Goal: Task Accomplishment & Management: Use online tool/utility

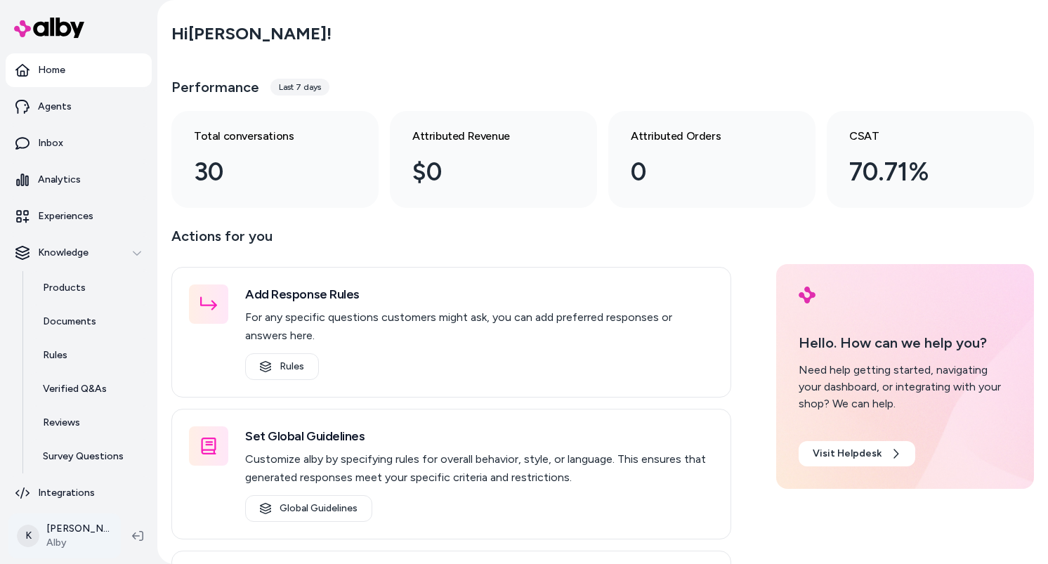
click at [93, 534] on html "Home Agents Inbox Analytics Experiences Knowledge Products Documents Rules Veri…" at bounding box center [524, 282] width 1048 height 564
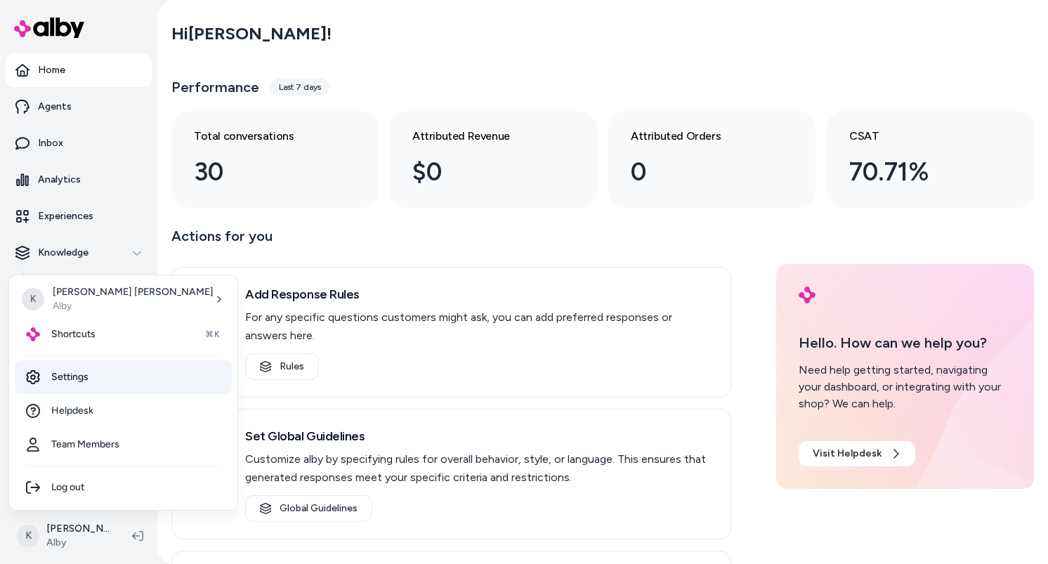
click at [94, 388] on link "Settings" at bounding box center [123, 377] width 217 height 34
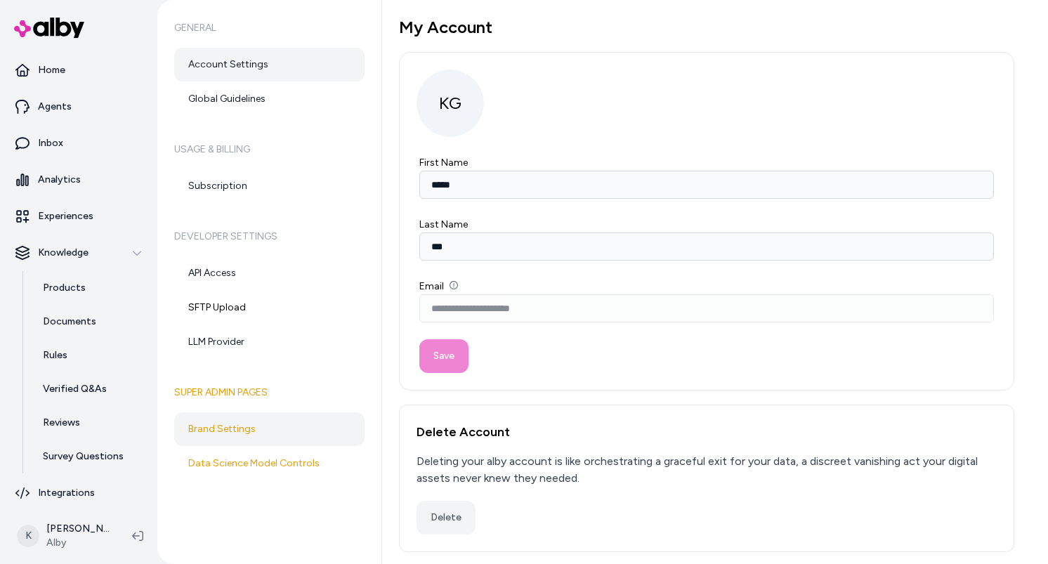
click at [283, 441] on link "Brand Settings" at bounding box center [269, 429] width 190 height 34
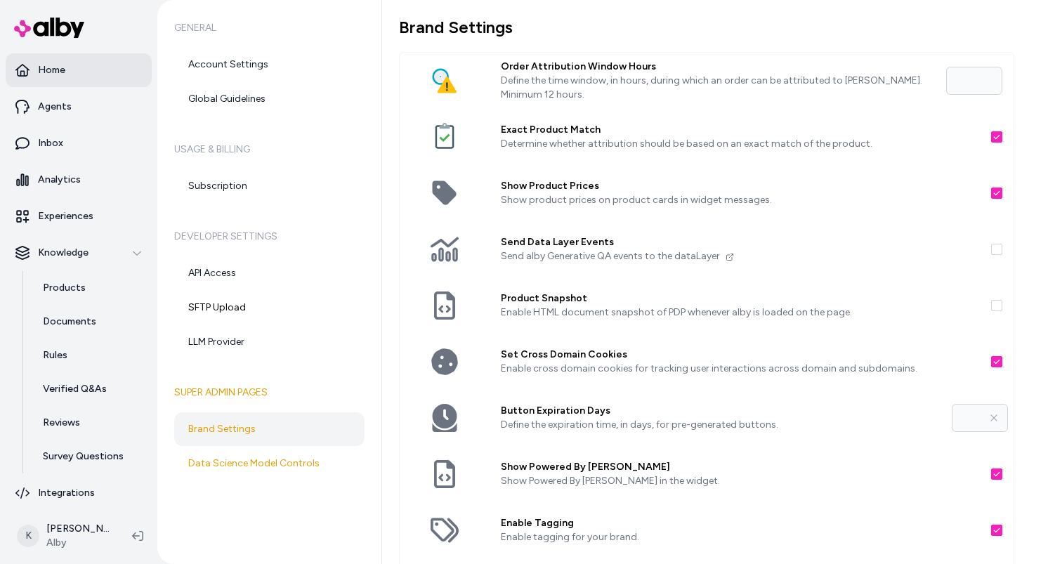
click at [93, 66] on link "Home" at bounding box center [79, 70] width 146 height 34
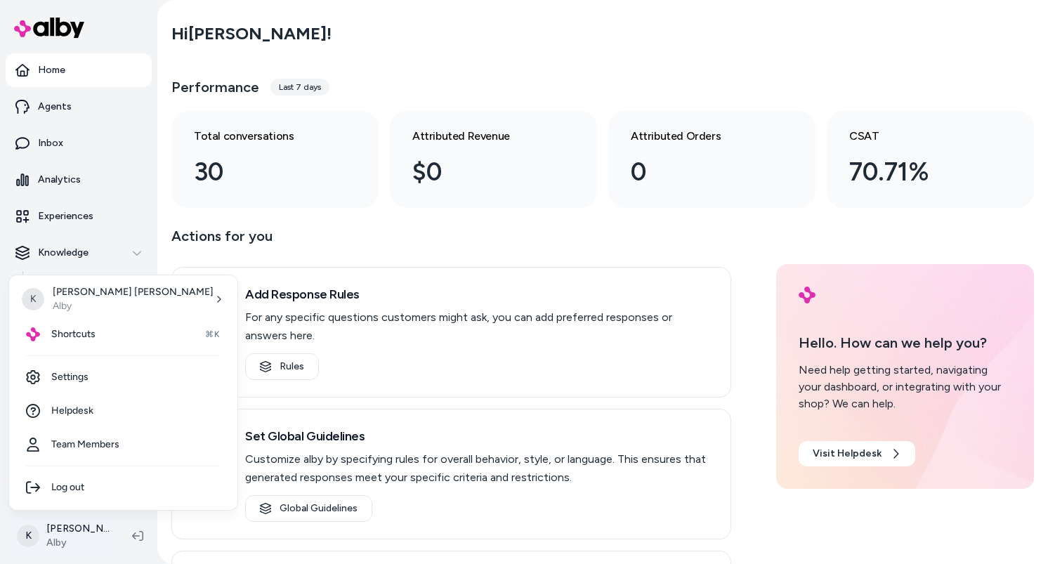
click at [95, 528] on html "Home Agents Inbox Analytics Experiences Knowledge Products Documents Rules Veri…" at bounding box center [524, 282] width 1048 height 564
click at [105, 386] on link "Settings" at bounding box center [123, 377] width 217 height 34
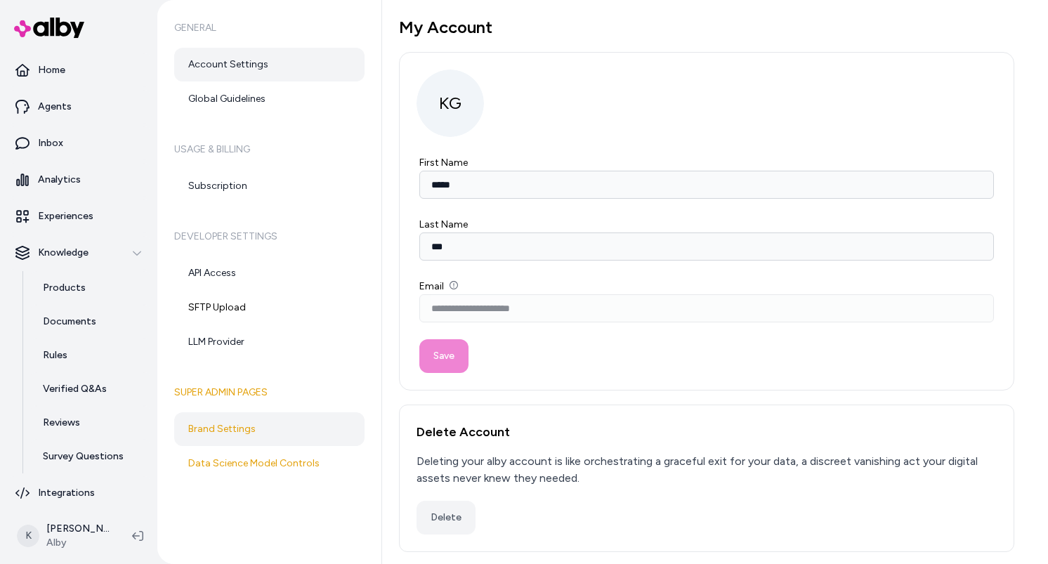
click at [258, 424] on link "Brand Settings" at bounding box center [269, 429] width 190 height 34
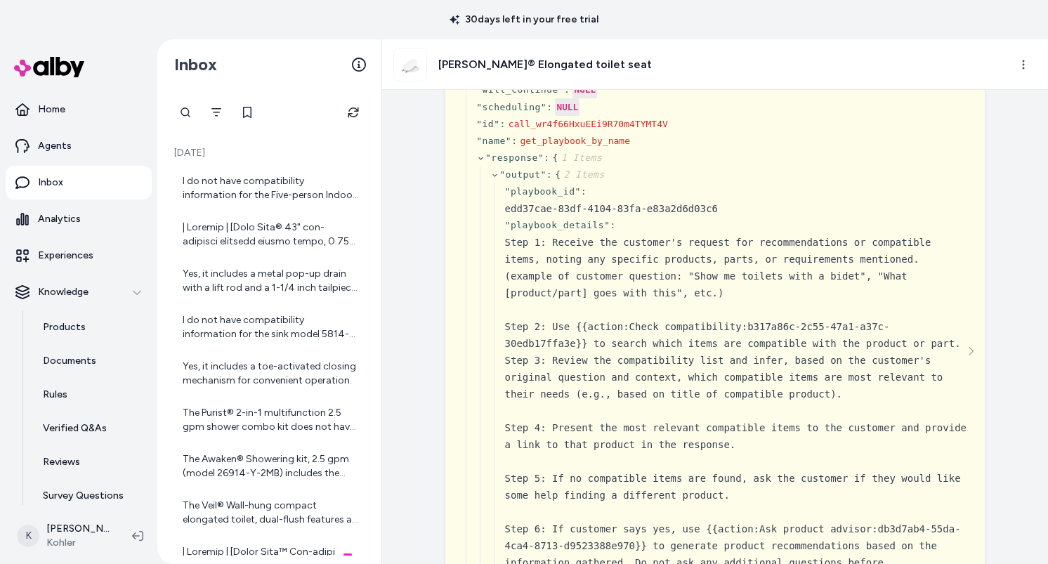
scroll to position [280, 0]
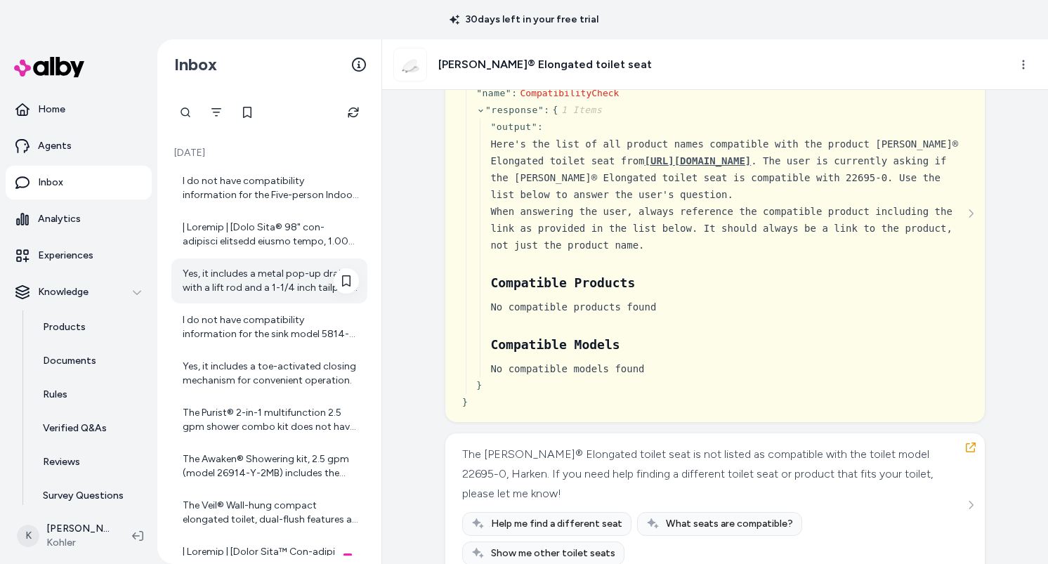
scroll to position [314, 0]
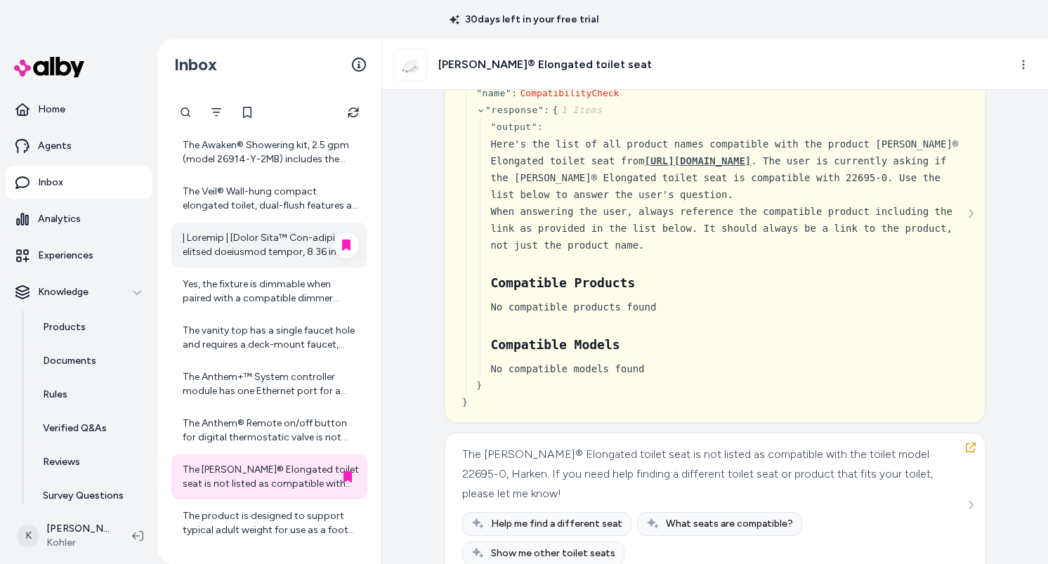
click at [266, 266] on div at bounding box center [269, 245] width 196 height 45
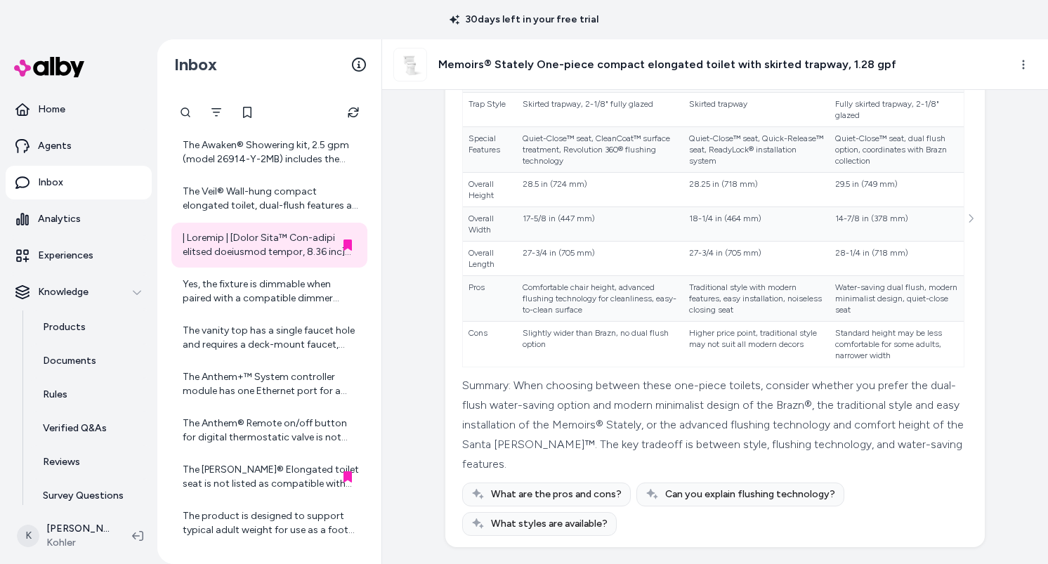
scroll to position [3659, 0]
click at [244, 112] on icon at bounding box center [247, 112] width 11 height 11
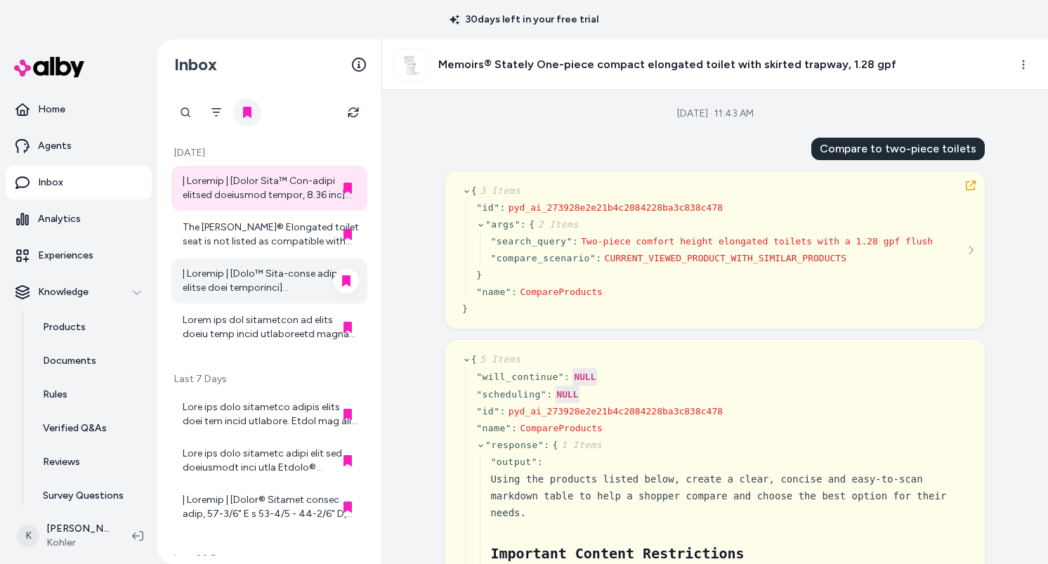
click at [260, 292] on div at bounding box center [271, 281] width 176 height 28
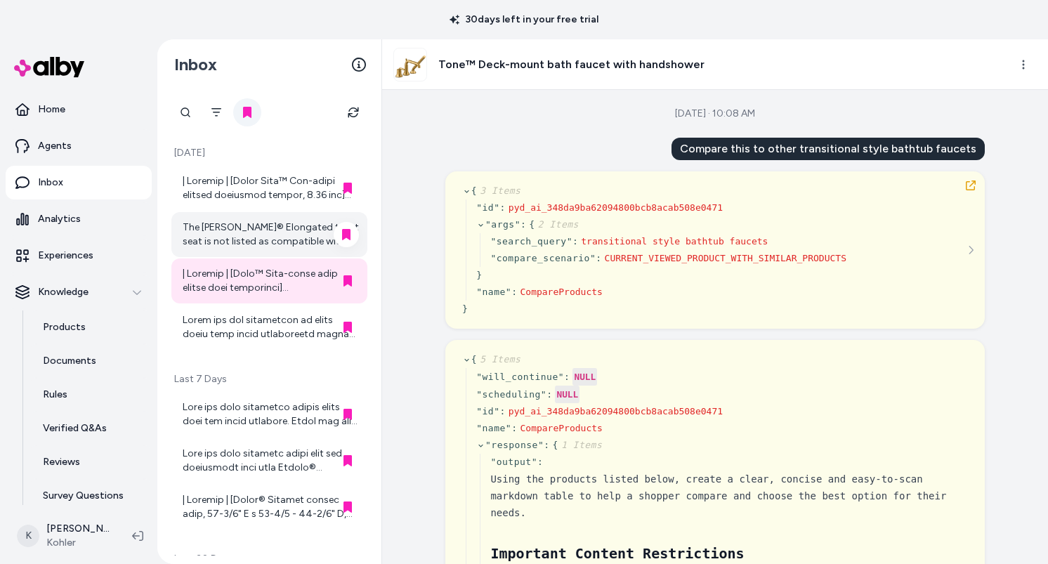
click at [275, 249] on div "The Kathryn® Elongated toilet seat is not listed as compatible with the toilet …" at bounding box center [269, 234] width 196 height 45
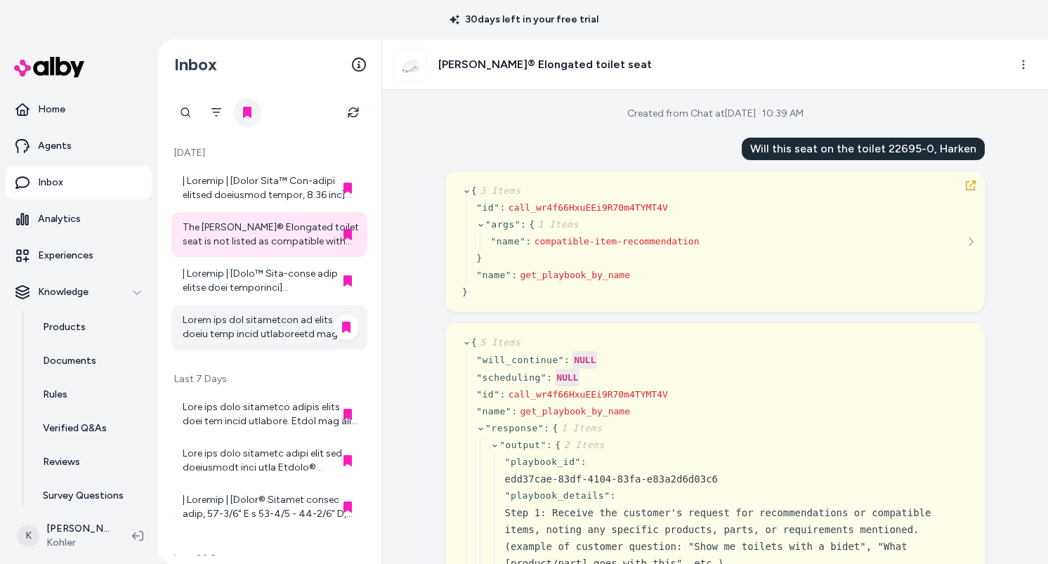
click at [268, 325] on div at bounding box center [271, 327] width 176 height 28
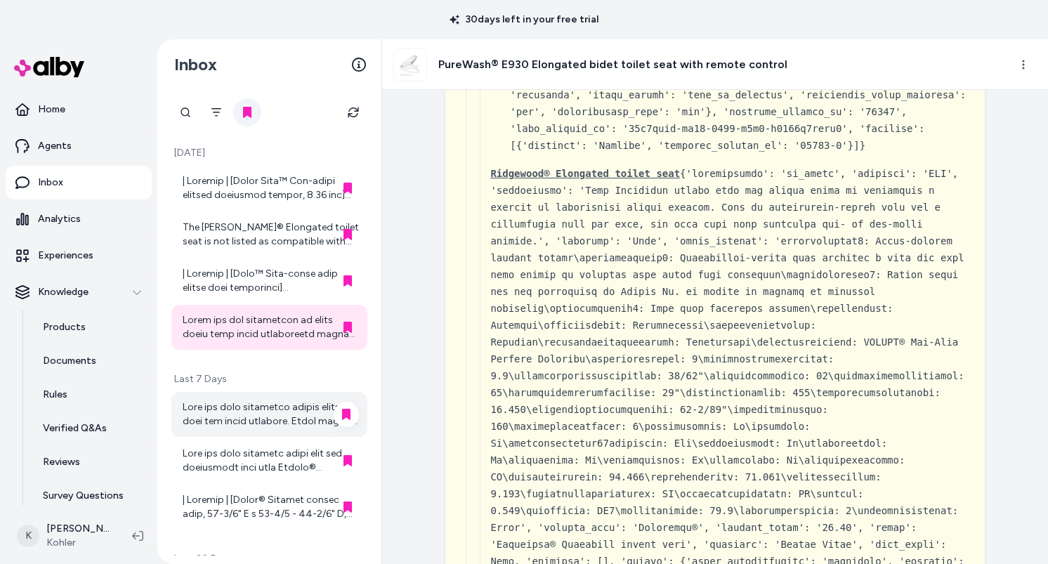
click at [270, 416] on div at bounding box center [271, 414] width 176 height 28
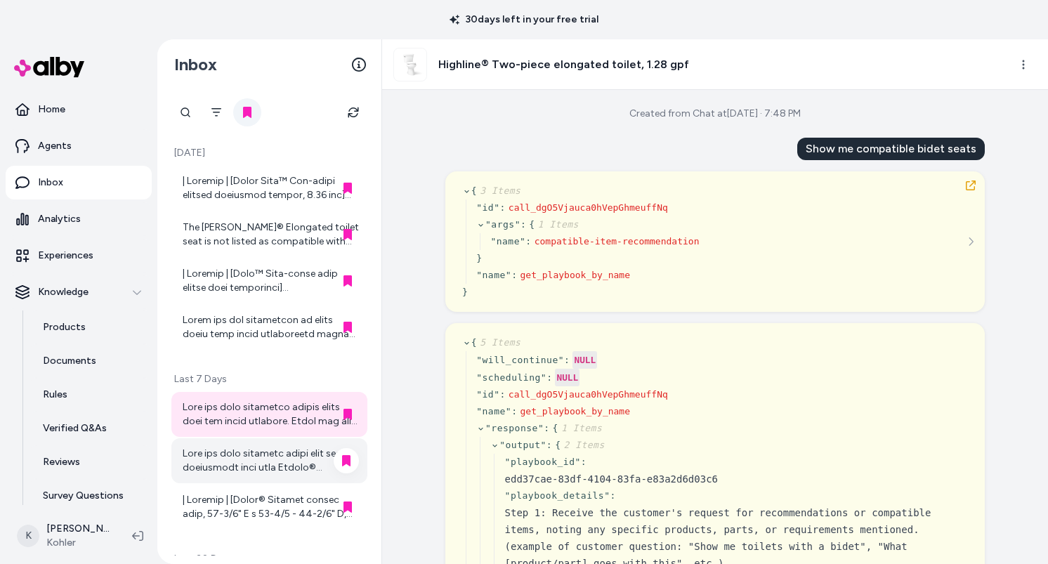
click at [268, 469] on div at bounding box center [271, 461] width 176 height 28
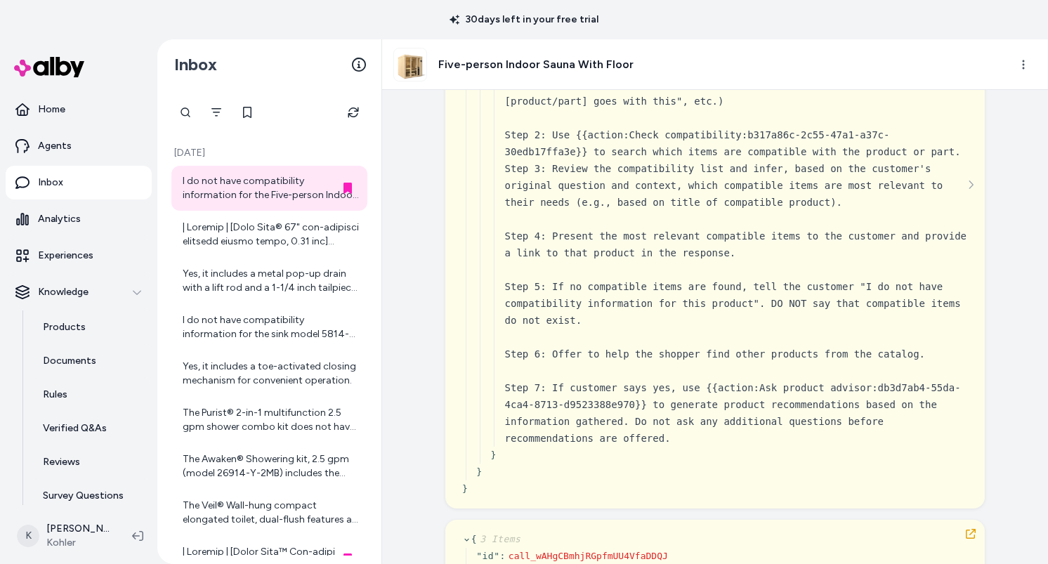
scroll to position [613, 0]
drag, startPoint x: 73, startPoint y: 228, endPoint x: 843, endPoint y: 18, distance: 798.2
click at [0, 0] on main "30 days left in your free trial Home Agents Inbox Analytics Experiences Knowled…" at bounding box center [524, 301] width 1048 height 603
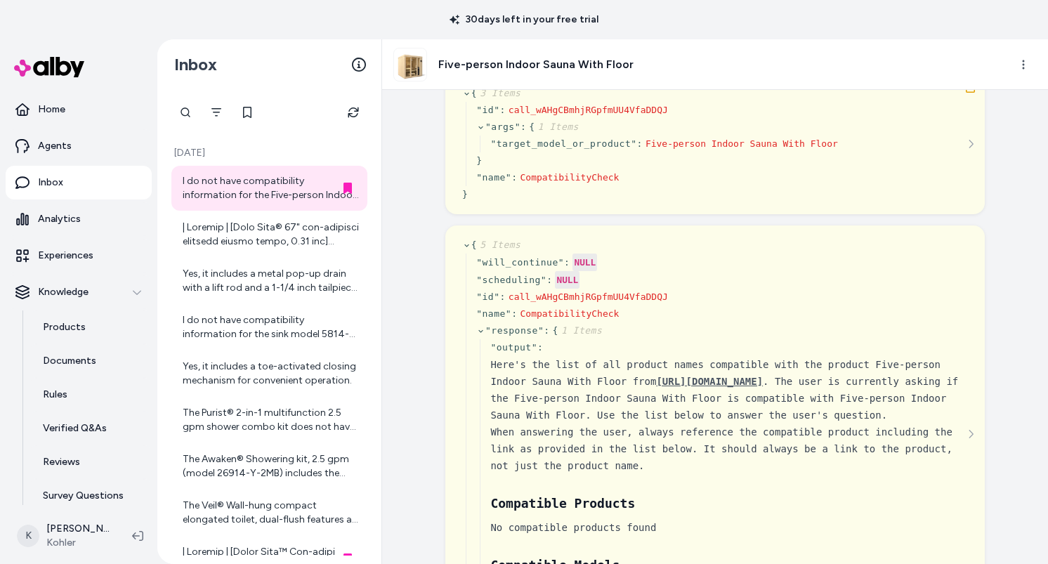
scroll to position [1066, 0]
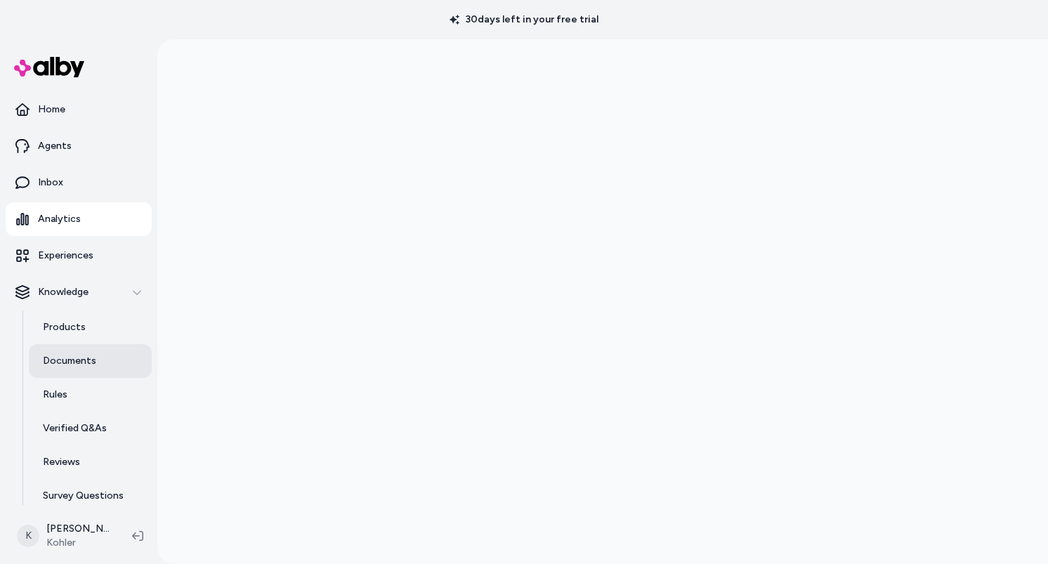
click at [71, 357] on p "Documents" at bounding box center [69, 361] width 53 height 14
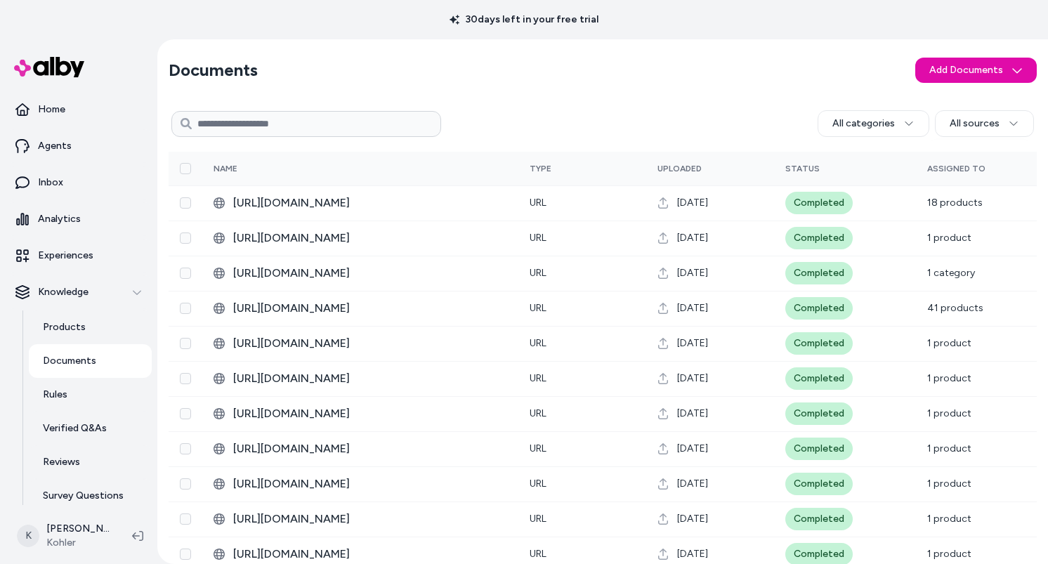
click at [72, 358] on p "Documents" at bounding box center [69, 361] width 53 height 14
click at [351, 128] on input at bounding box center [306, 124] width 270 height 26
type input "******"
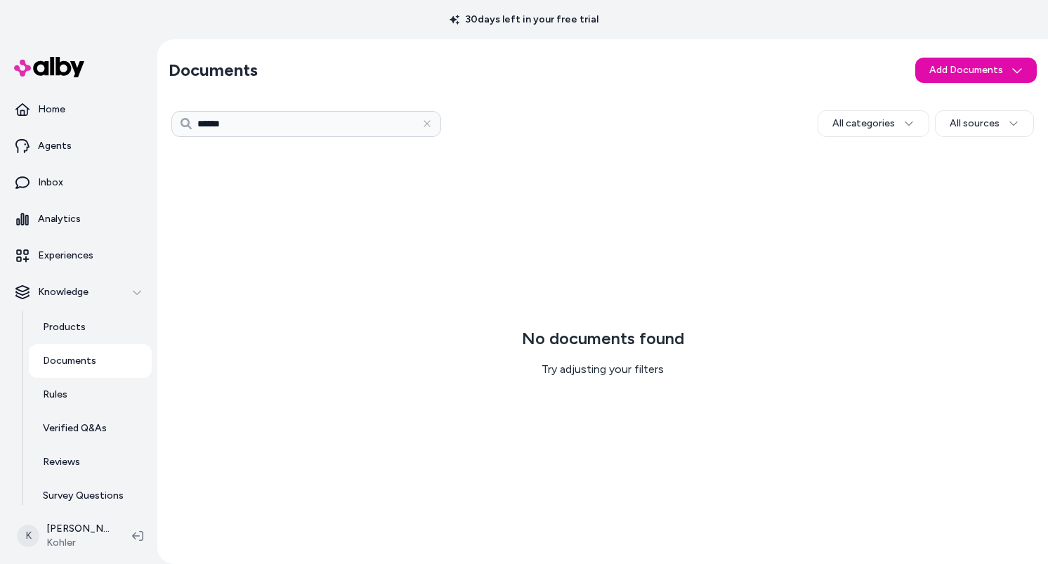
click at [266, 132] on input "******" at bounding box center [306, 124] width 270 height 26
paste input "**********"
type input "**********"
click at [381, 133] on input "**********" at bounding box center [306, 124] width 270 height 26
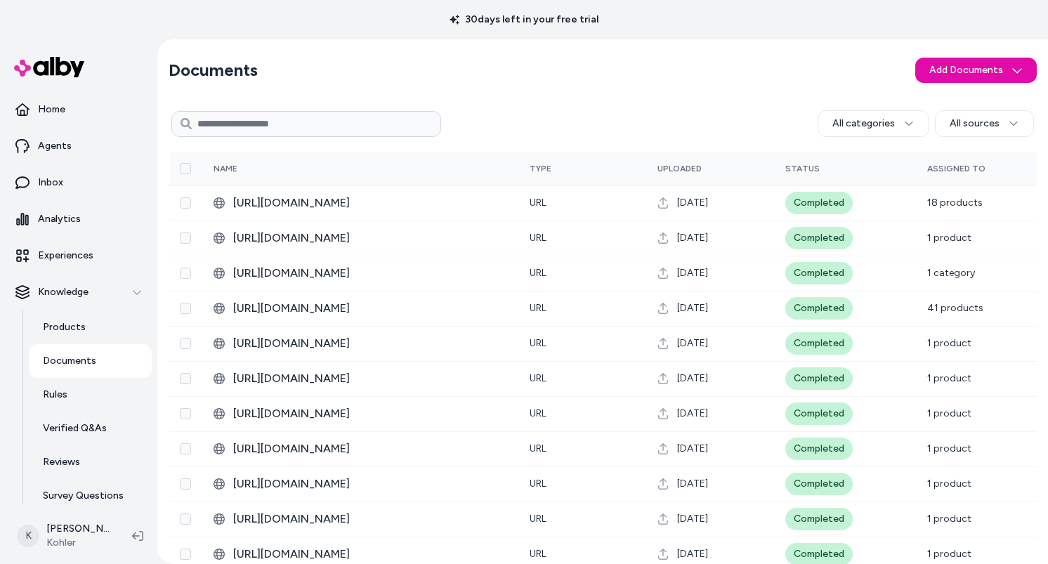
click at [296, 129] on input at bounding box center [306, 124] width 270 height 26
type input "********"
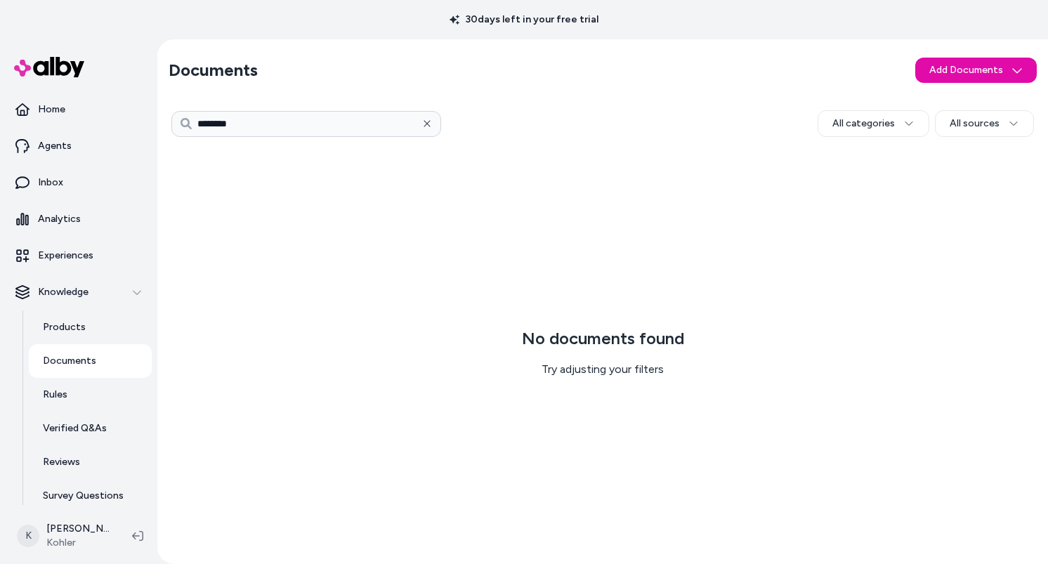
click at [432, 117] on button "button" at bounding box center [427, 124] width 28 height 28
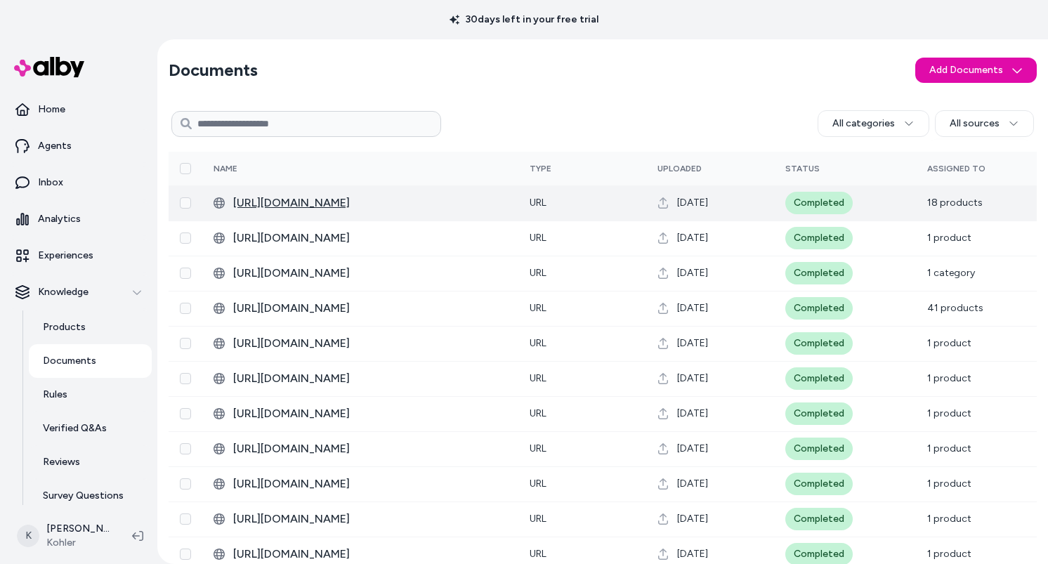
click at [396, 195] on span "[URL][DOMAIN_NAME]" at bounding box center [370, 203] width 274 height 17
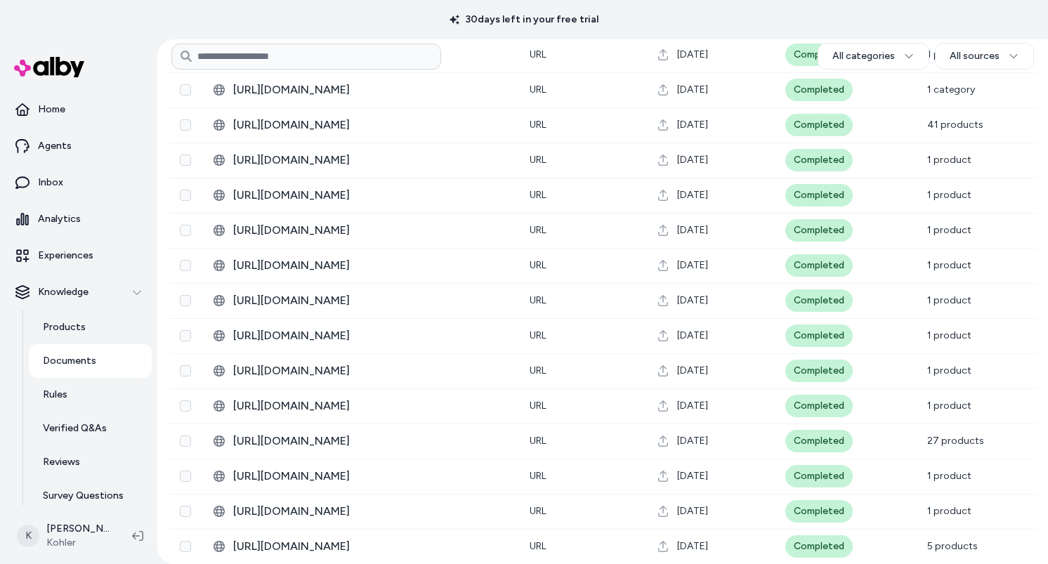
scroll to position [183, 0]
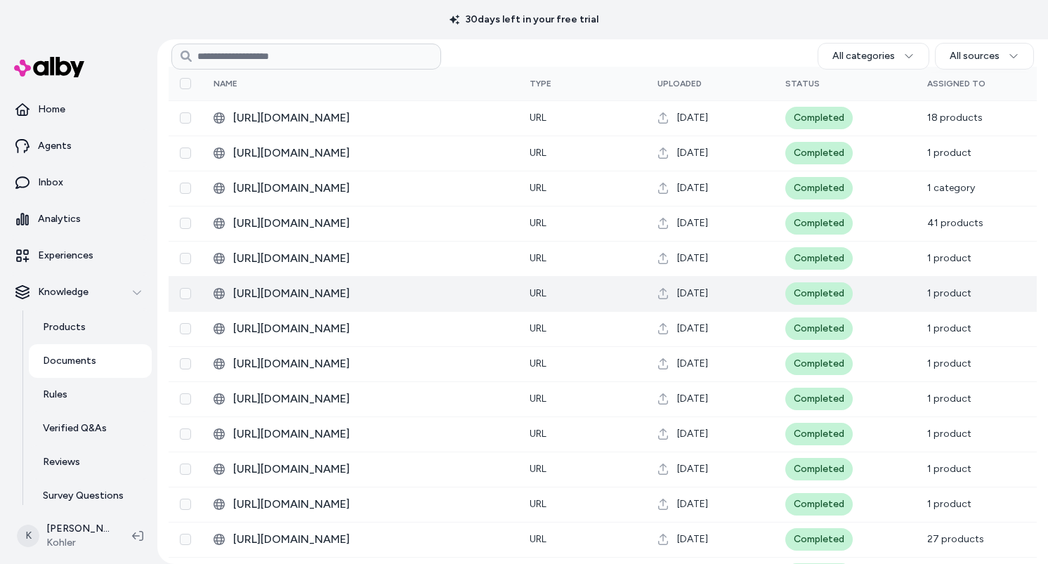
scroll to position [89, 0]
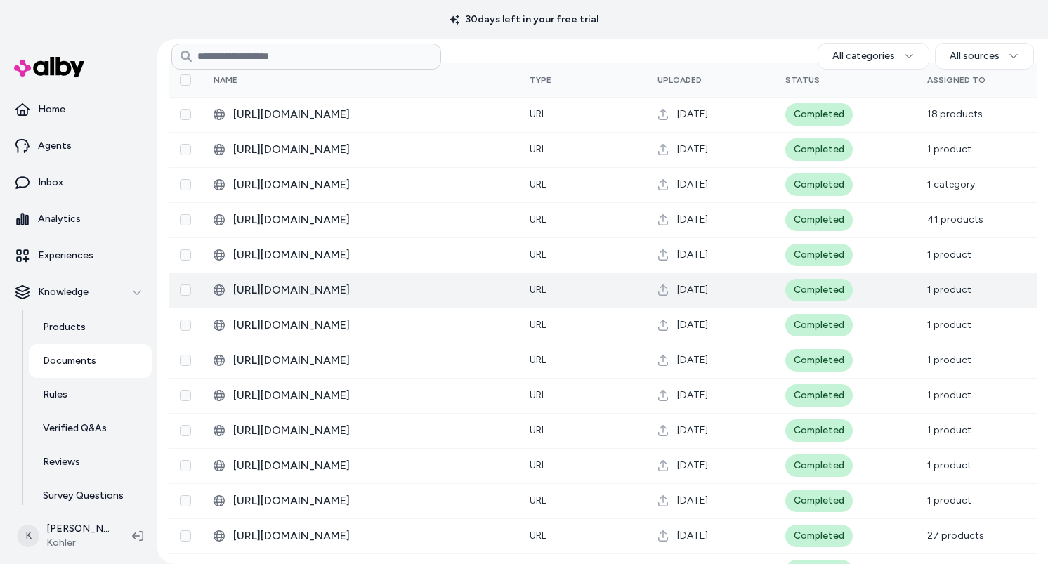
click at [419, 362] on span "[URL][DOMAIN_NAME]" at bounding box center [370, 360] width 274 height 17
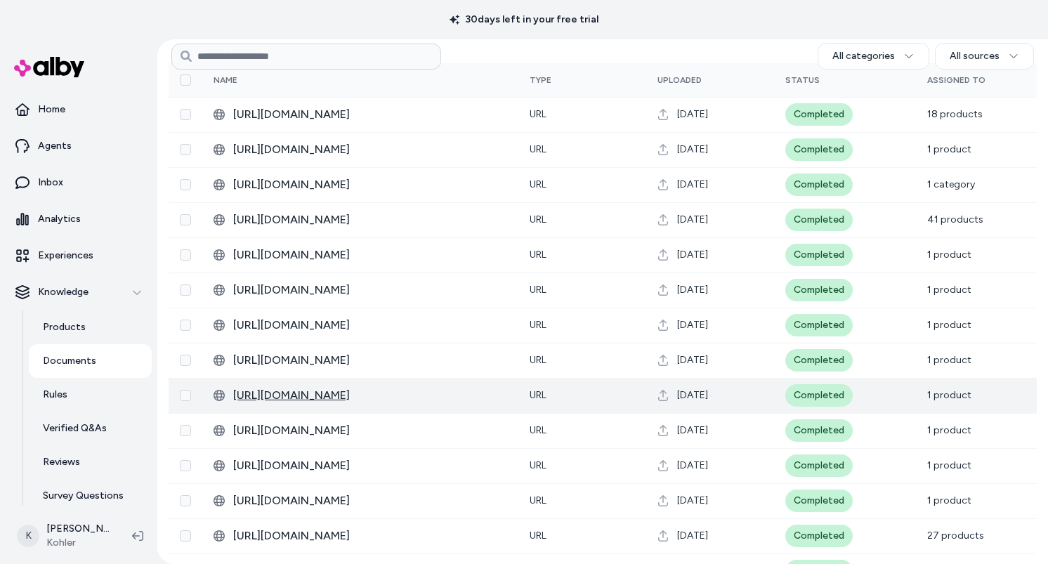
click at [412, 394] on span "[URL][DOMAIN_NAME]" at bounding box center [370, 395] width 274 height 17
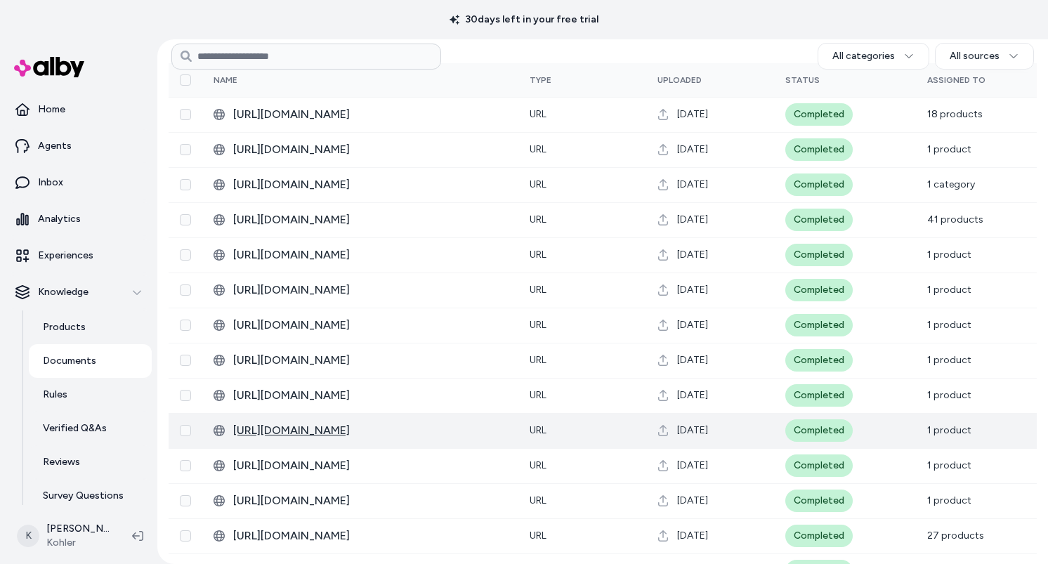
click at [414, 424] on span "[URL][DOMAIN_NAME]" at bounding box center [370, 430] width 274 height 17
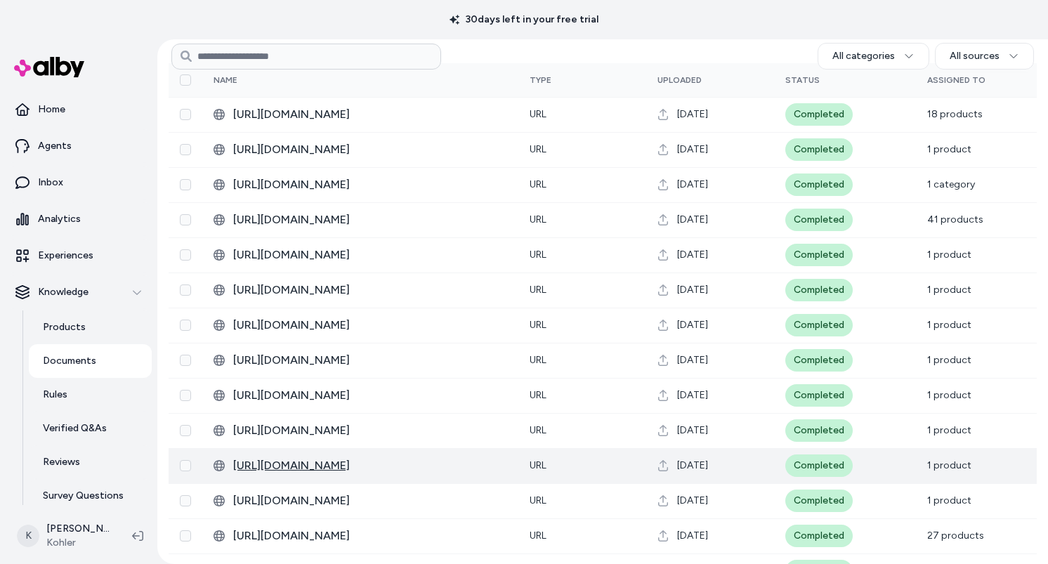
click at [410, 457] on span "[URL][DOMAIN_NAME]" at bounding box center [370, 465] width 274 height 17
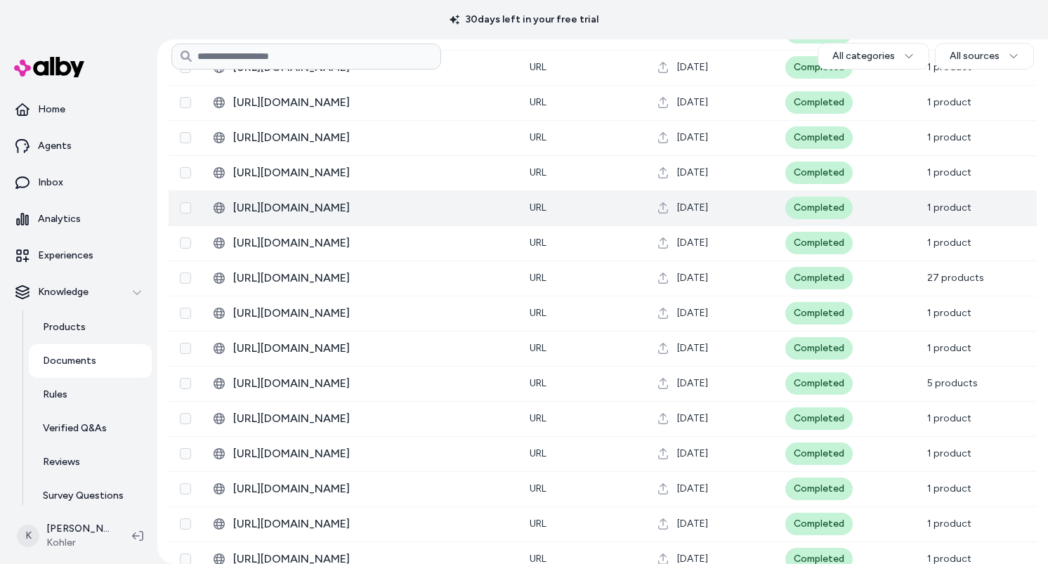
scroll to position [357, 0]
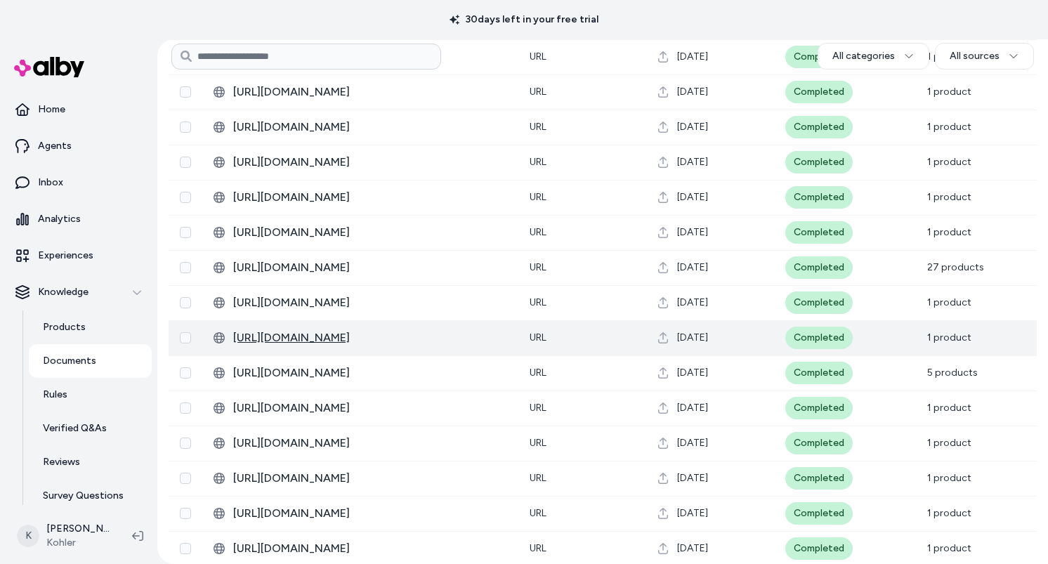
click at [414, 344] on span "[URL][DOMAIN_NAME]" at bounding box center [370, 337] width 274 height 17
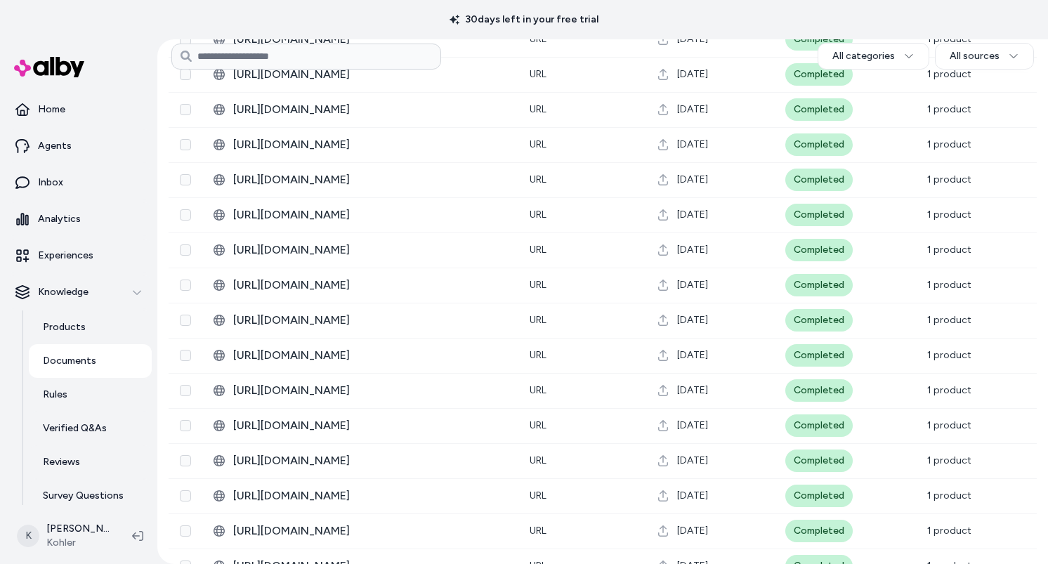
scroll to position [945, 0]
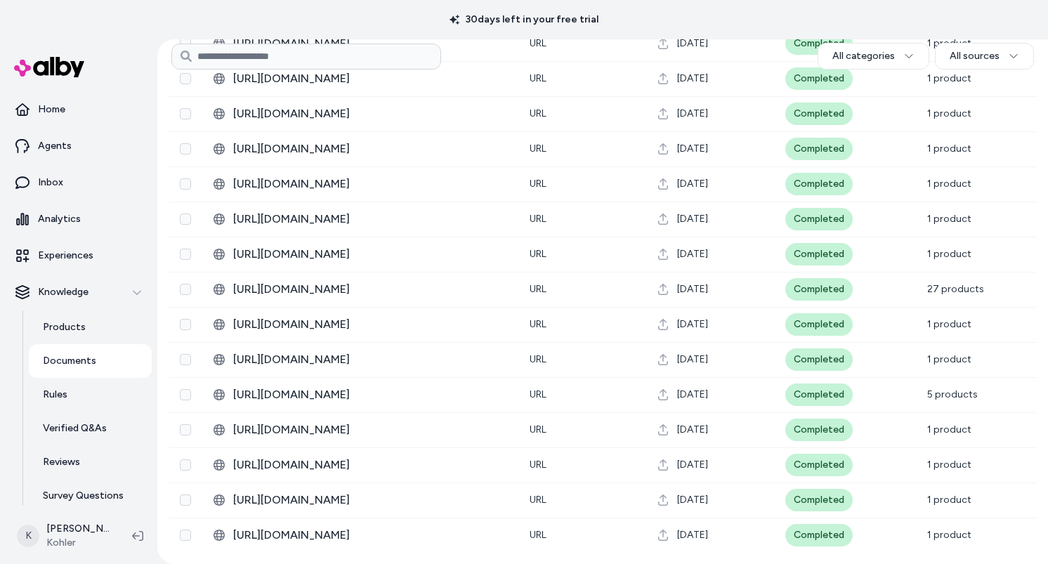
scroll to position [39, 0]
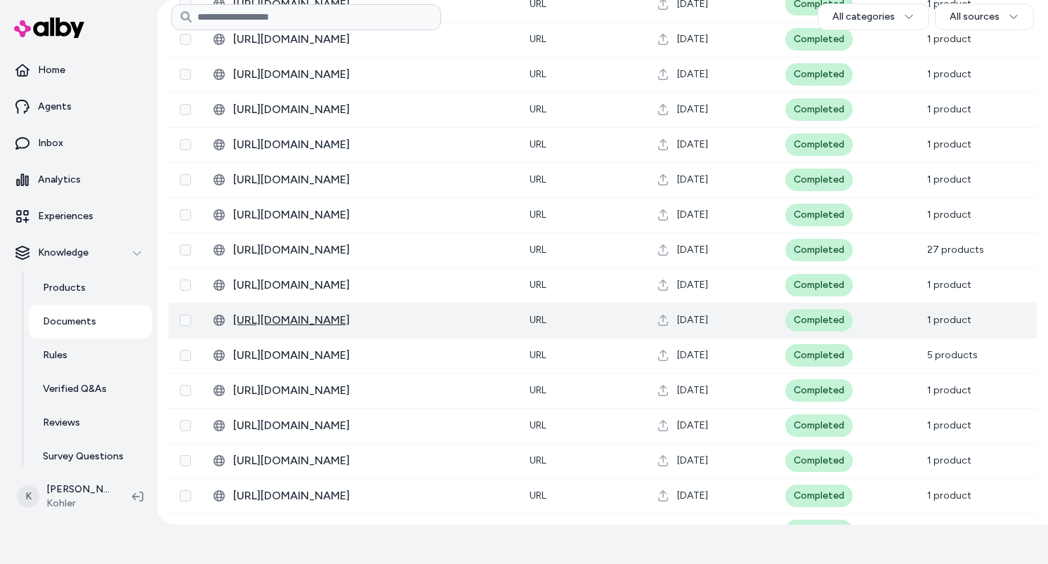
click at [420, 321] on span "[URL][DOMAIN_NAME]" at bounding box center [370, 320] width 274 height 17
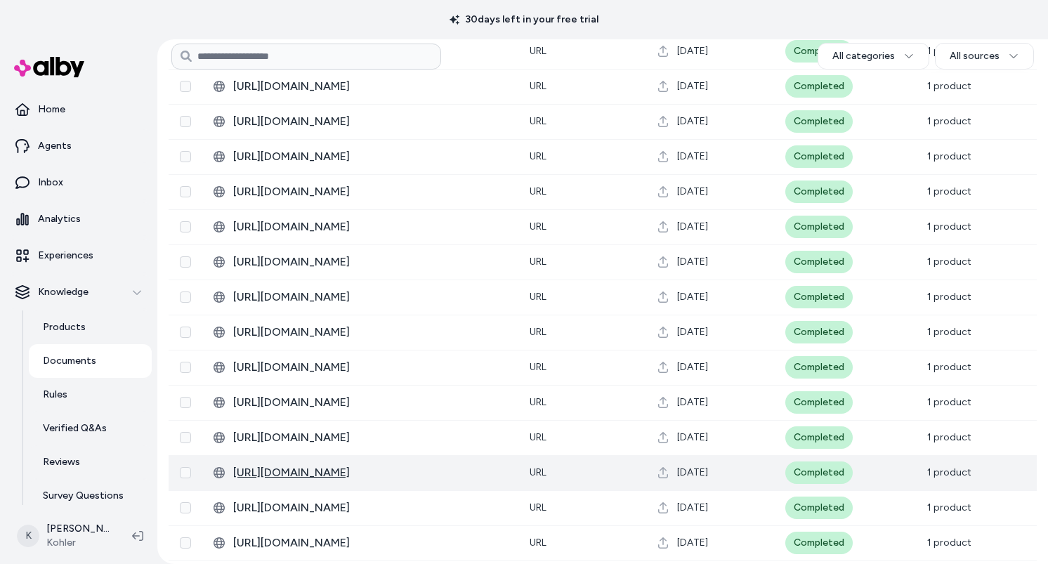
scroll to position [957, 0]
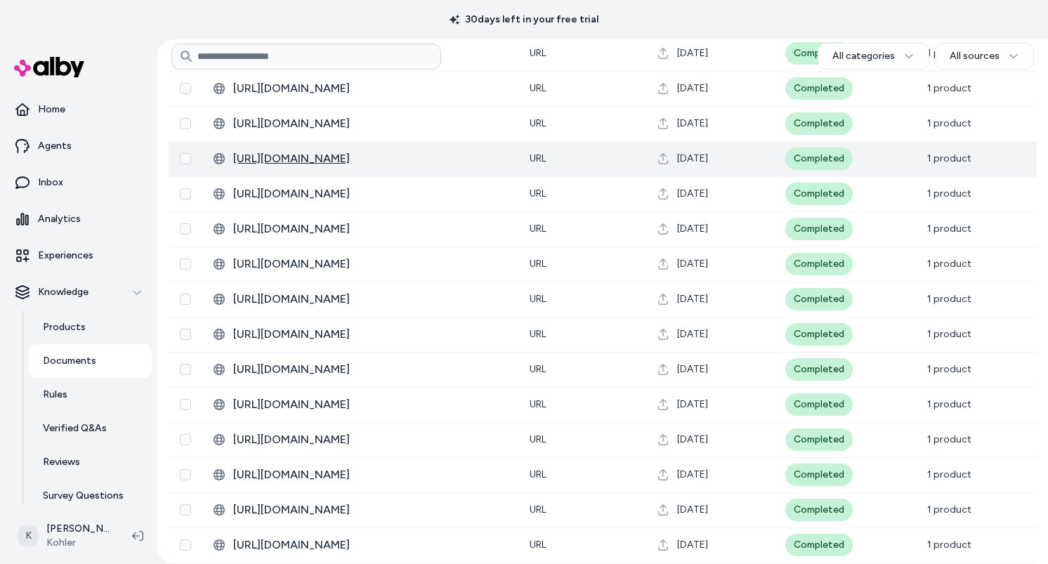
click at [405, 159] on span "https://techcomm.kohler.com/techcomm/pdf/K-39166-0_spec_US-CA_Kohler_en.pdf" at bounding box center [370, 158] width 274 height 17
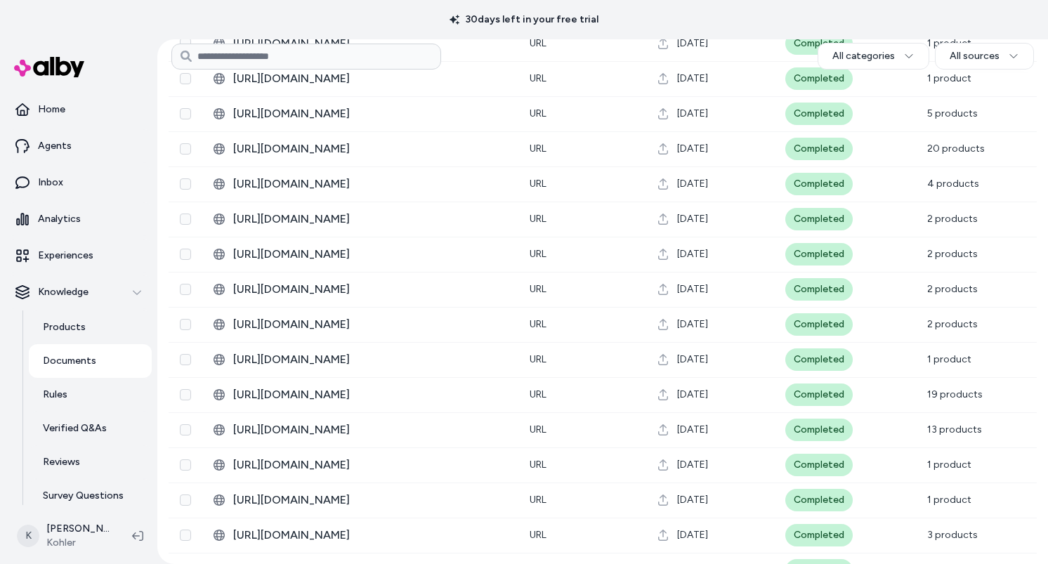
scroll to position [12979, 0]
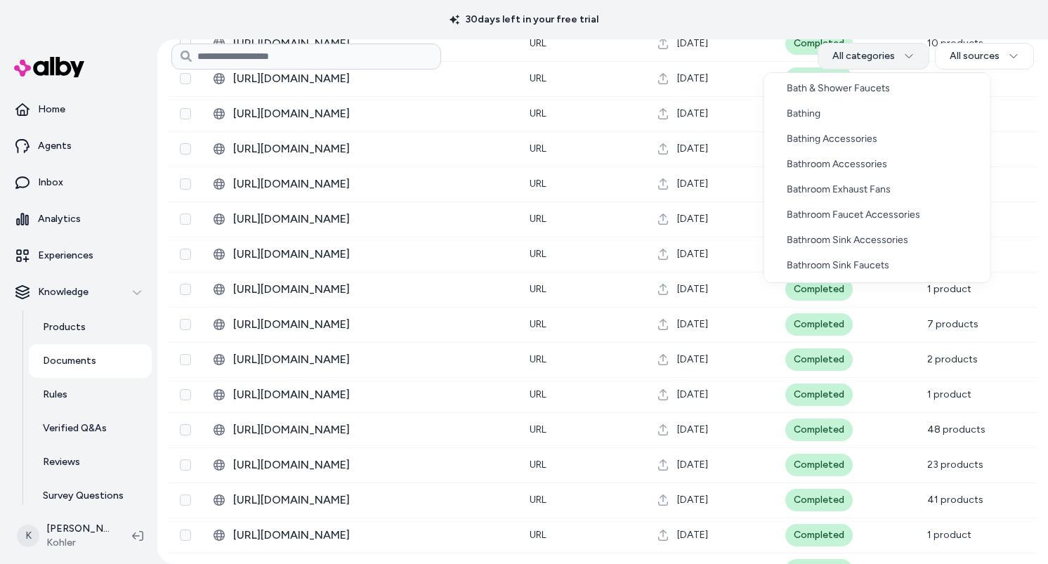
click at [917, 48] on html "30 days left in your free trial Home Agents Inbox Analytics Experiences Knowled…" at bounding box center [524, 282] width 1048 height 564
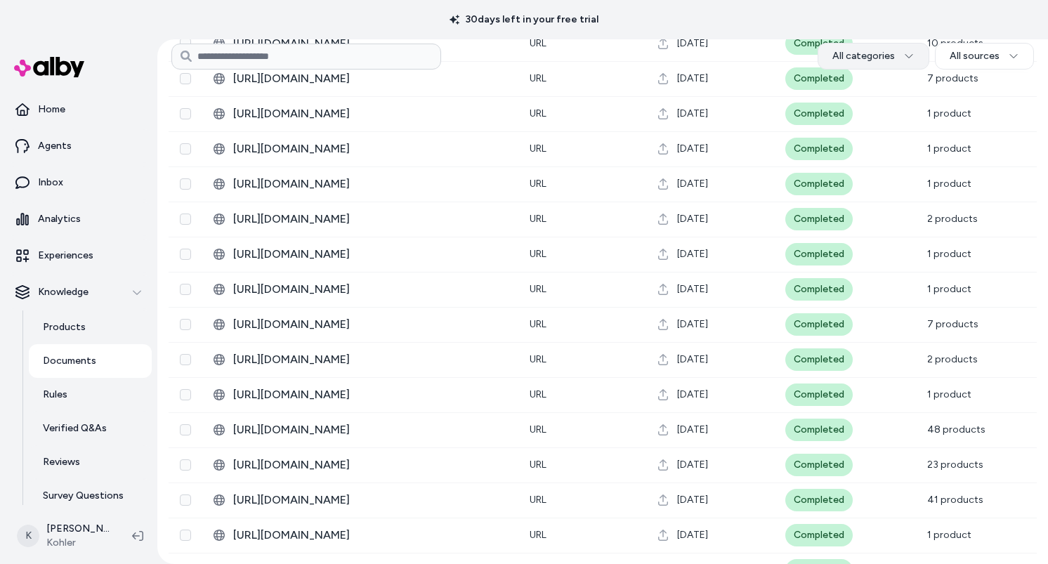
click at [917, 48] on html "30 days left in your free trial Home Agents Inbox Analytics Experiences Knowled…" at bounding box center [524, 282] width 1048 height 564
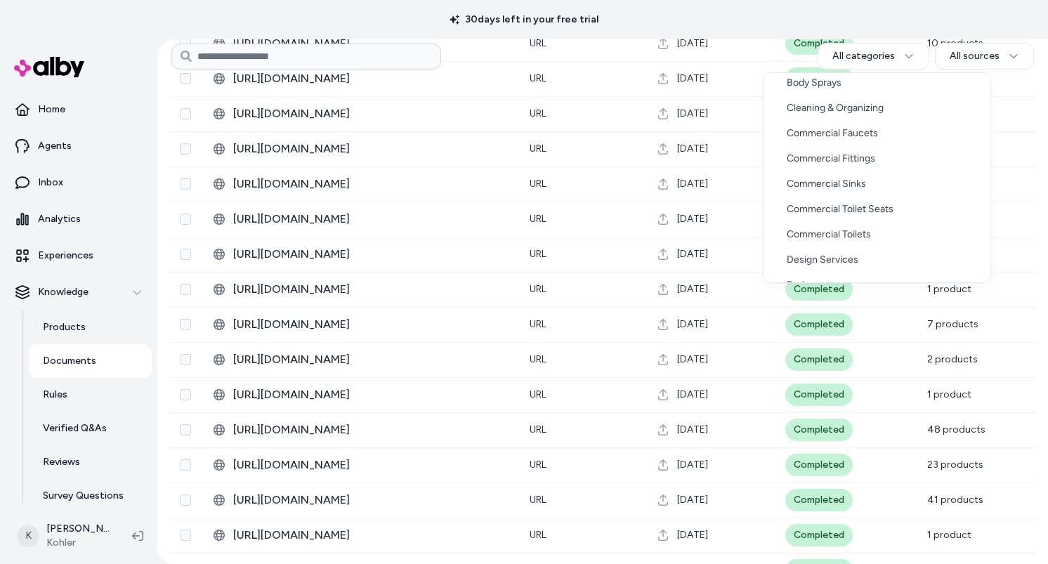
scroll to position [0, 0]
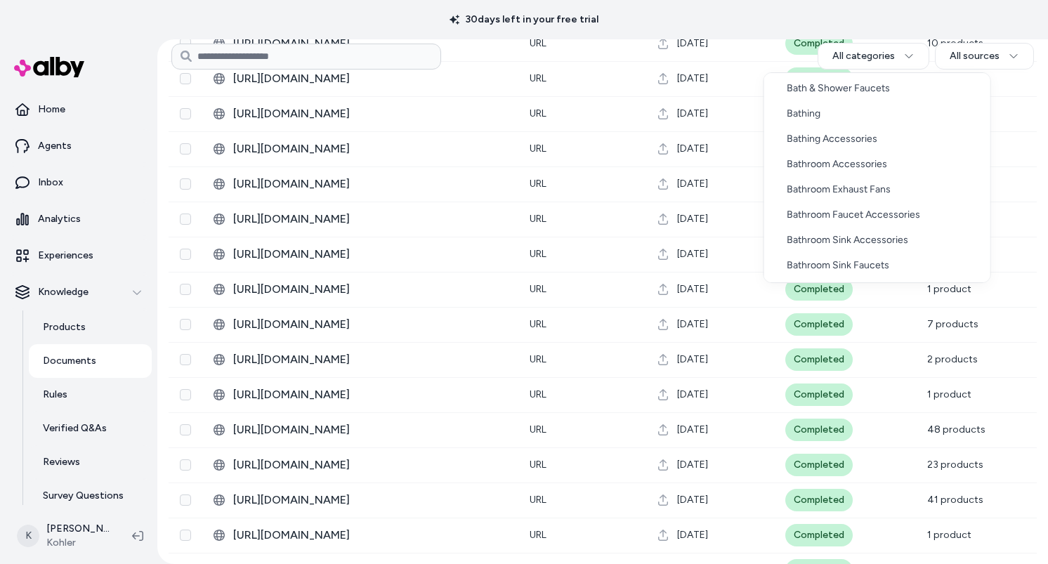
click at [1024, 49] on html "30 days left in your free trial Home Agents Inbox Analytics Experiences Knowled…" at bounding box center [524, 282] width 1048 height 564
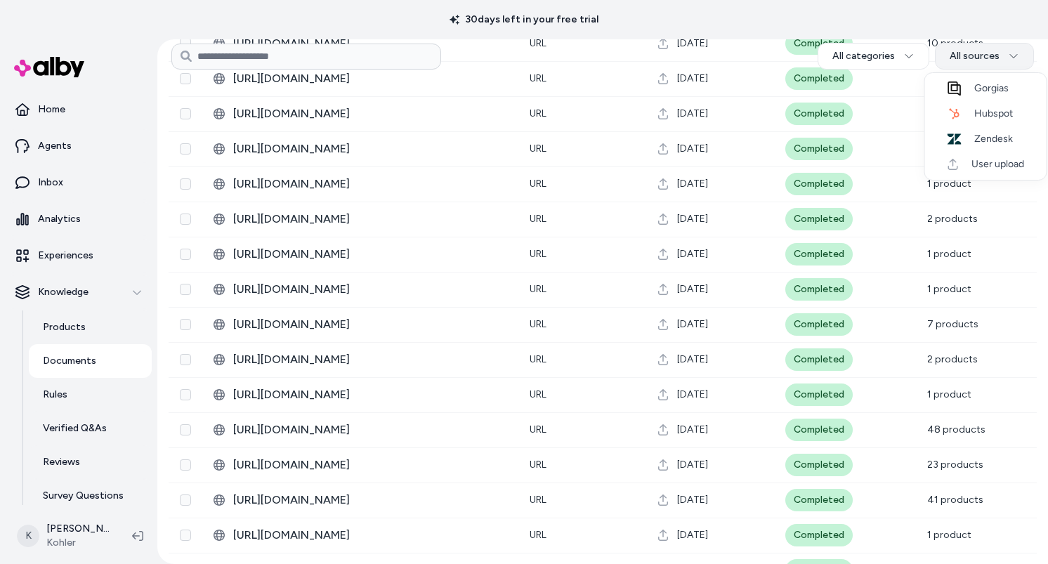
click at [1023, 53] on html "30 days left in your free trial Home Agents Inbox Analytics Experiences Knowled…" at bounding box center [524, 282] width 1048 height 564
click at [920, 60] on html "30 days left in your free trial Home Agents Inbox Analytics Experiences Knowled…" at bounding box center [524, 282] width 1048 height 564
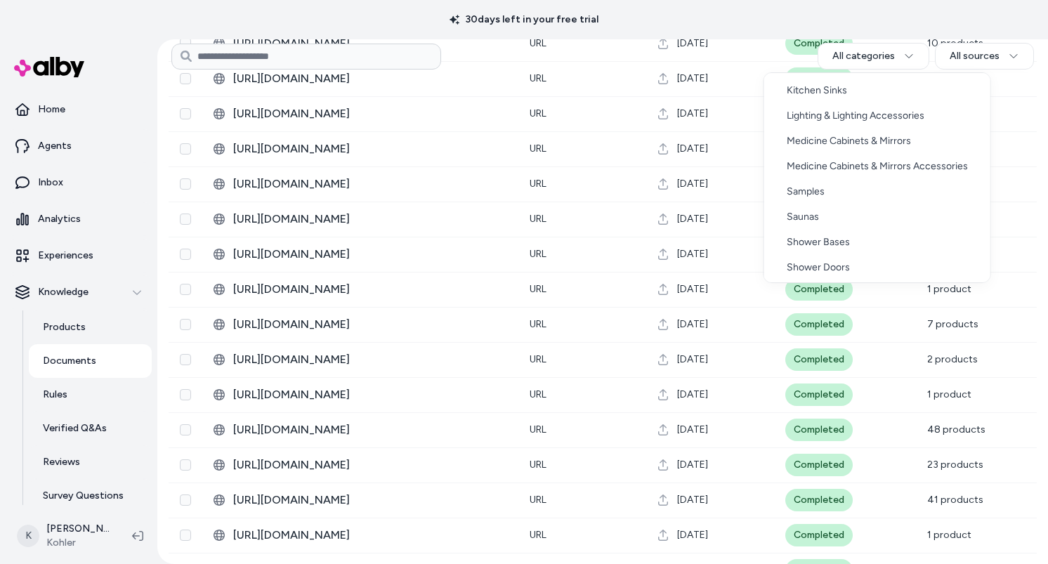
scroll to position [1061, 0]
click at [629, 4] on html "30 days left in your free trial Home Agents Inbox Analytics Experiences Knowled…" at bounding box center [524, 282] width 1048 height 564
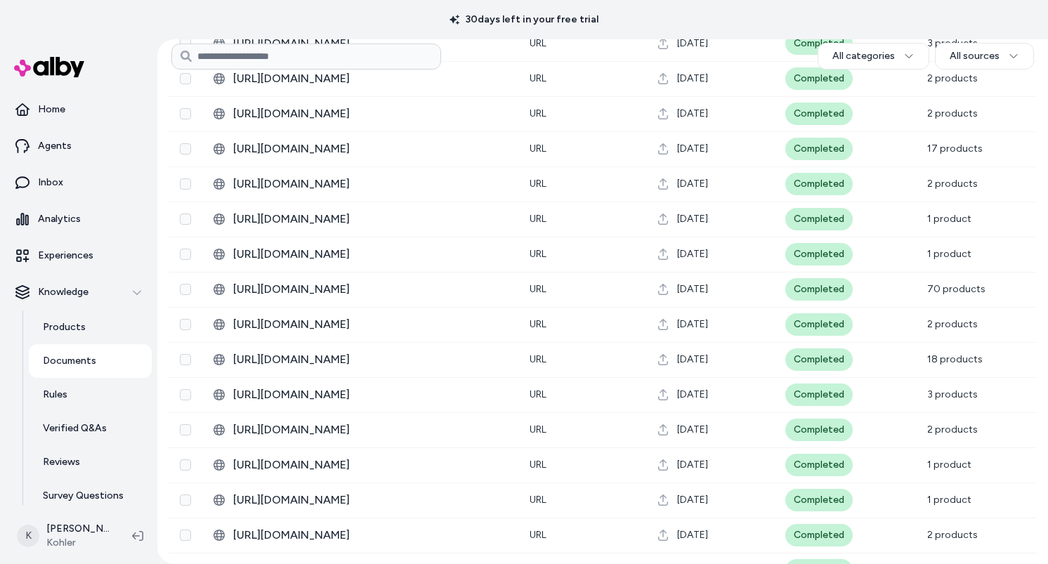
scroll to position [16505, 0]
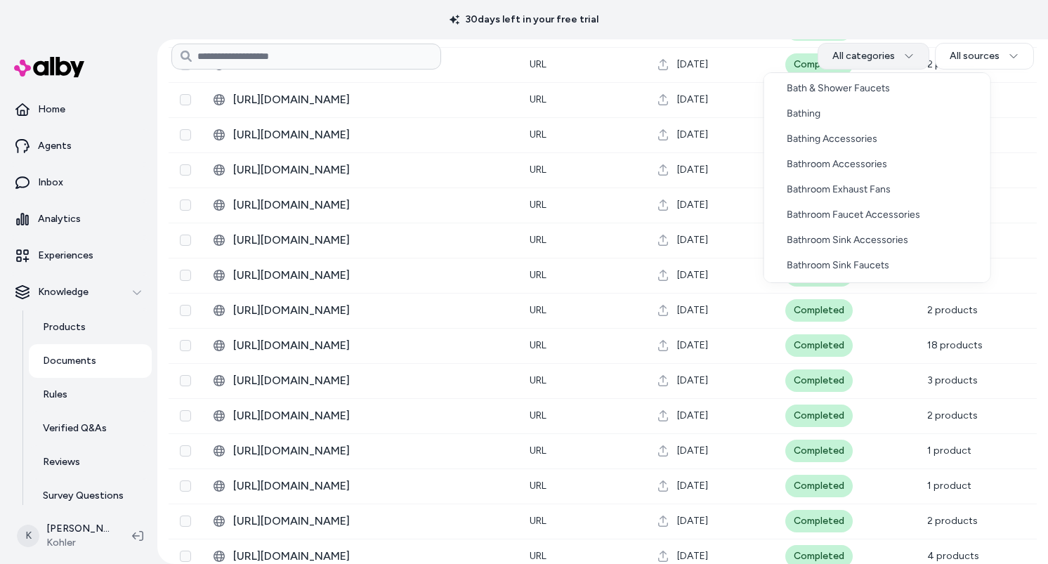
click at [926, 59] on html "30 days left in your free trial Home Agents Inbox Analytics Experiences Knowled…" at bounding box center [524, 282] width 1048 height 564
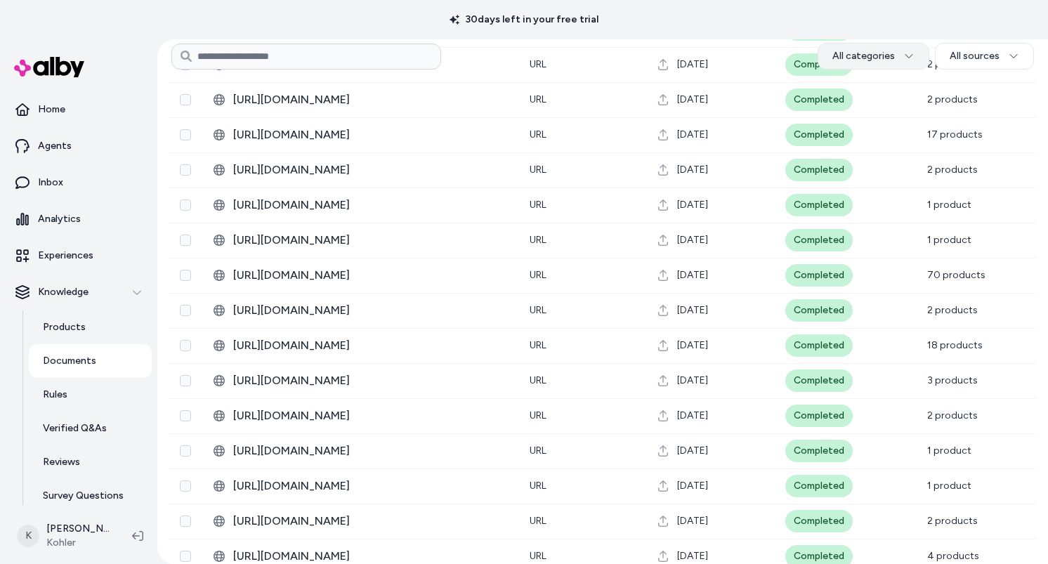
click at [926, 59] on html "30 days left in your free trial Home Agents Inbox Analytics Experiences Knowled…" at bounding box center [524, 282] width 1048 height 564
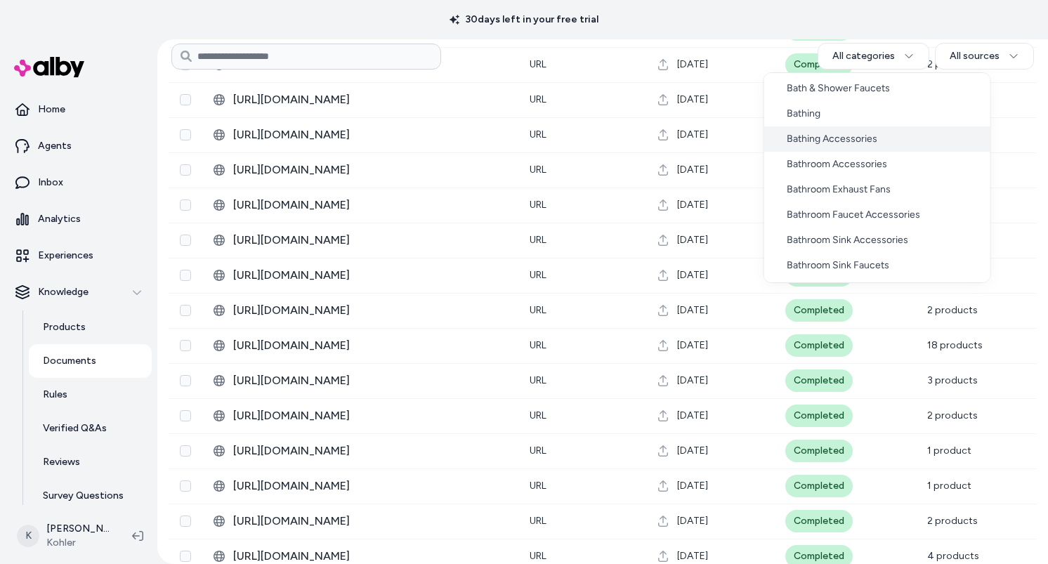
click at [926, 131] on div "Bathing Accessories" at bounding box center [877, 138] width 226 height 25
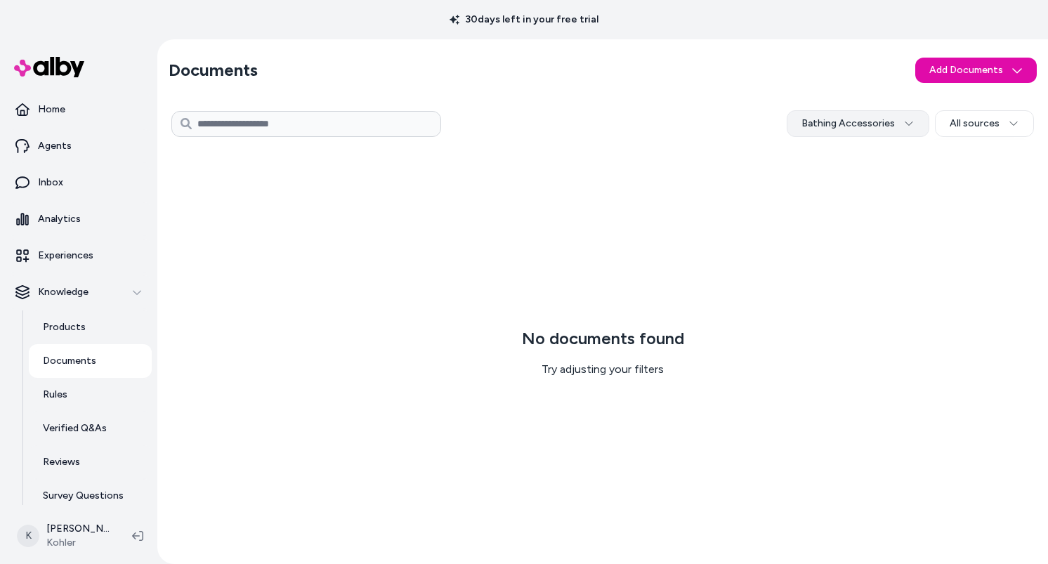
click at [919, 133] on html "30 days left in your free trial Home Agents Inbox Analytics Experiences Knowled…" at bounding box center [524, 282] width 1048 height 564
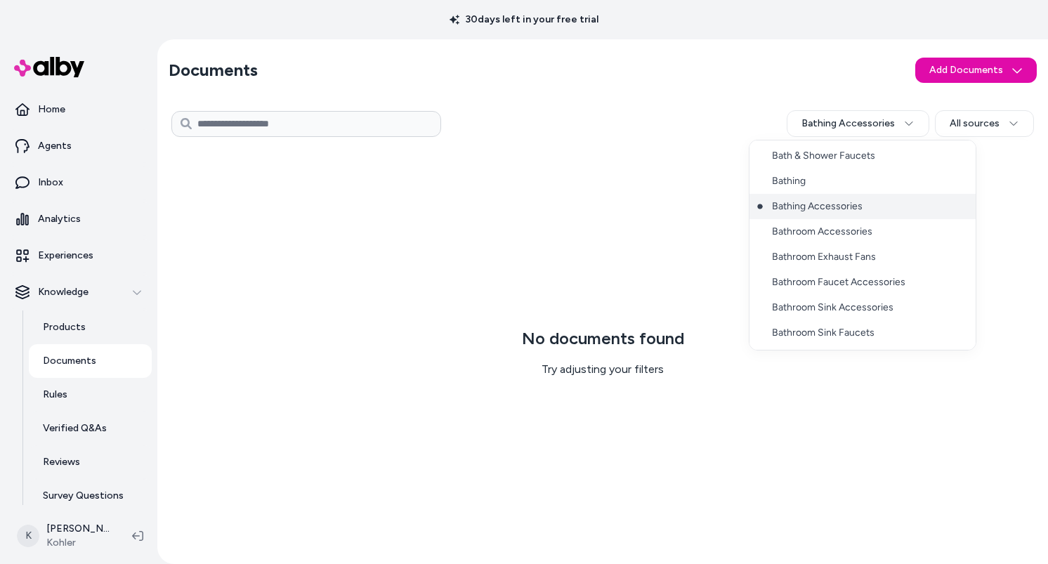
click at [872, 214] on div "Bathing Accessories" at bounding box center [863, 206] width 226 height 25
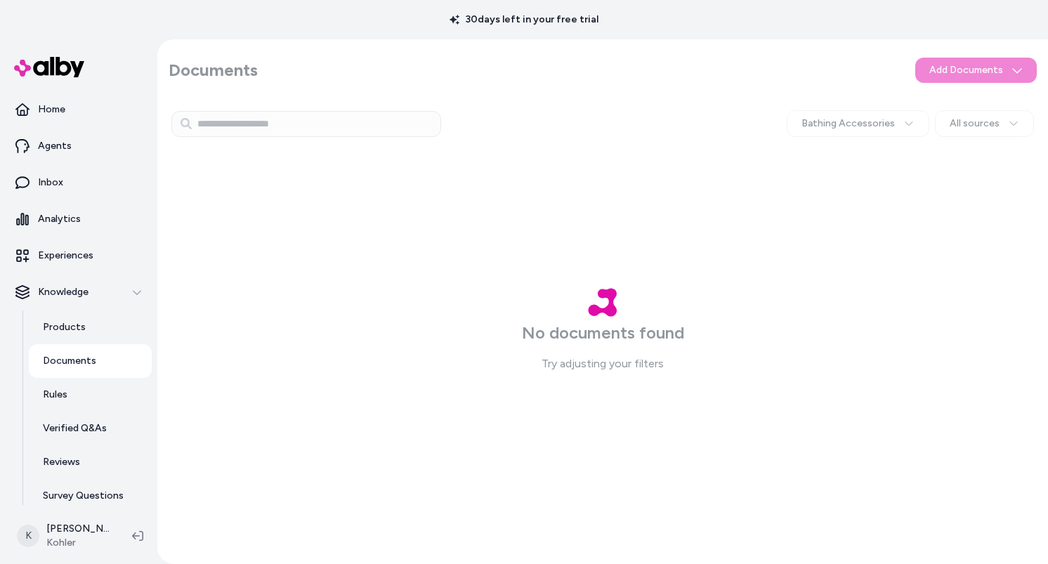
click at [726, 117] on div at bounding box center [602, 301] width 891 height 525
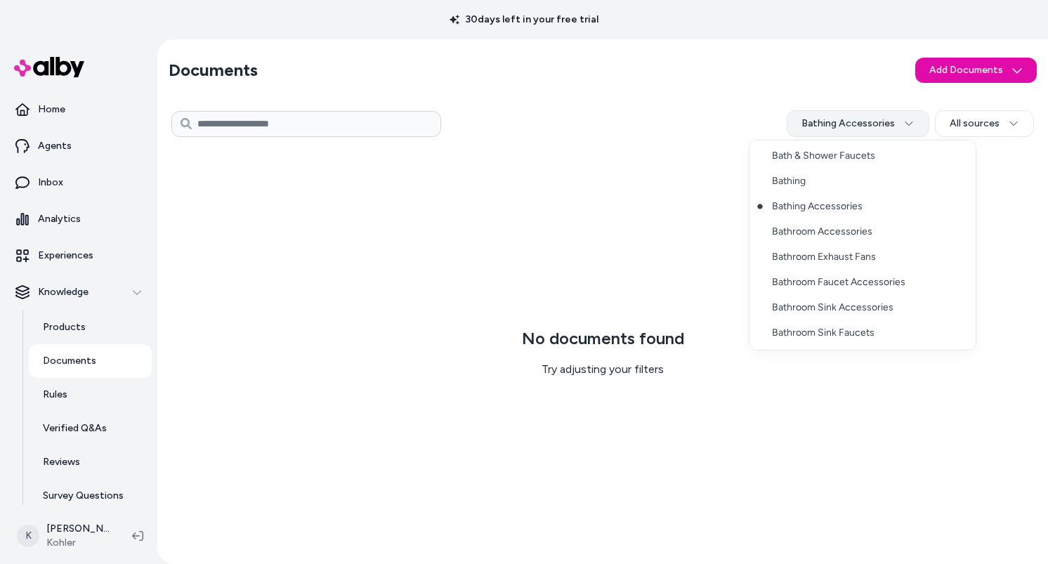
click at [898, 131] on html "30 days left in your free trial Home Agents Inbox Analytics Experiences Knowled…" at bounding box center [524, 282] width 1048 height 564
click at [828, 213] on div "Bathing Accessories" at bounding box center [863, 206] width 226 height 25
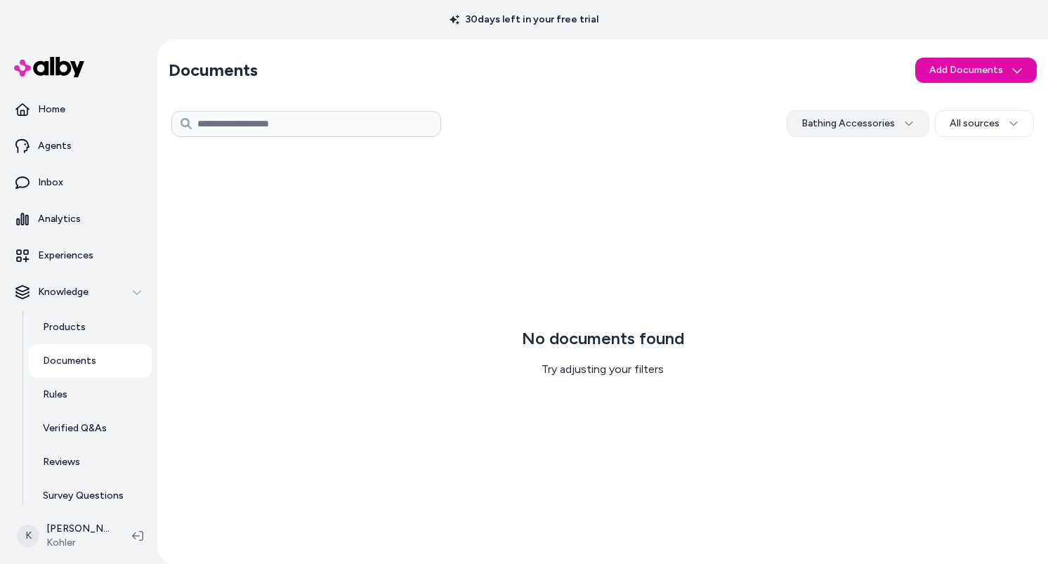
click at [879, 127] on html "30 days left in your free trial Home Agents Inbox Analytics Experiences Knowled…" at bounding box center [524, 282] width 1048 height 564
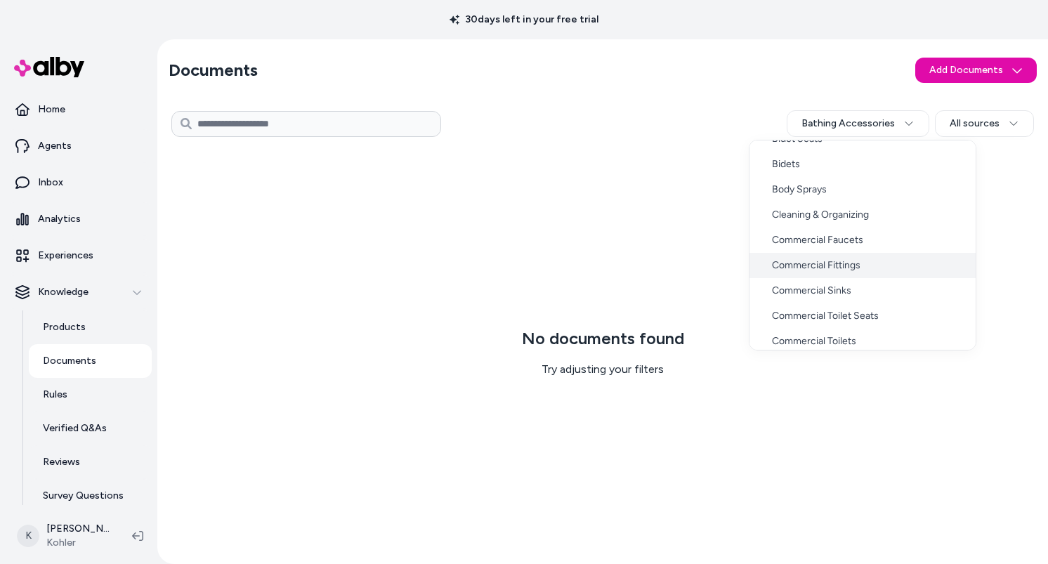
scroll to position [1089, 0]
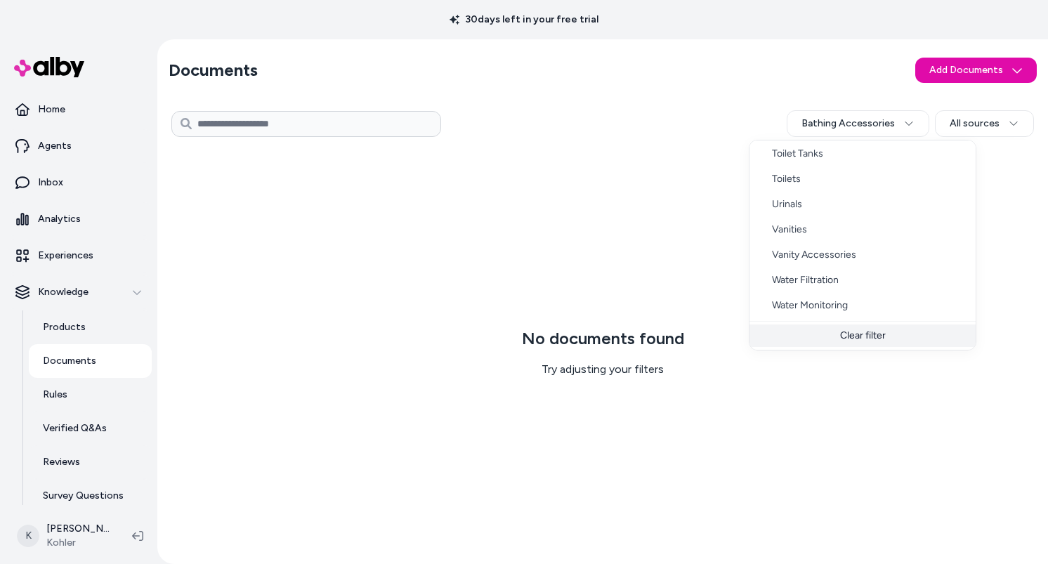
click at [859, 341] on div "Clear filter" at bounding box center [863, 336] width 226 height 22
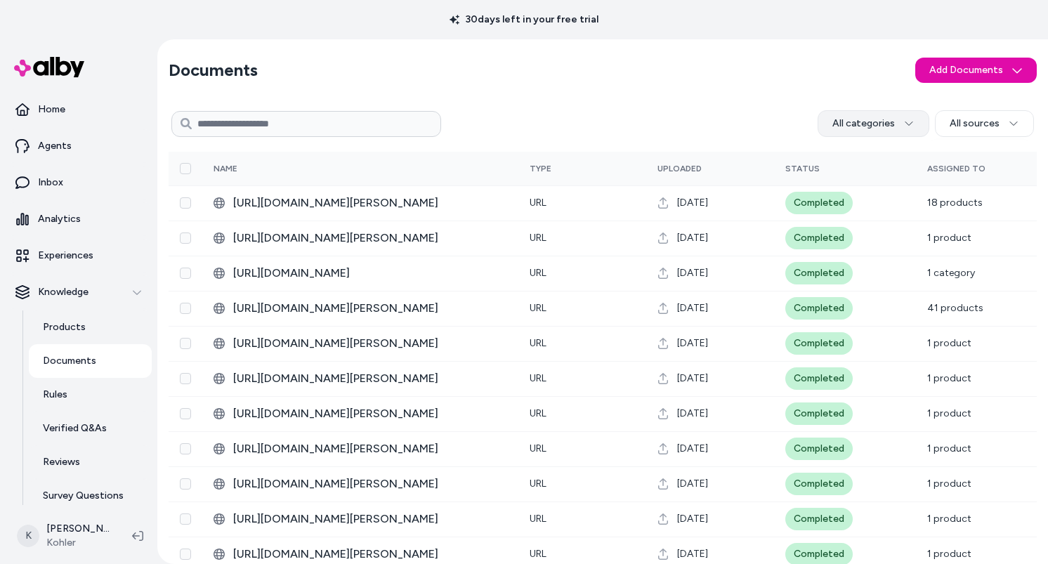
click at [908, 117] on html "30 days left in your free trial Home Agents Inbox Analytics Experiences Knowled…" at bounding box center [524, 282] width 1048 height 564
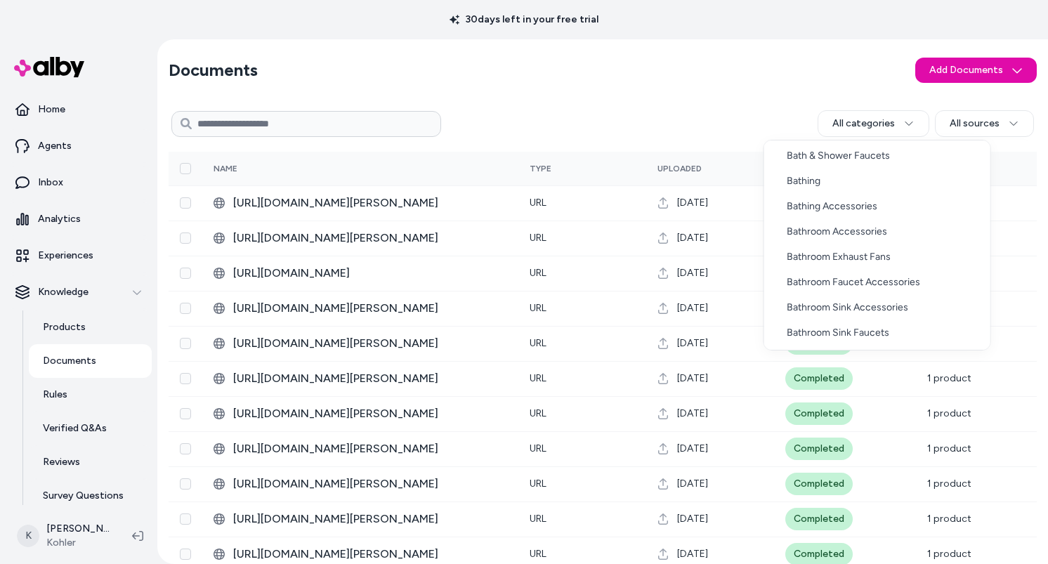
click at [712, 124] on html "30 days left in your free trial Home Agents Inbox Analytics Experiences Knowled…" at bounding box center [524, 282] width 1048 height 564
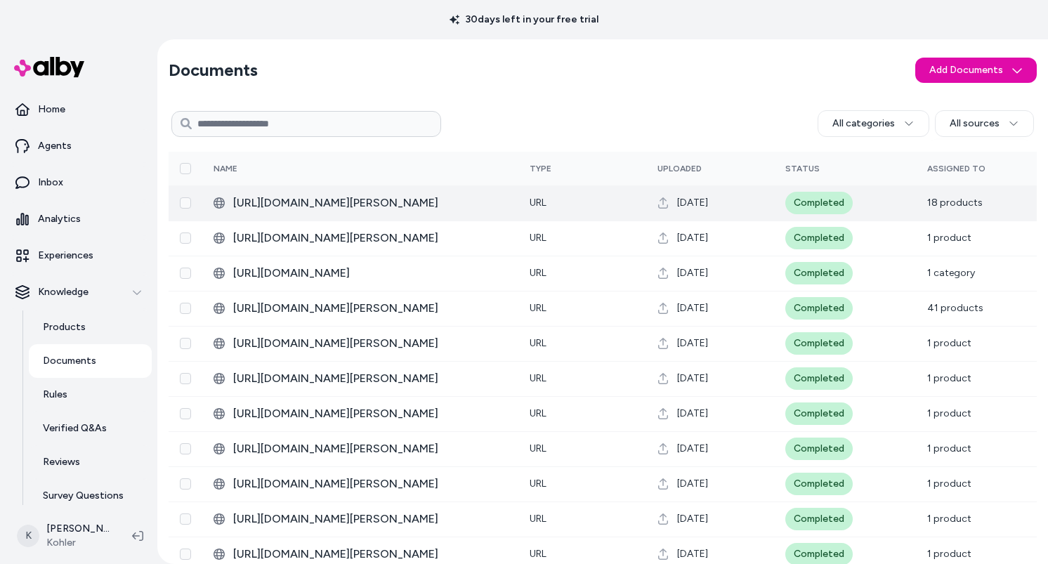
click at [973, 202] on span "18 products" at bounding box center [954, 203] width 55 height 12
click at [431, 207] on span "https://techcomm.kohler.com/techcomm/pdf/1204794-2.pdf" at bounding box center [370, 203] width 274 height 17
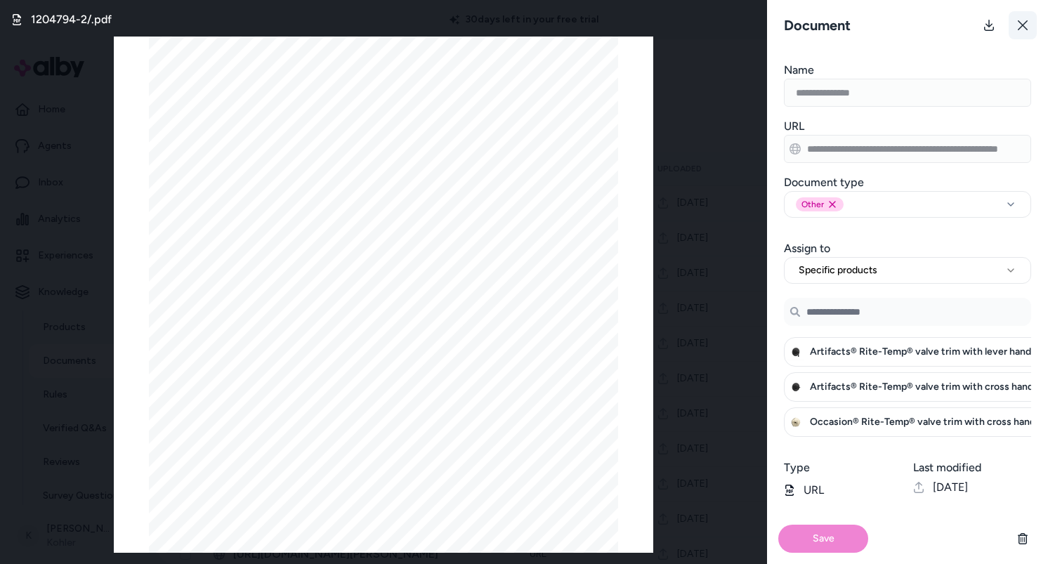
click at [1025, 20] on icon at bounding box center [1022, 25] width 11 height 11
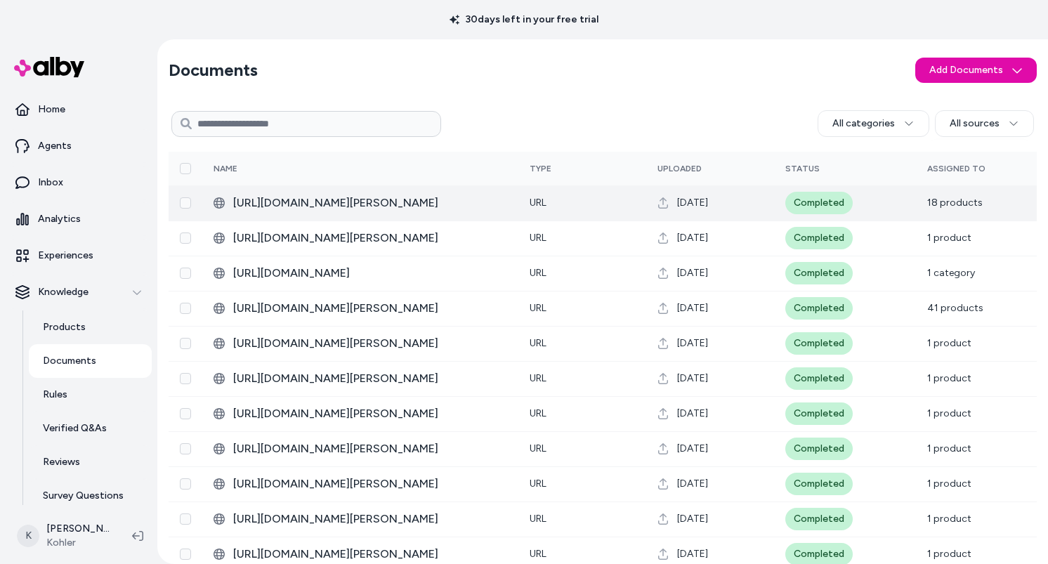
click at [915, 207] on td "Completed" at bounding box center [845, 202] width 142 height 35
click at [428, 203] on span "https://techcomm.kohler.com/techcomm/pdf/1204794-2.pdf" at bounding box center [370, 203] width 274 height 17
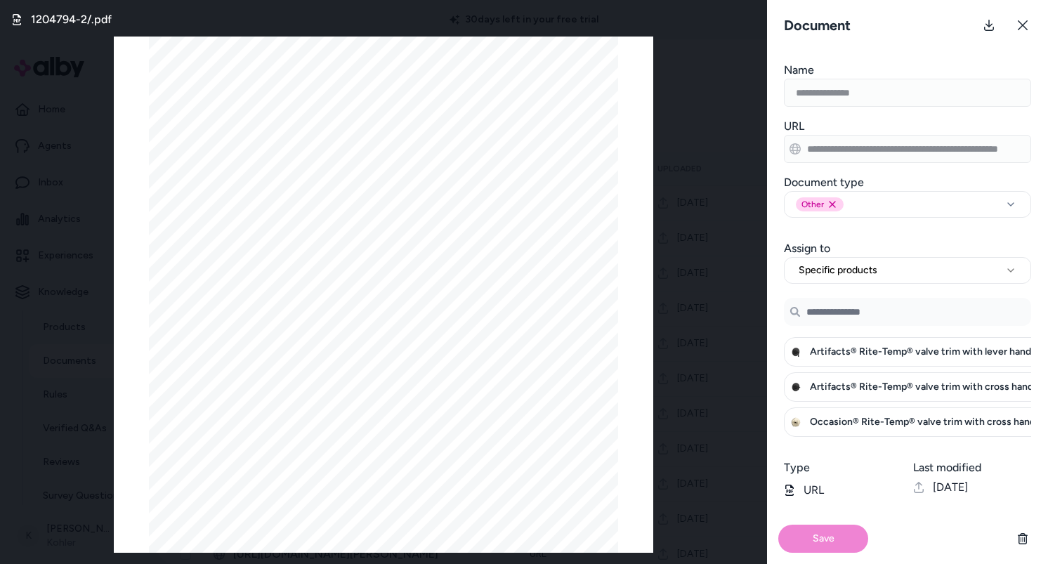
scroll to position [0, 1]
click at [1021, 33] on button at bounding box center [1023, 25] width 28 height 28
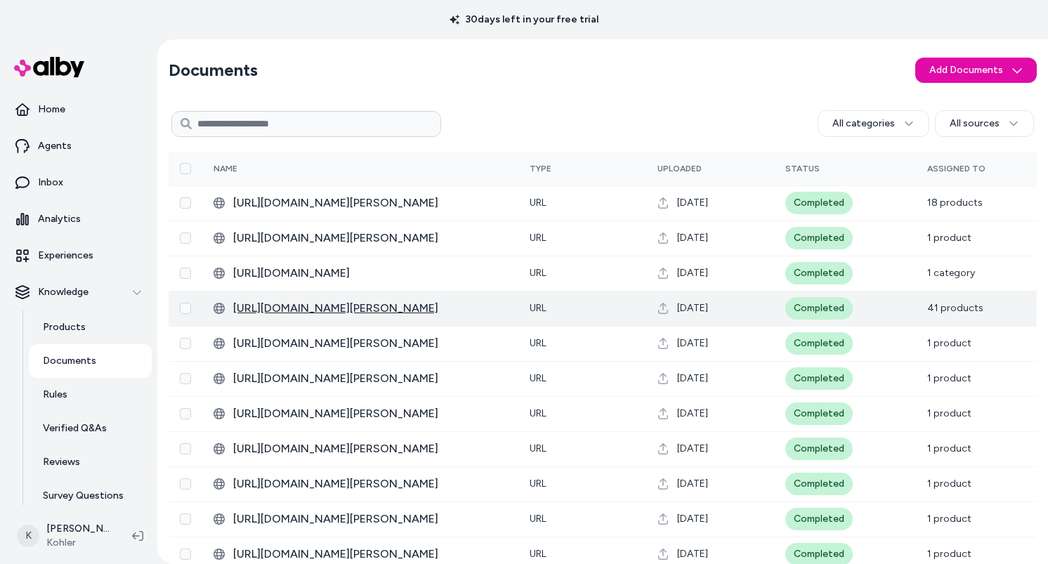
click at [454, 310] on span "https://techcomm.kohler.com/techcomm/pdf/1204917-2.pdf" at bounding box center [370, 308] width 274 height 17
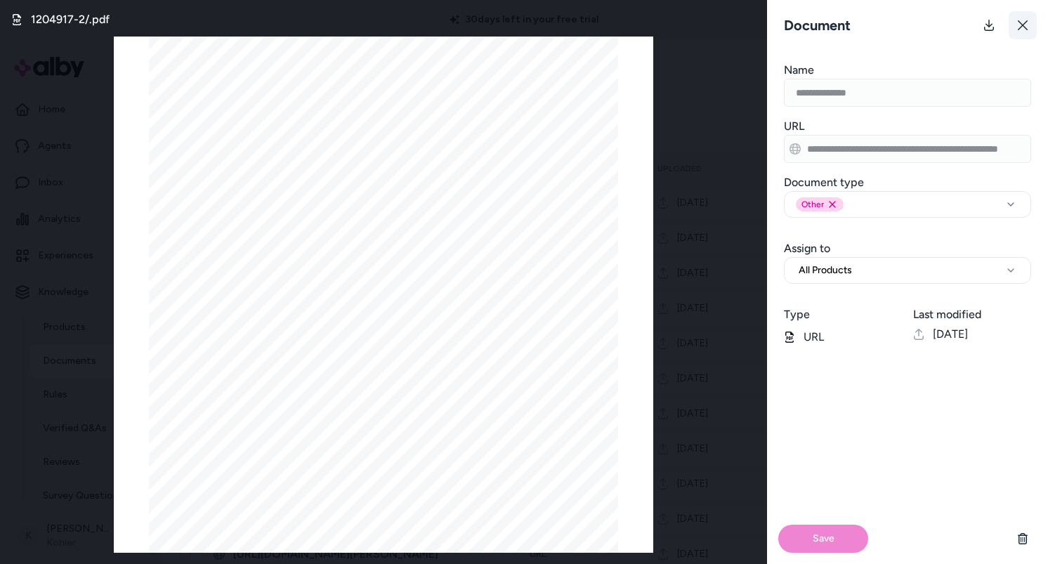
click at [1021, 16] on button at bounding box center [1023, 25] width 28 height 28
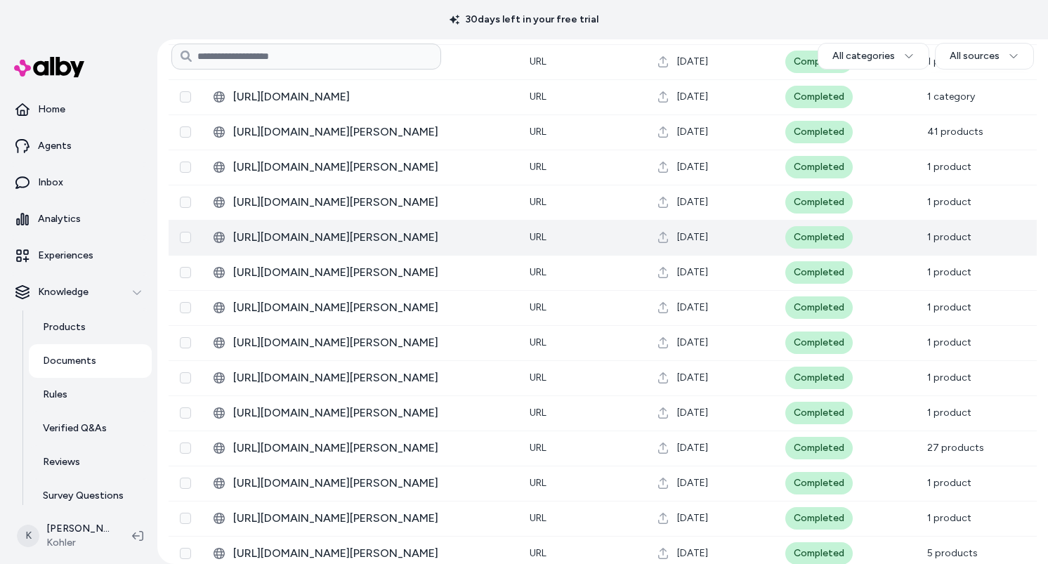
scroll to position [179, 0]
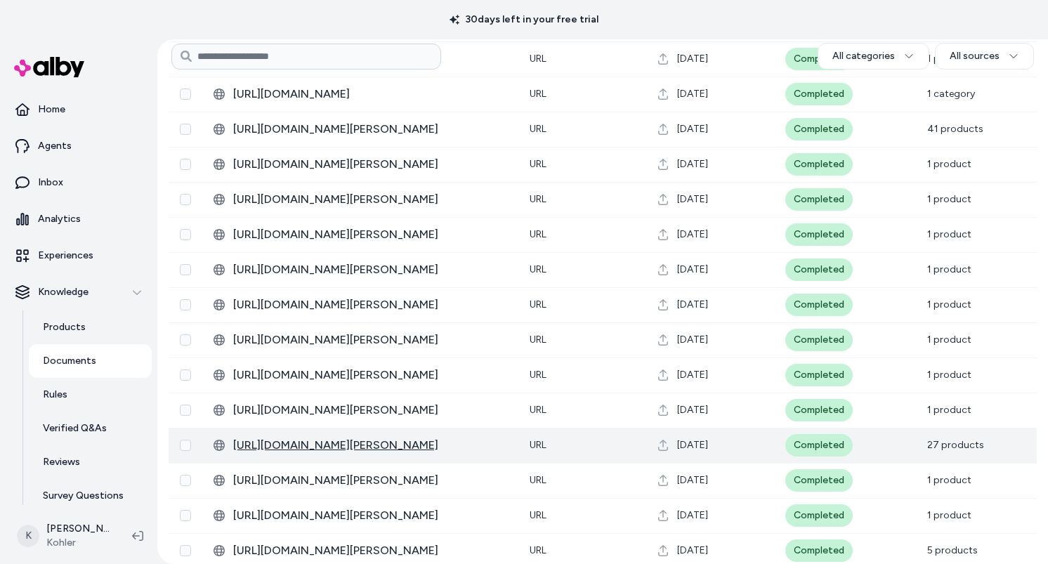
click at [471, 446] on span "https://techcomm.kohler.com/techcomm/pdf/1624819-2.pdf" at bounding box center [370, 445] width 274 height 17
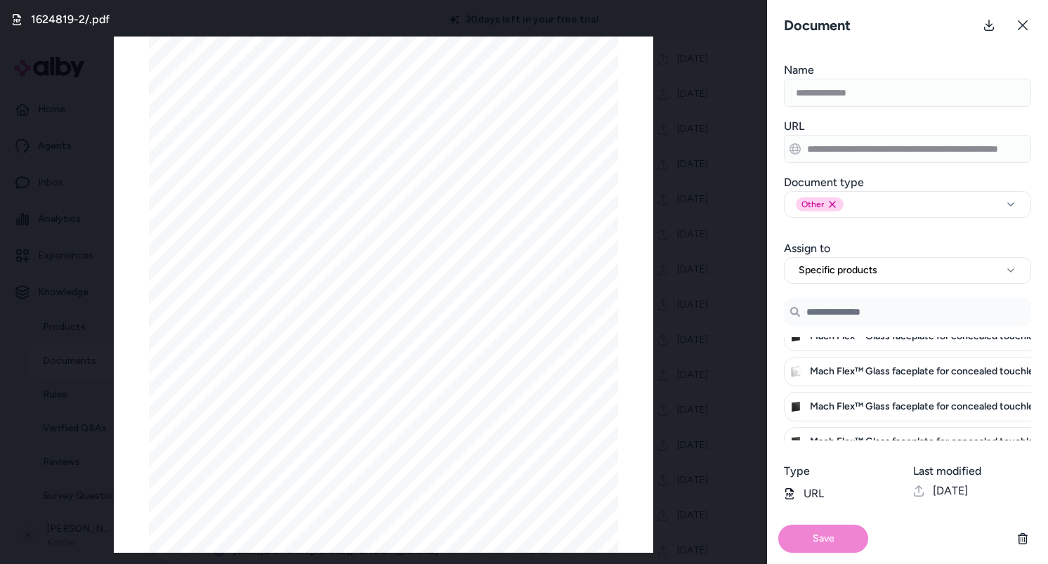
scroll to position [629, 0]
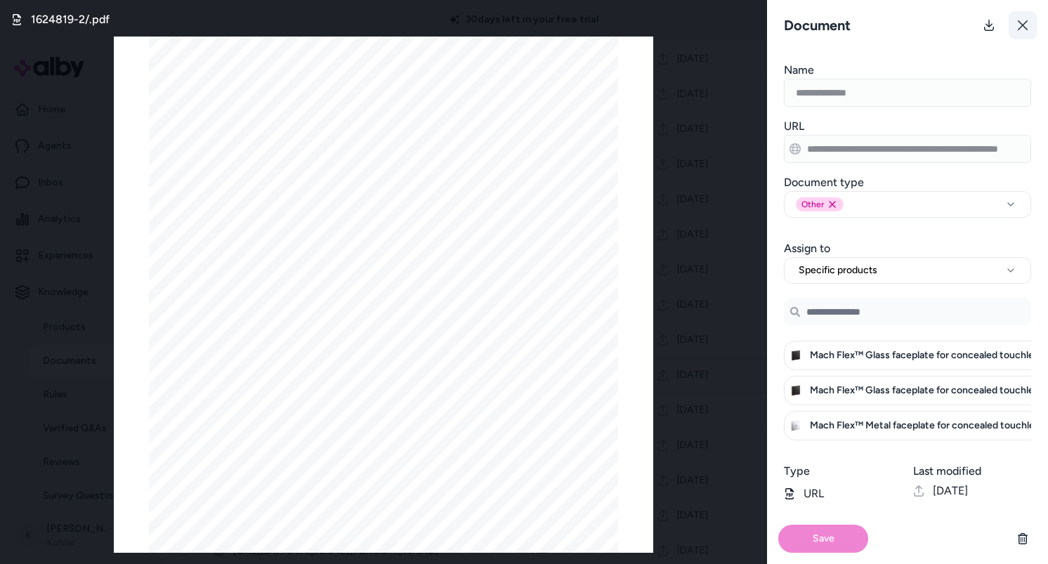
click at [1024, 25] on icon at bounding box center [1022, 25] width 11 height 11
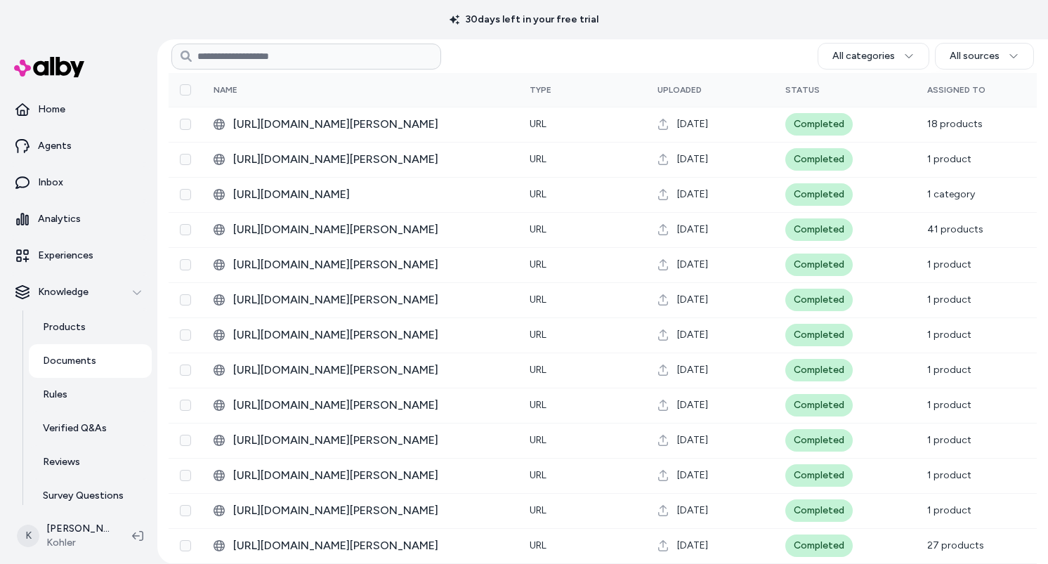
scroll to position [0, 0]
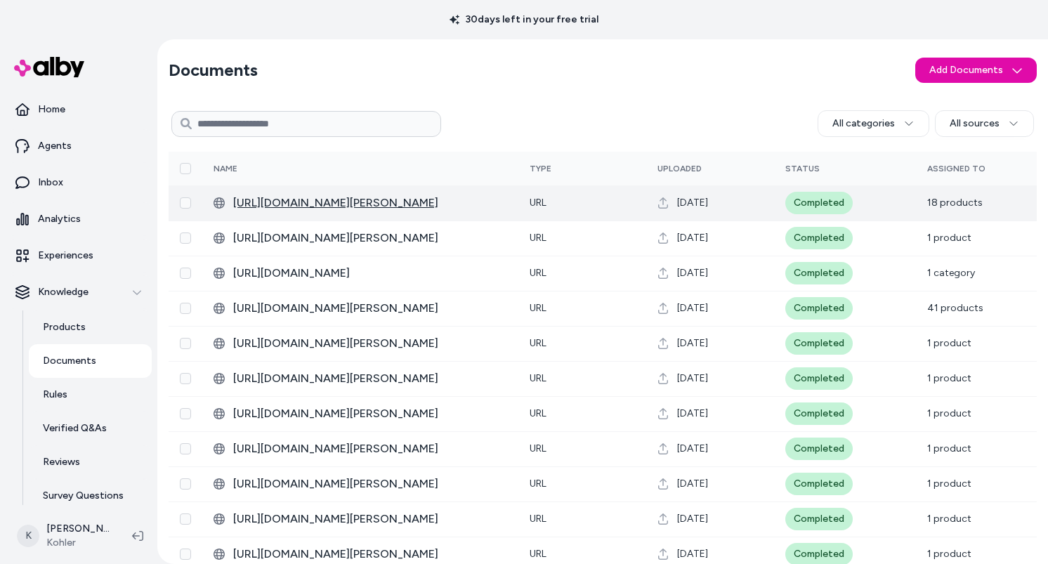
click at [478, 208] on span "https://techcomm.kohler.com/techcomm/pdf/1204794-2.pdf" at bounding box center [370, 203] width 274 height 17
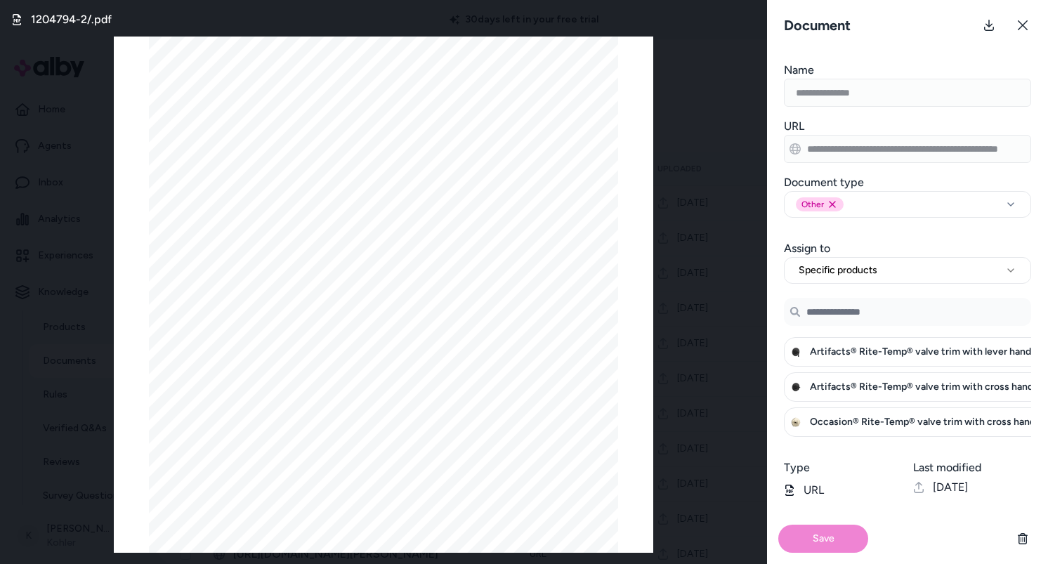
scroll to position [0, 33]
click at [1023, 31] on button at bounding box center [1023, 25] width 28 height 28
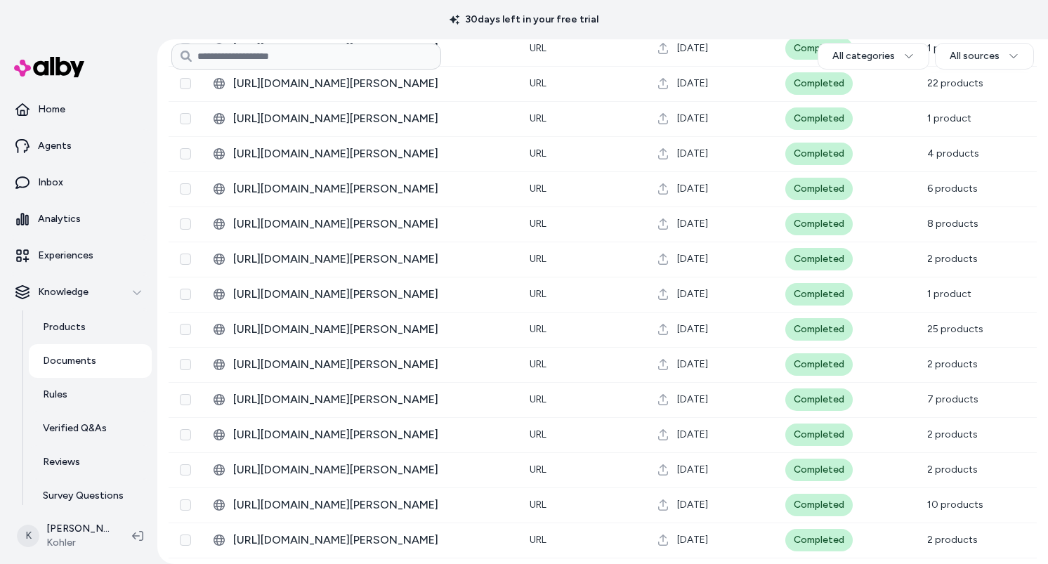
scroll to position [3920, 0]
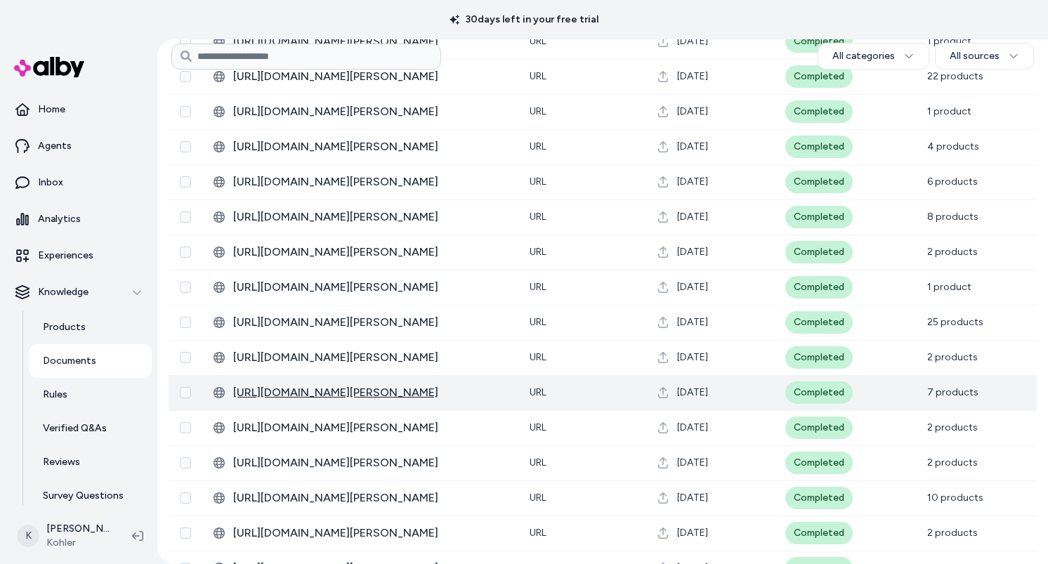
click at [461, 390] on span "https://techcomm.kohler.com/techcomm/pdf/1456322-2.pdf" at bounding box center [370, 392] width 274 height 17
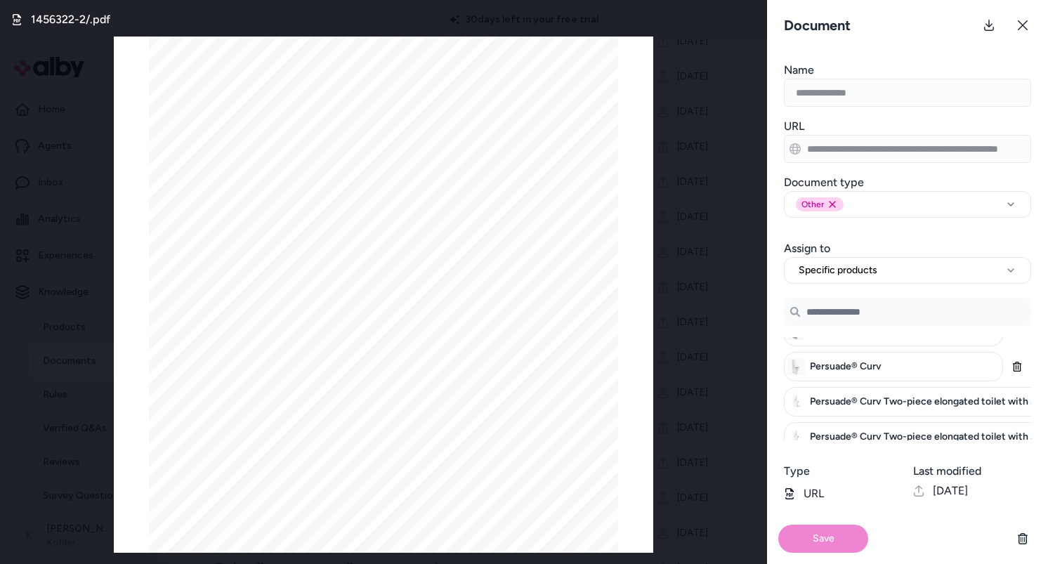
scroll to position [102, 0]
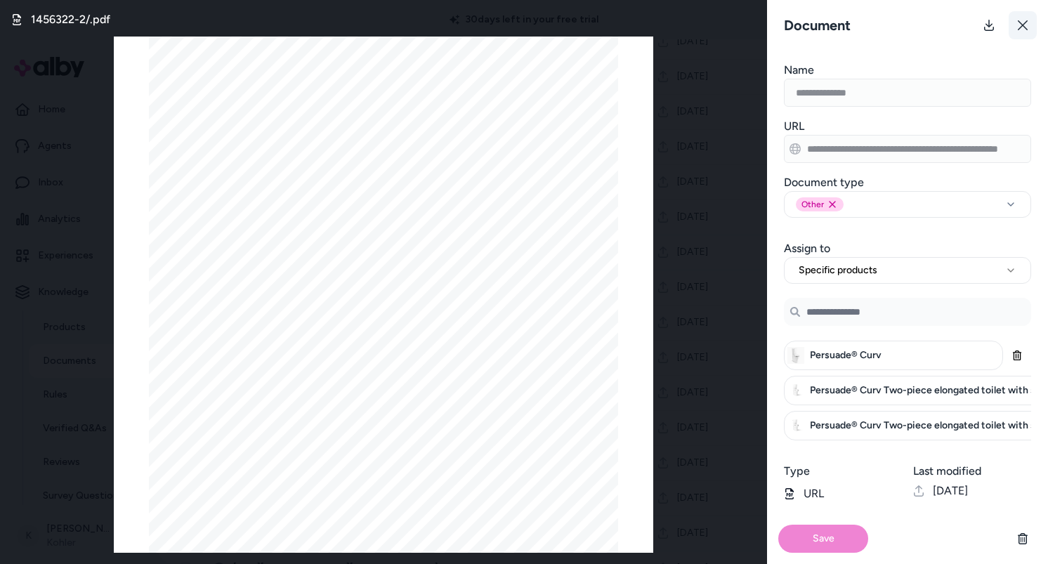
click at [1023, 27] on icon at bounding box center [1022, 25] width 11 height 11
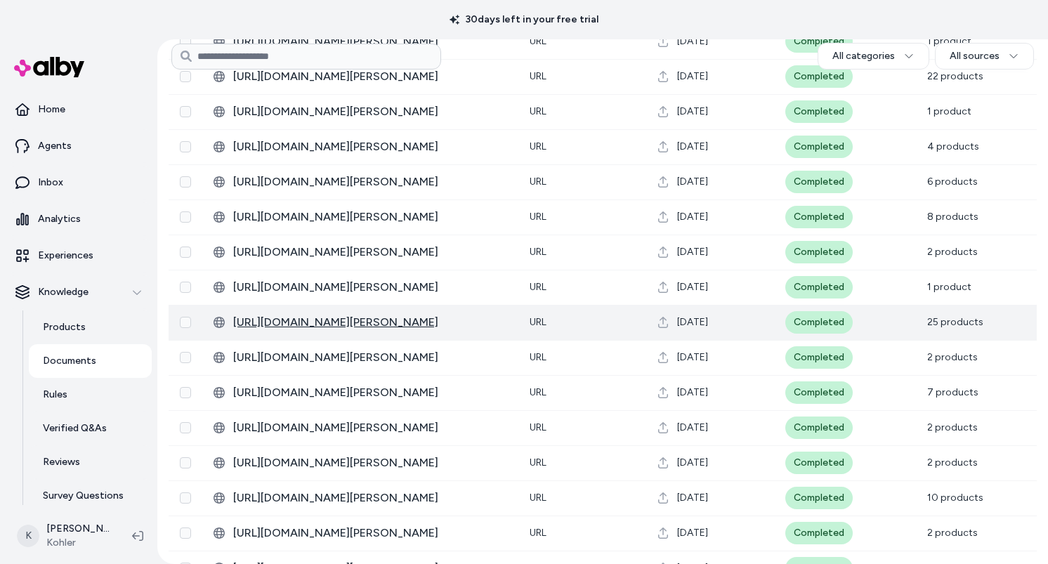
click at [477, 324] on span "https://techcomm.kohler.com/techcomm/pdf/1530411-2.pdf" at bounding box center [370, 322] width 274 height 17
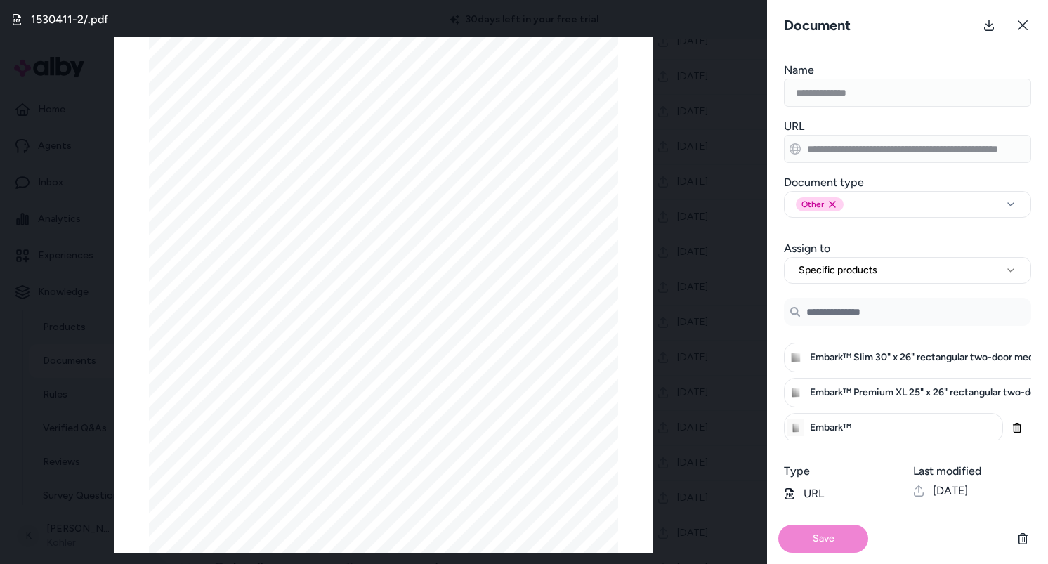
scroll to position [699, 0]
click at [1026, 34] on button at bounding box center [1023, 25] width 28 height 28
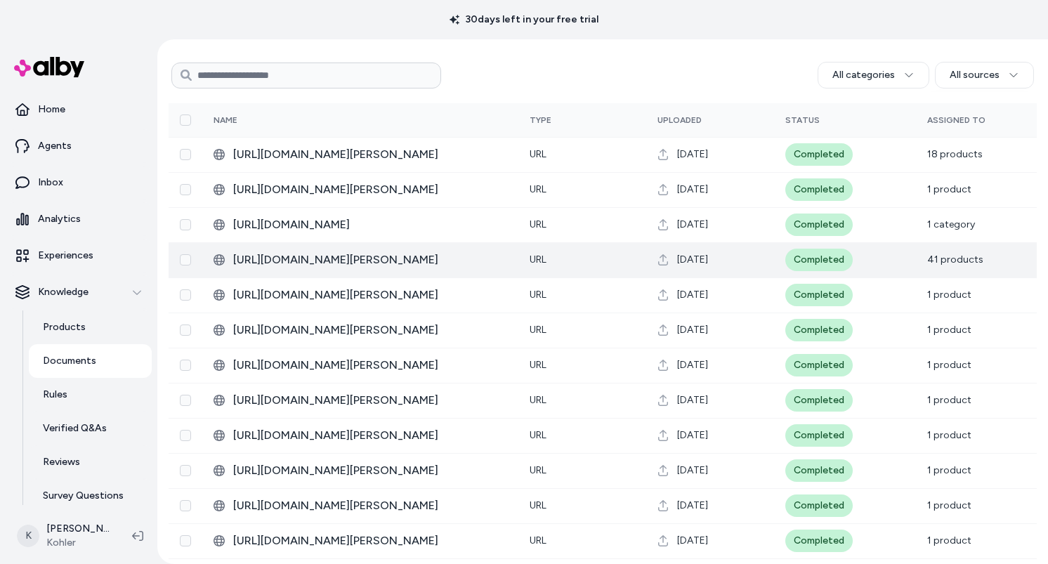
scroll to position [0, 0]
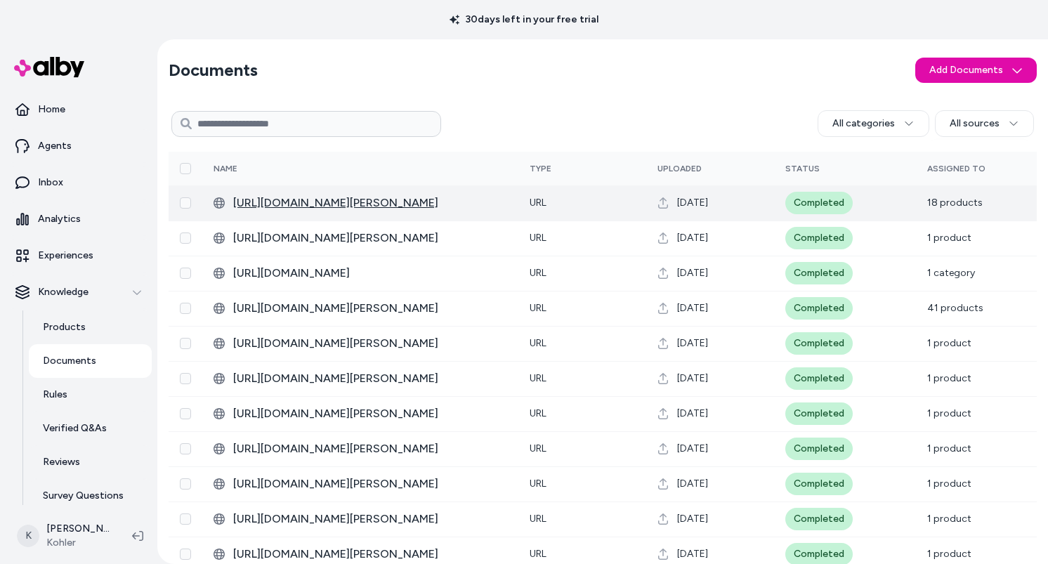
click at [478, 204] on span "https://techcomm.kohler.com/techcomm/pdf/1204794-2.pdf" at bounding box center [370, 203] width 274 height 17
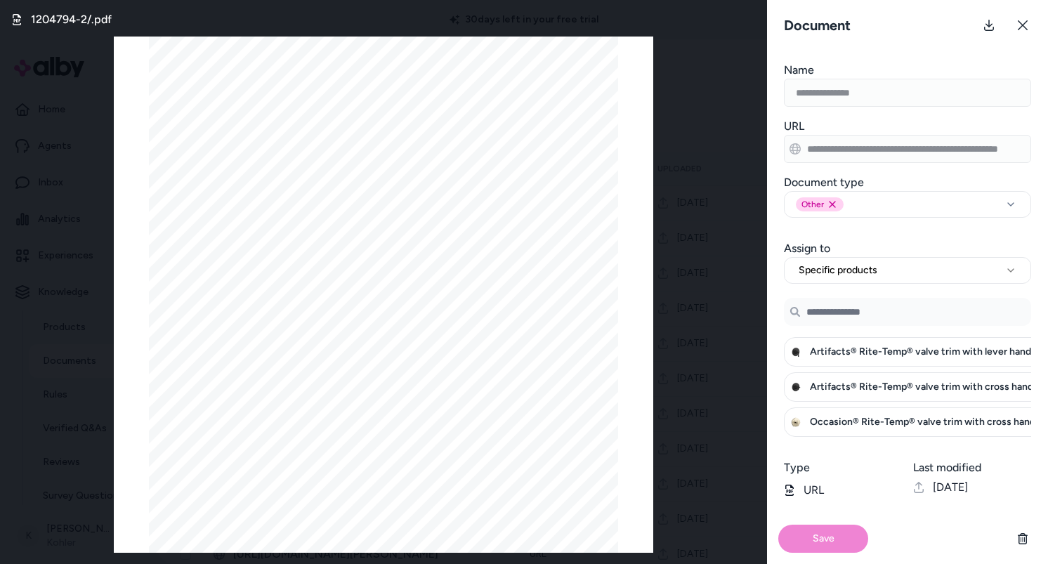
click at [891, 313] on input "Search Products" at bounding box center [907, 312] width 247 height 28
click at [780, 322] on div "Search Products Artifacts® Rite-Temp® valve trim with lever handle Artifacts® R…" at bounding box center [907, 366] width 281 height 142
click at [875, 338] on div "Artifacts® Rite-Temp® valve trim with lever handle" at bounding box center [913, 352] width 258 height 30
click at [875, 356] on span "Artifacts® Rite-Temp® valve trim with lever handle" at bounding box center [924, 352] width 229 height 14
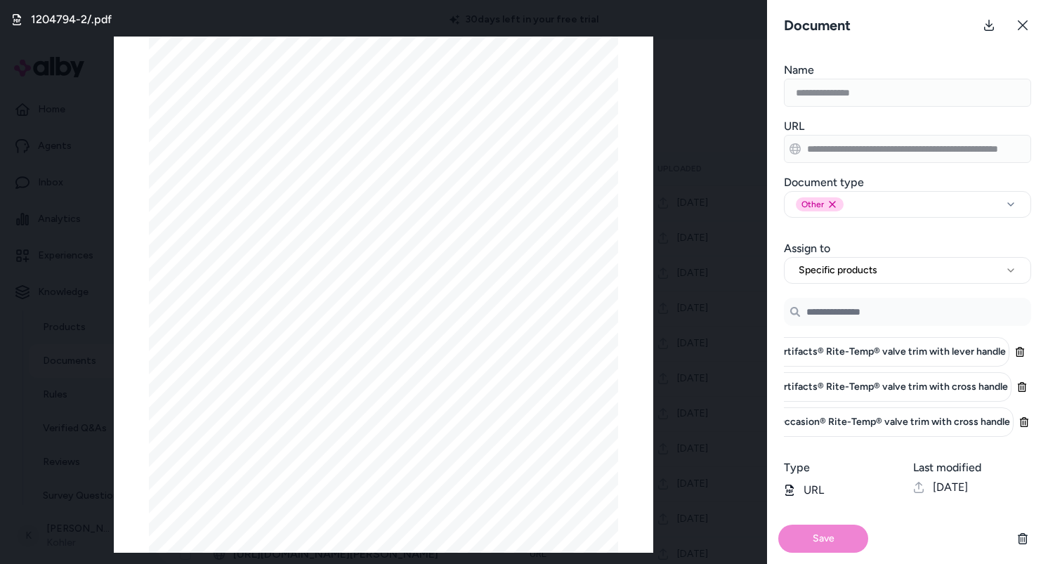
click at [894, 341] on div "Artifacts® Rite-Temp® valve trim with lever handle" at bounding box center [880, 352] width 258 height 30
click at [891, 349] on span "Artifacts® Rite-Temp® valve trim with lever handle" at bounding box center [891, 352] width 229 height 14
click at [891, 349] on span "Artifacts® Rite-Temp® valve trim with lever handle" at bounding box center [924, 352] width 229 height 14
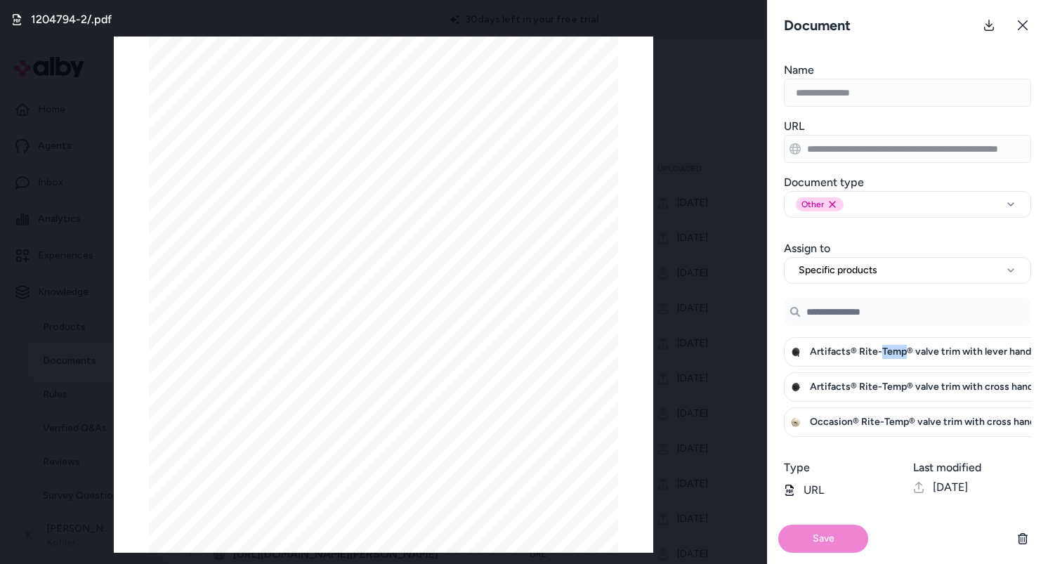
click at [891, 349] on span "Artifacts® Rite-Temp® valve trim with lever handle" at bounding box center [924, 352] width 229 height 14
click at [776, 221] on form "**********" at bounding box center [907, 313] width 281 height 502
click at [1031, 31] on button at bounding box center [1023, 25] width 28 height 28
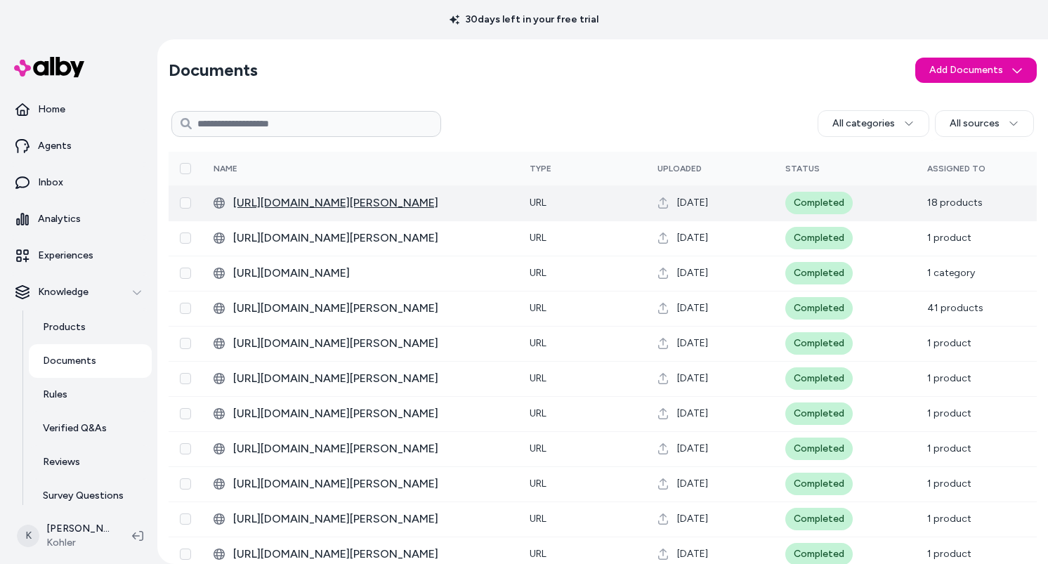
click at [478, 205] on span "https://techcomm.kohler.com/techcomm/pdf/1204794-2.pdf" at bounding box center [370, 203] width 274 height 17
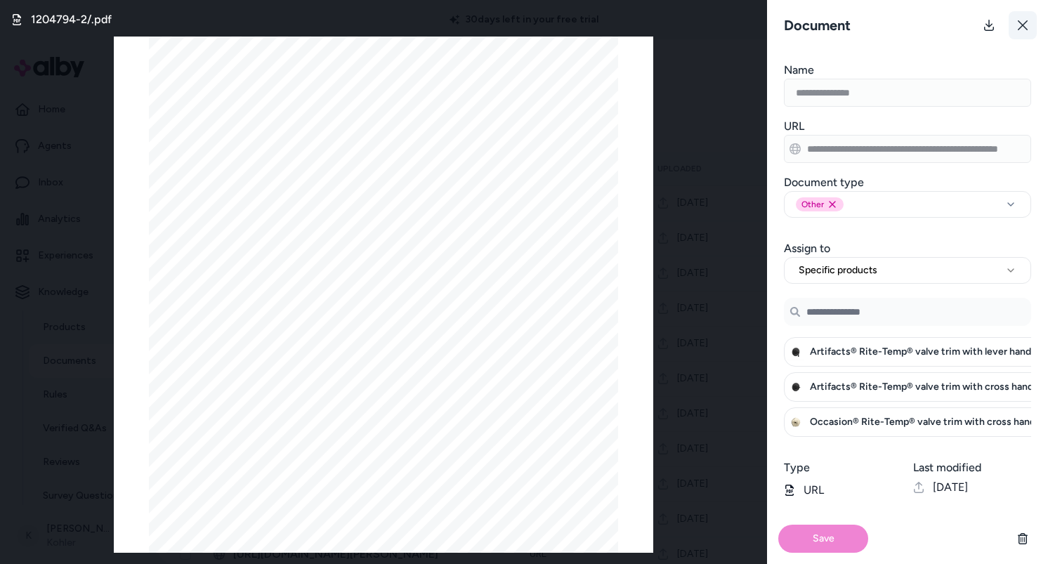
click at [1028, 23] on icon at bounding box center [1022, 25] width 11 height 11
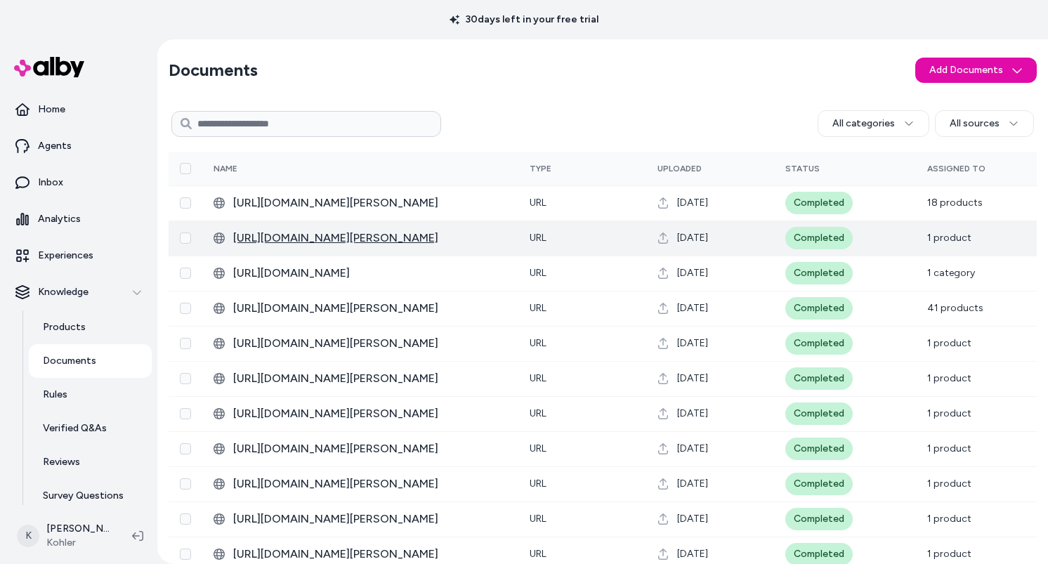
click at [482, 246] on span "https://techcomm.kohler.com/techcomm/pdf/K-25164_spec_US-CA_Kohler_en.pdf" at bounding box center [370, 238] width 274 height 17
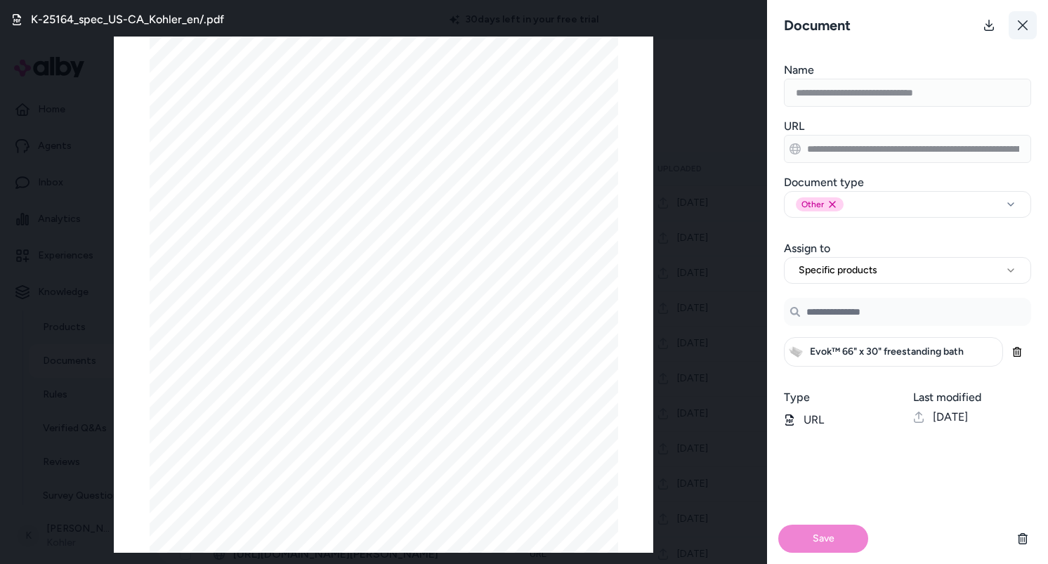
click at [1016, 32] on button at bounding box center [1023, 25] width 28 height 28
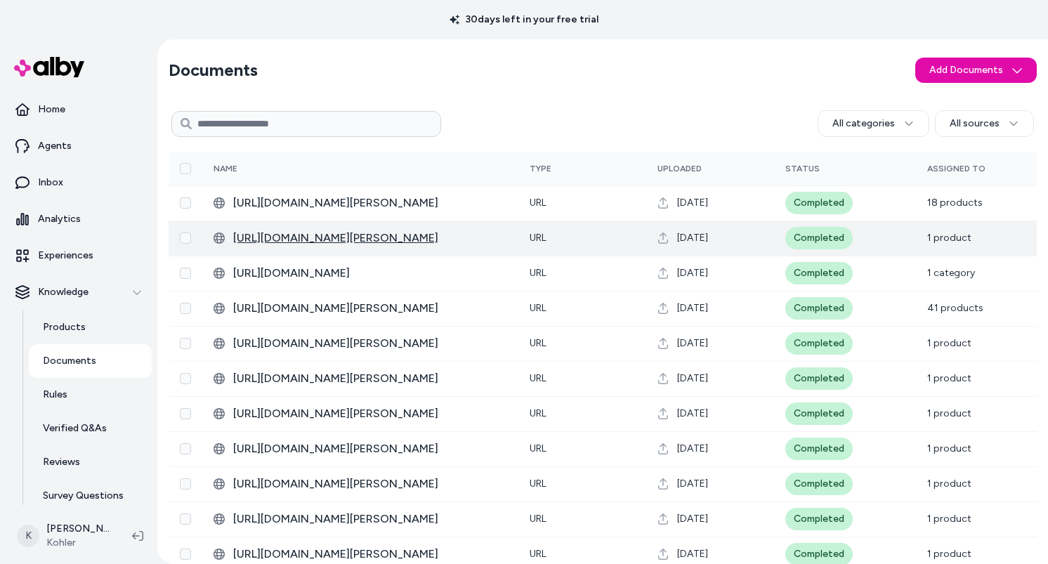
click at [374, 242] on span "https://techcomm.kohler.com/techcomm/pdf/K-25164_spec_US-CA_Kohler_en.pdf" at bounding box center [370, 238] width 274 height 17
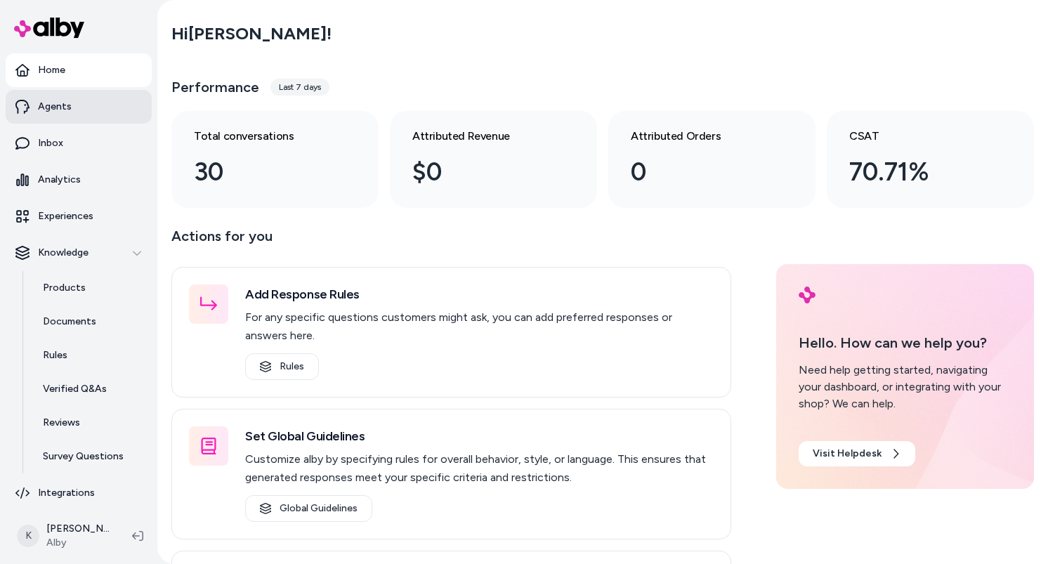
click at [91, 115] on link "Agents" at bounding box center [79, 107] width 146 height 34
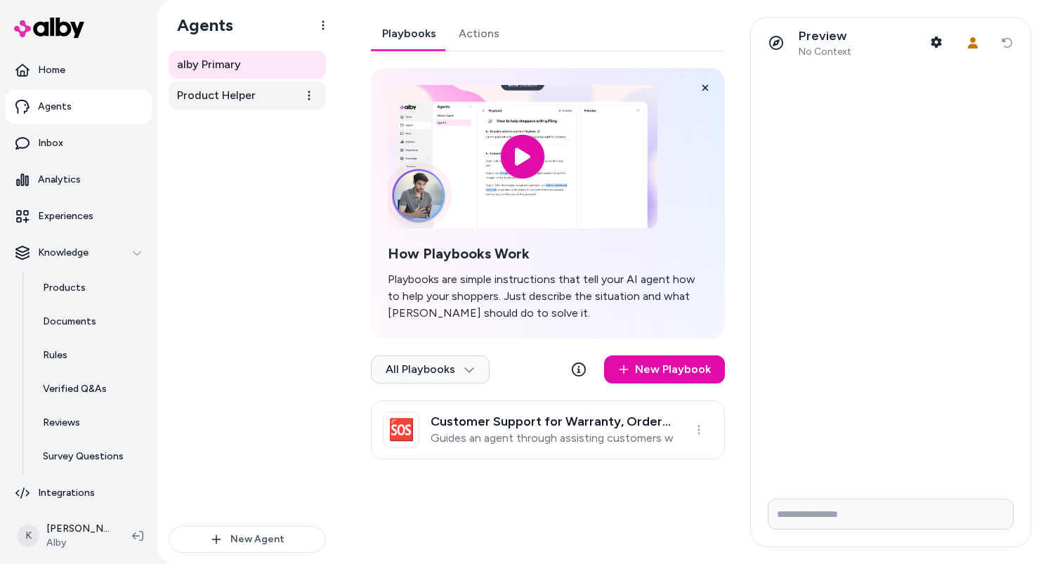
click at [256, 100] on link "Product Helper" at bounding box center [247, 95] width 157 height 28
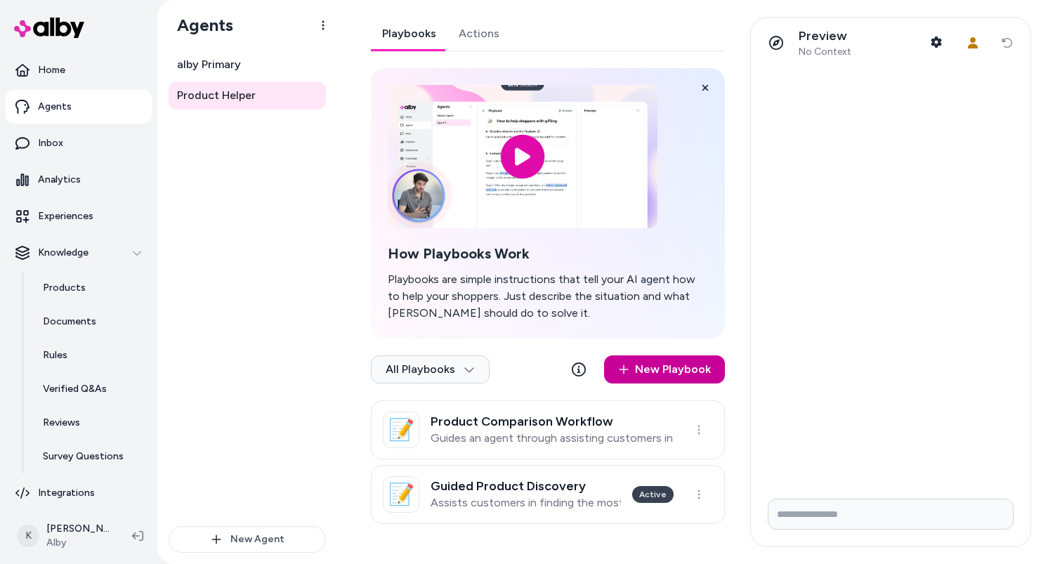
click at [664, 368] on link "New Playbook" at bounding box center [664, 369] width 121 height 28
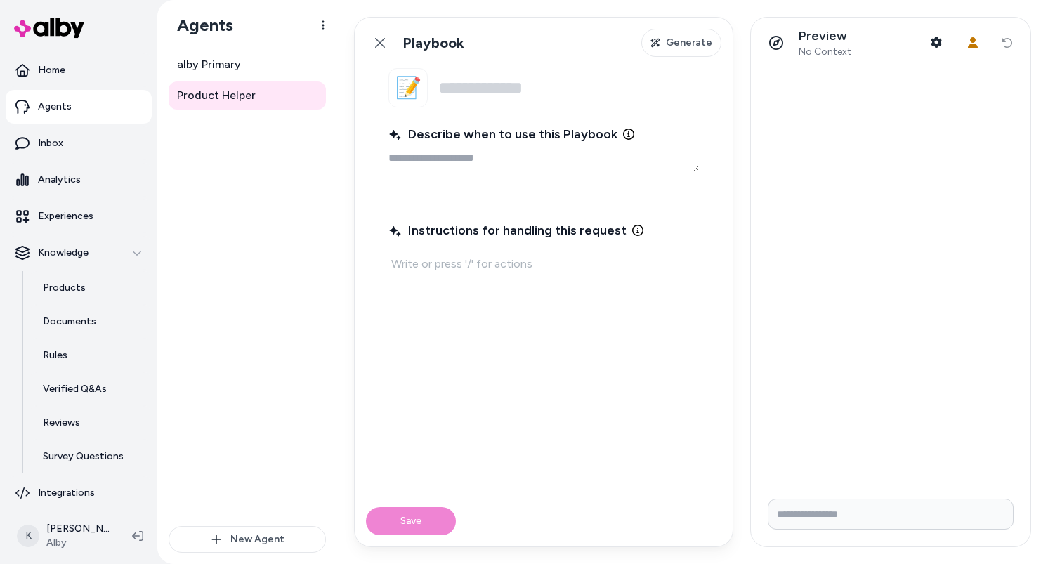
click at [535, 270] on p at bounding box center [543, 264] width 305 height 20
type textarea "*"
click at [512, 286] on p "Visit the Actions tab to enable commands." at bounding box center [497, 289] width 183 height 11
click at [391, 48] on link "Back" at bounding box center [380, 43] width 28 height 28
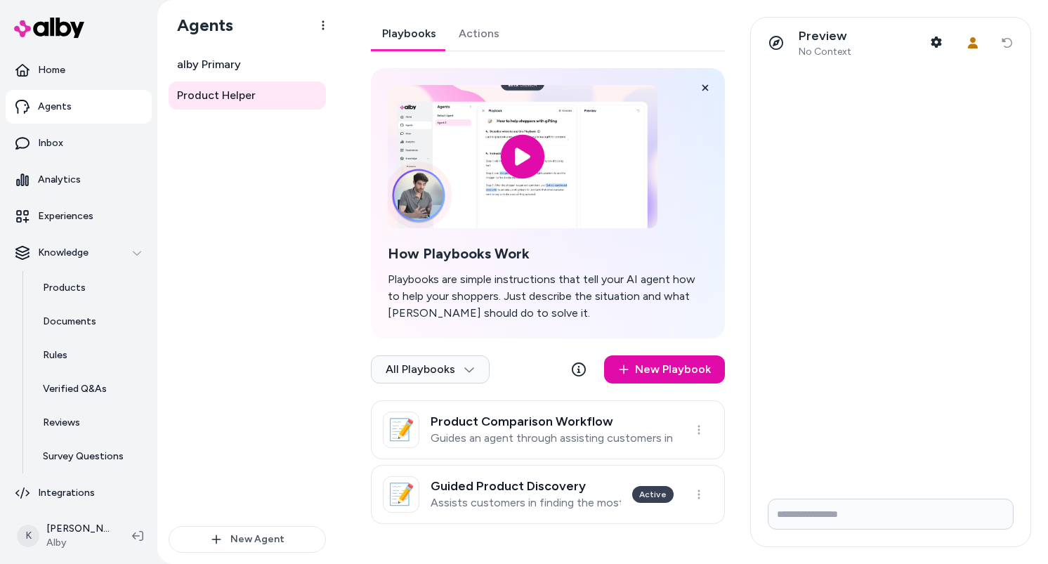
click at [470, 41] on link "Actions" at bounding box center [478, 34] width 63 height 34
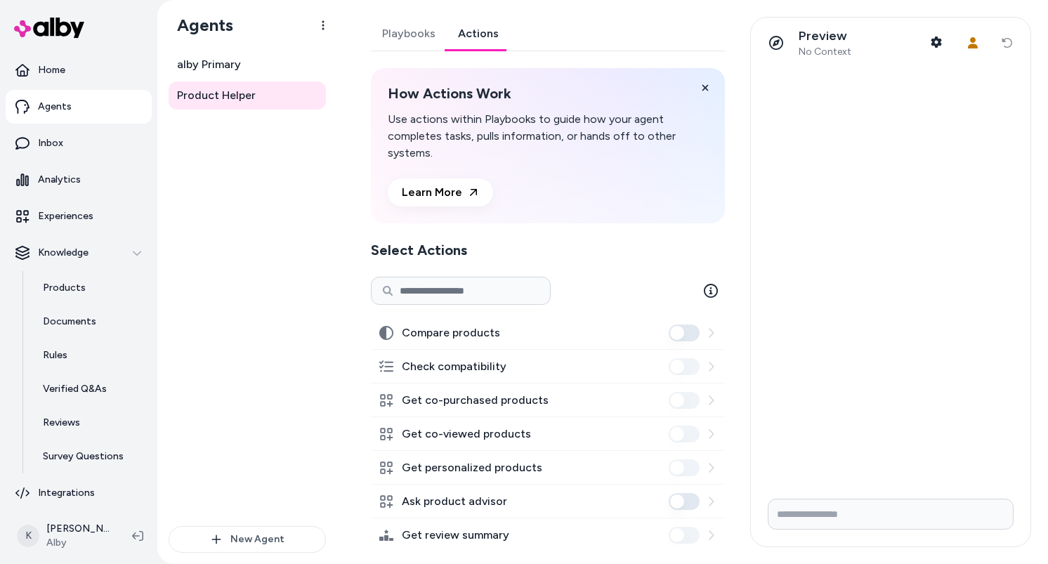
scroll to position [22, 0]
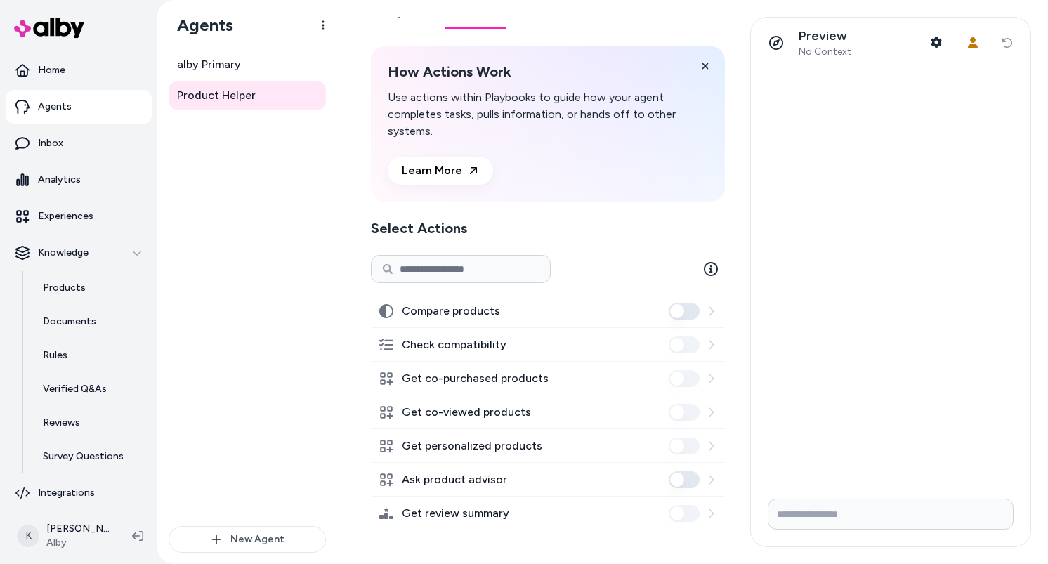
click at [674, 312] on button "Compare products" at bounding box center [684, 311] width 31 height 17
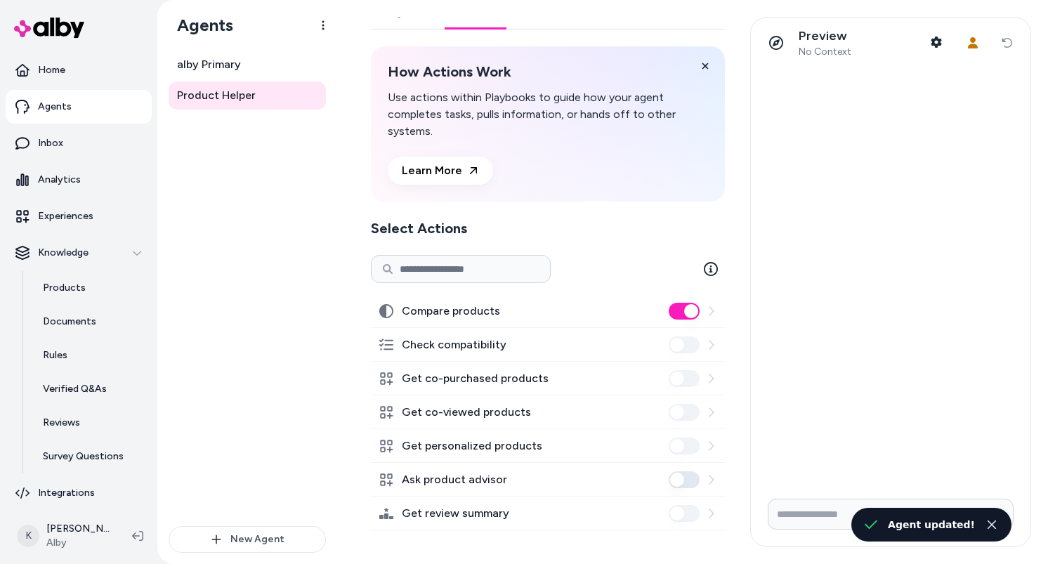
click at [706, 481] on icon at bounding box center [710, 479] width 11 height 11
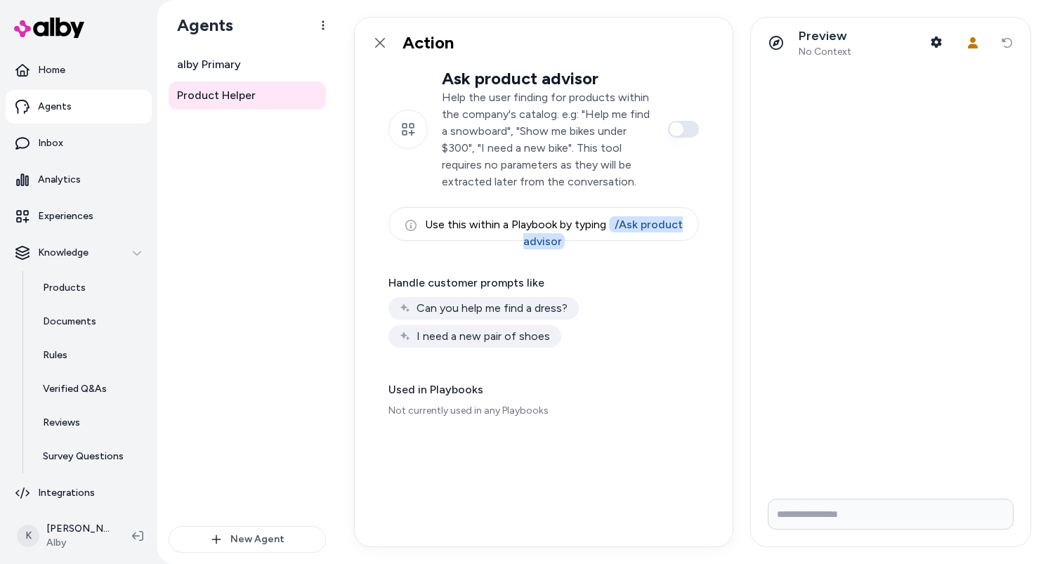
click at [689, 483] on html "Home Agents Inbox Analytics Experiences Knowledge Products Documents Rules Veri…" at bounding box center [524, 282] width 1048 height 564
click at [370, 43] on link at bounding box center [380, 43] width 28 height 28
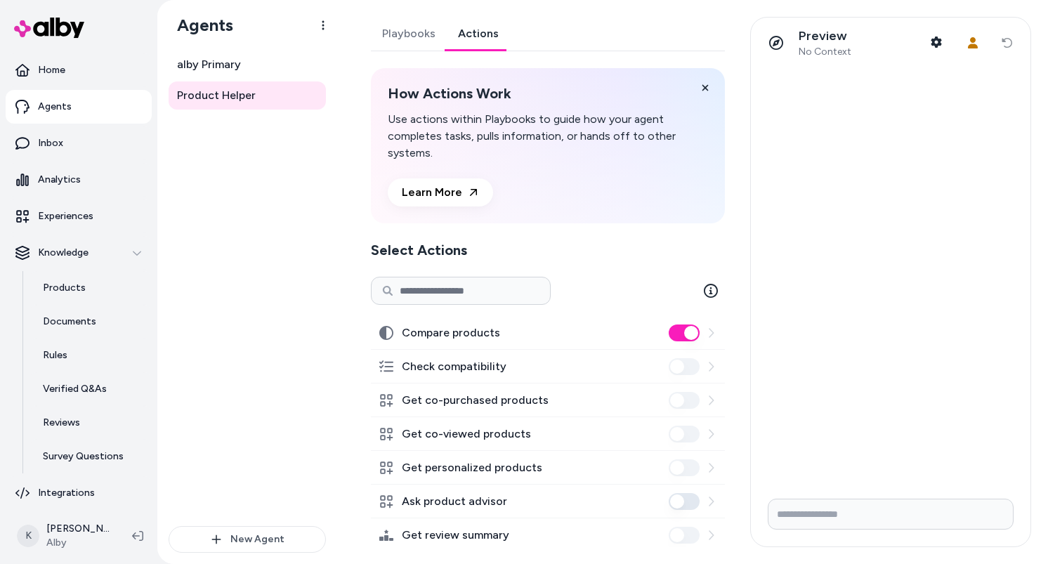
click at [683, 500] on button "Ask product advisor" at bounding box center [684, 501] width 31 height 17
click at [380, 39] on link "Playbooks" at bounding box center [409, 34] width 76 height 34
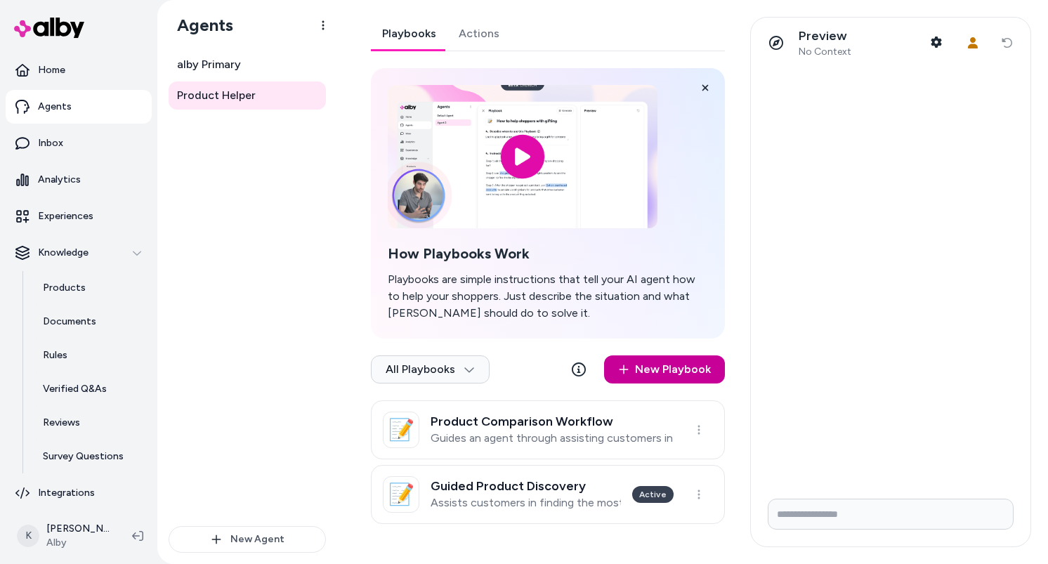
click at [671, 369] on link "New Playbook" at bounding box center [664, 369] width 121 height 28
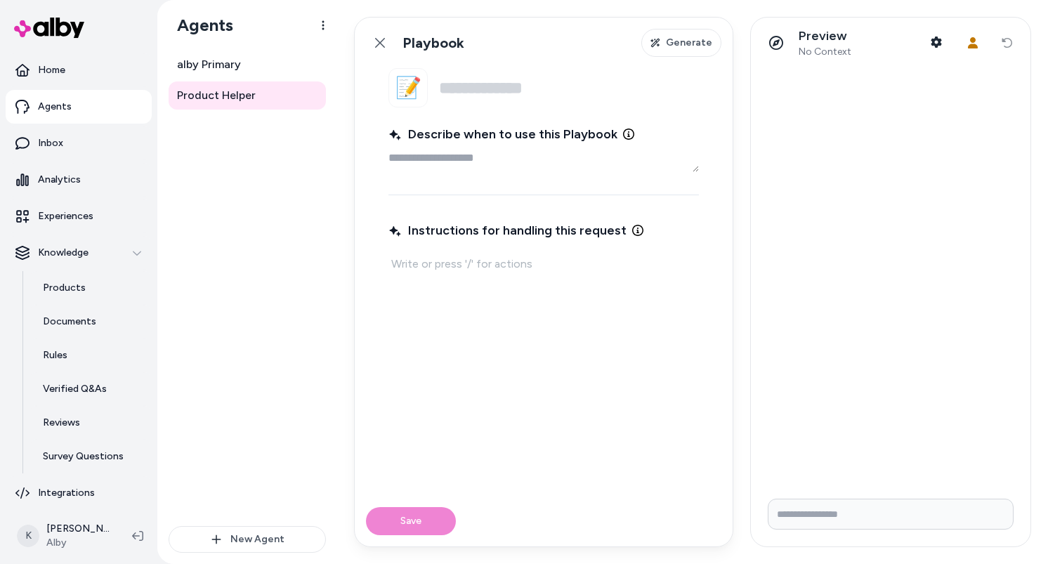
click at [551, 289] on div "Instructions for handling this request" at bounding box center [543, 348] width 310 height 261
type textarea "*"
click at [544, 174] on fieldset "📝 Name Describe when to use this Playbook Instructions for handling this request" at bounding box center [544, 282] width 378 height 428
click at [554, 158] on textarea "Describe when to use this Playbook" at bounding box center [543, 158] width 310 height 28
click at [566, 274] on div at bounding box center [543, 263] width 310 height 25
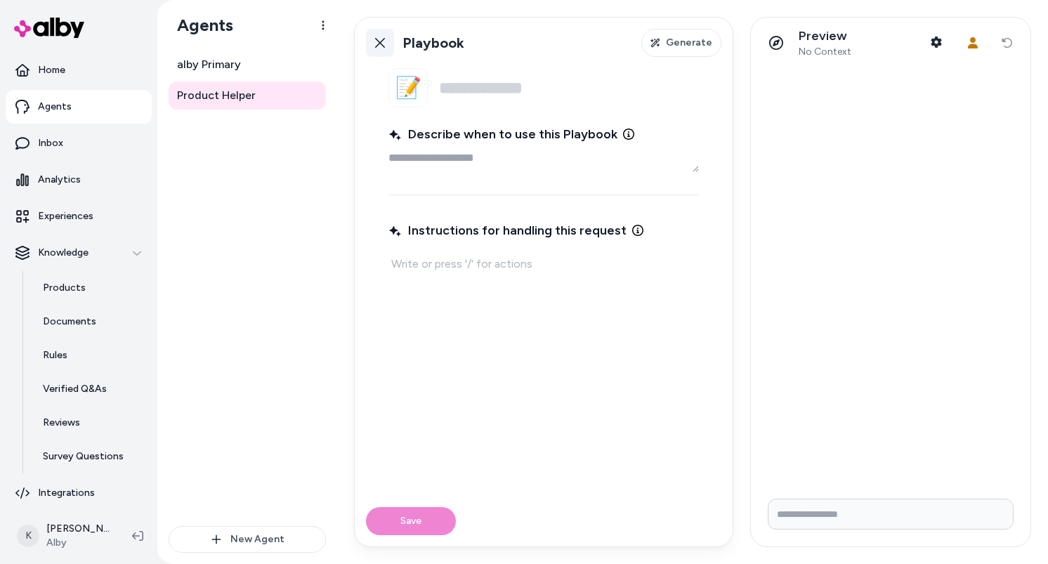
click at [382, 45] on icon at bounding box center [380, 43] width 10 height 10
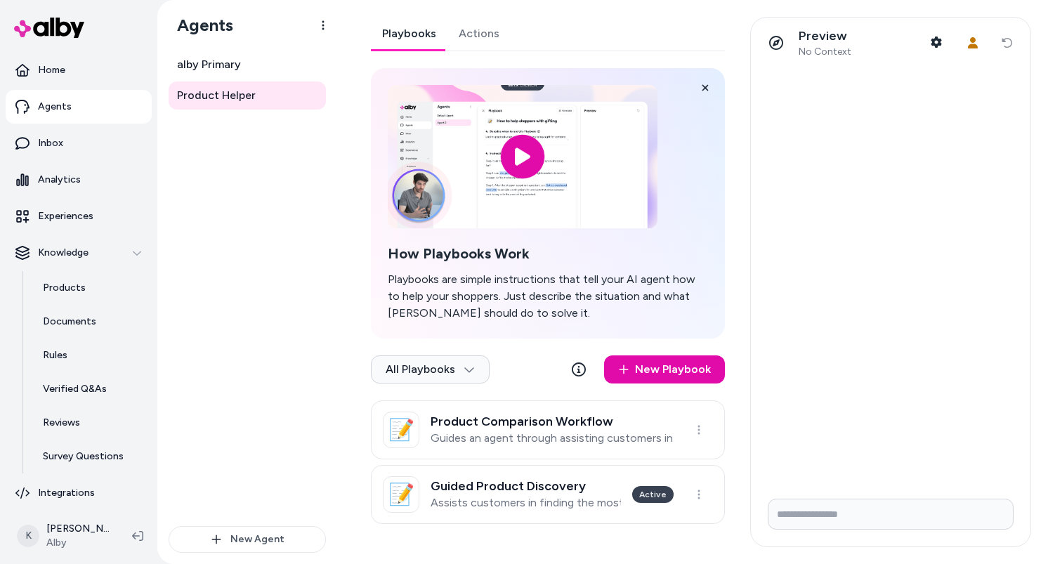
click at [495, 39] on link "Actions" at bounding box center [478, 34] width 63 height 34
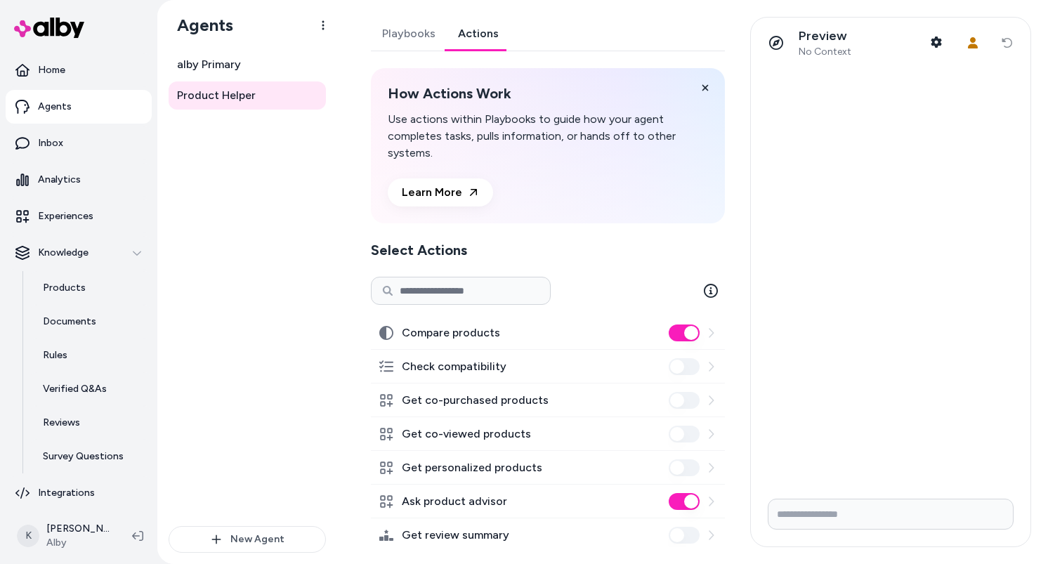
click at [674, 332] on button "Compare products" at bounding box center [684, 333] width 31 height 17
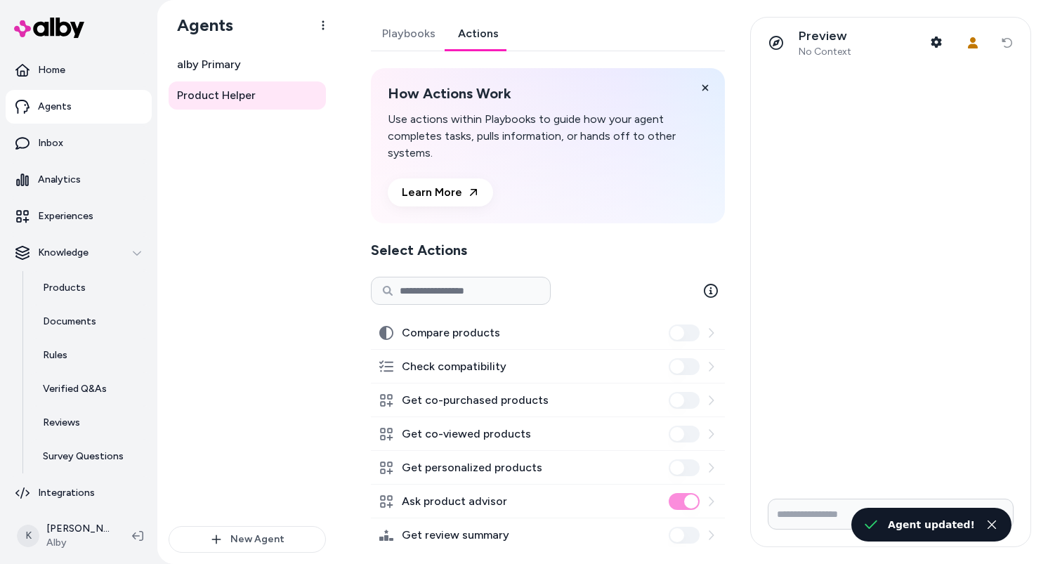
click at [680, 504] on button "Ask product advisor" at bounding box center [684, 501] width 31 height 17
click at [686, 341] on div "Compare products" at bounding box center [548, 333] width 354 height 34
click at [689, 332] on button "Compare products" at bounding box center [684, 333] width 31 height 17
click at [683, 502] on button "Ask product advisor" at bounding box center [684, 501] width 31 height 17
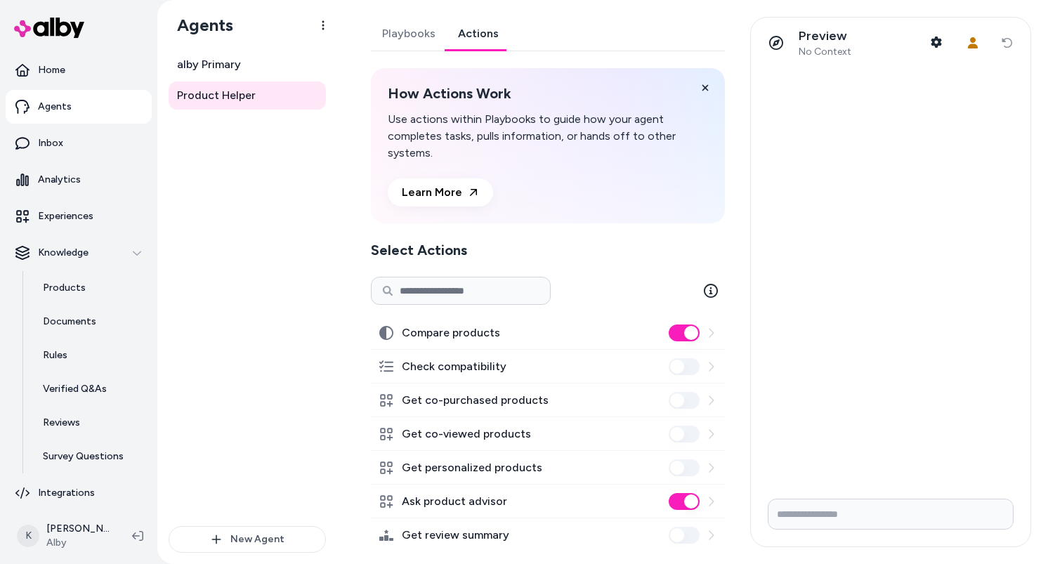
click at [688, 330] on button "Compare products" at bounding box center [684, 333] width 31 height 17
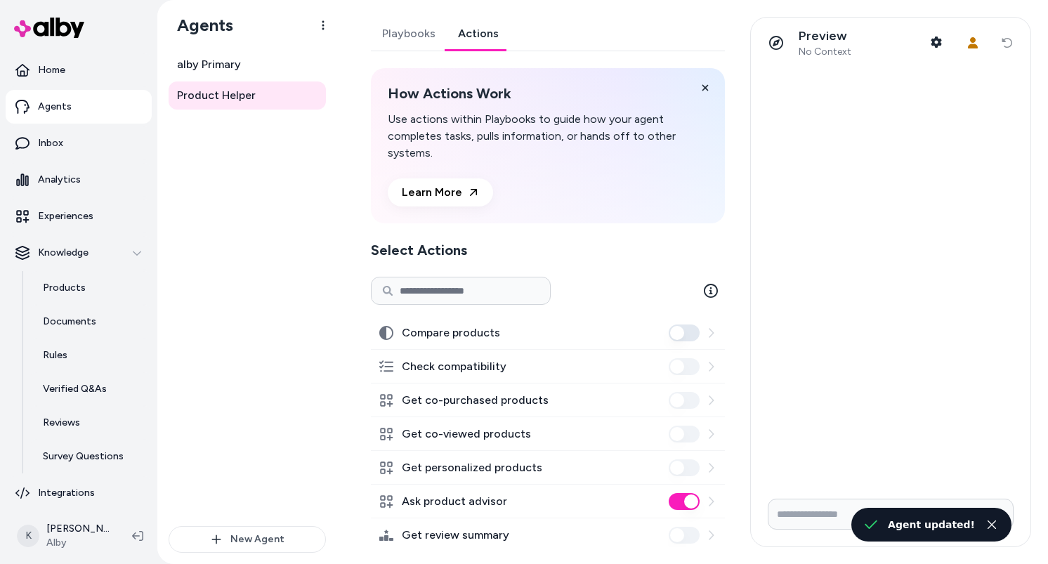
click at [687, 509] on button "Ask product advisor" at bounding box center [684, 501] width 31 height 17
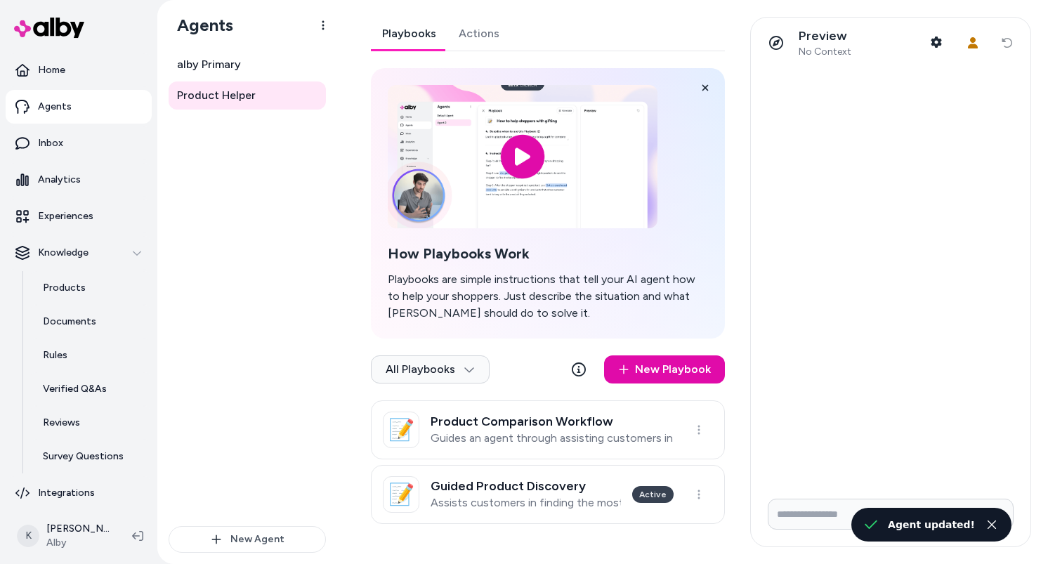
click at [430, 44] on link "Playbooks" at bounding box center [409, 34] width 77 height 34
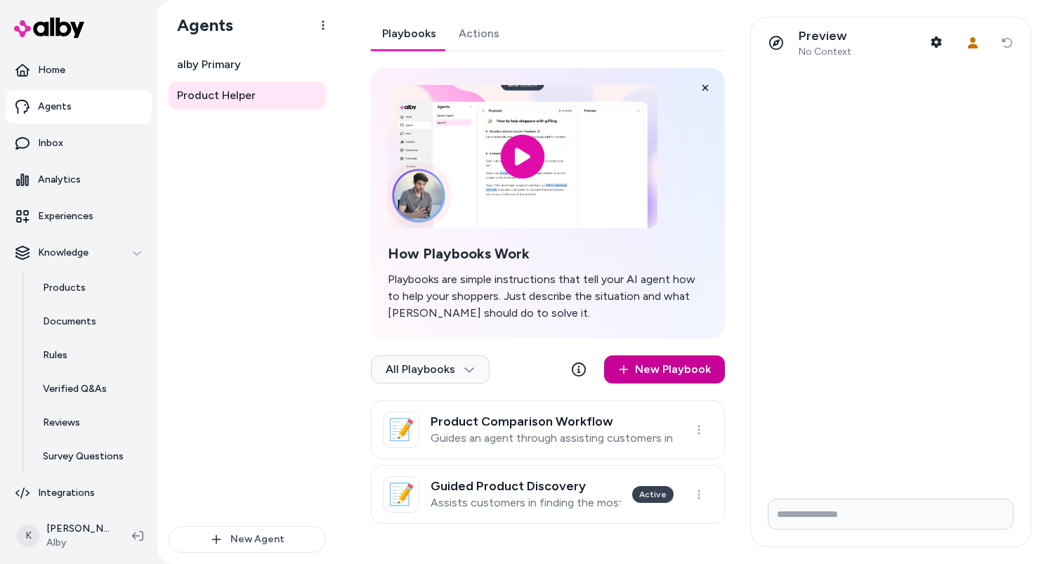
click at [632, 366] on link "New Playbook" at bounding box center [664, 369] width 121 height 28
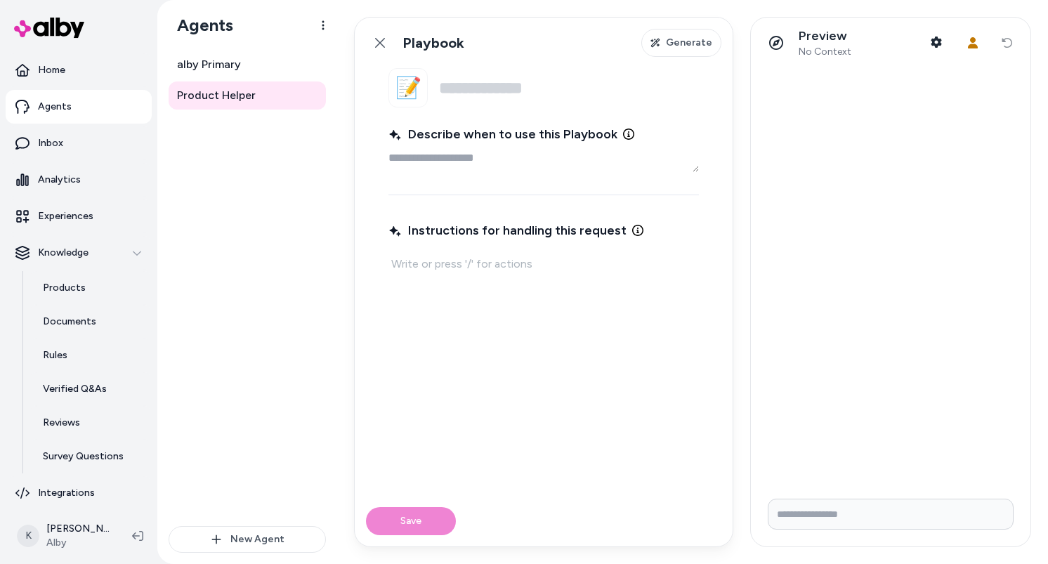
click at [558, 275] on div at bounding box center [543, 263] width 310 height 25
type textarea "*"
click at [383, 44] on icon at bounding box center [379, 42] width 11 height 11
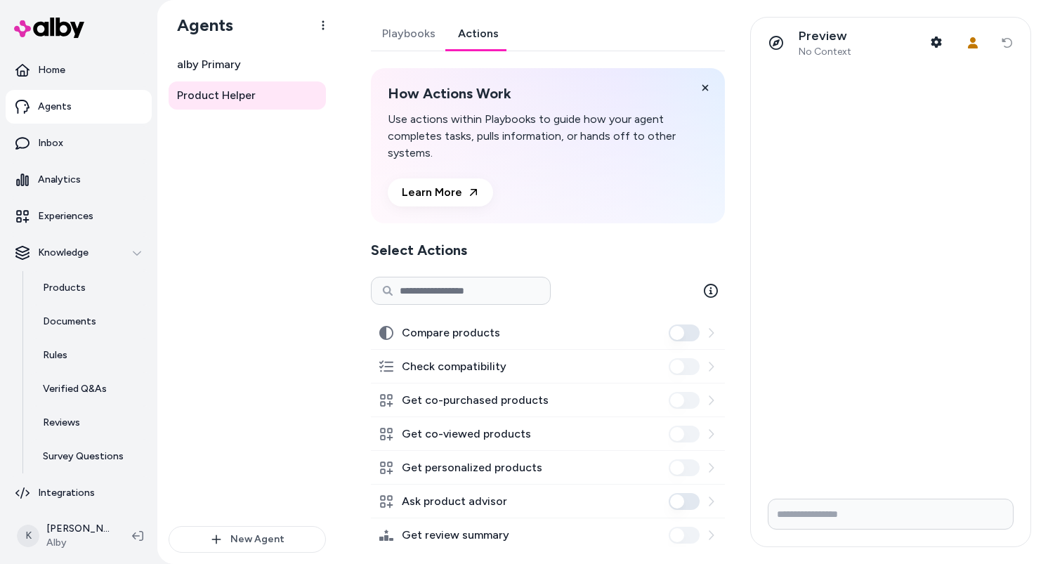
click at [473, 32] on link "Actions" at bounding box center [478, 34] width 63 height 34
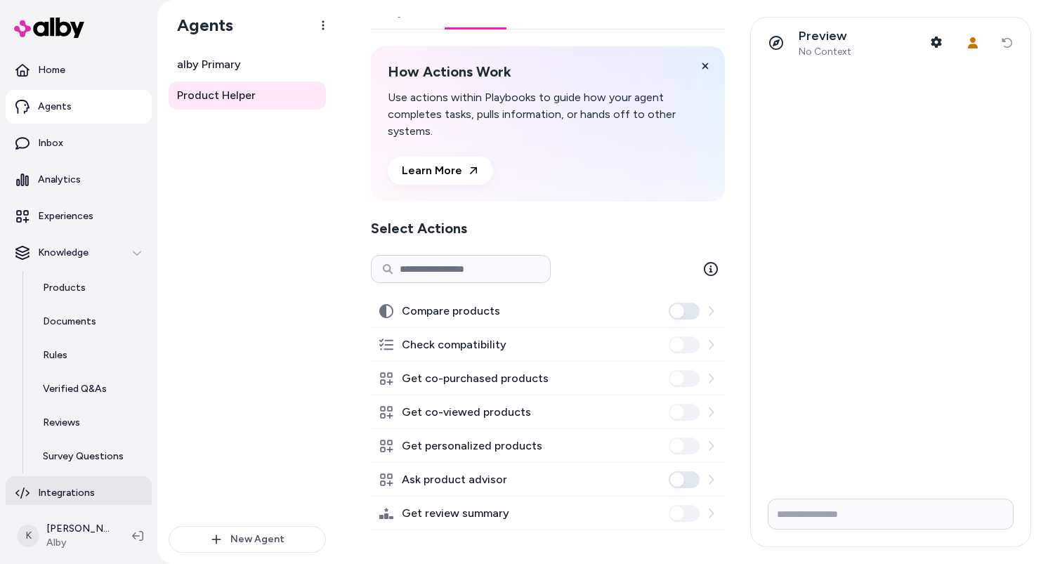
click at [38, 492] on p "Integrations" at bounding box center [66, 493] width 57 height 14
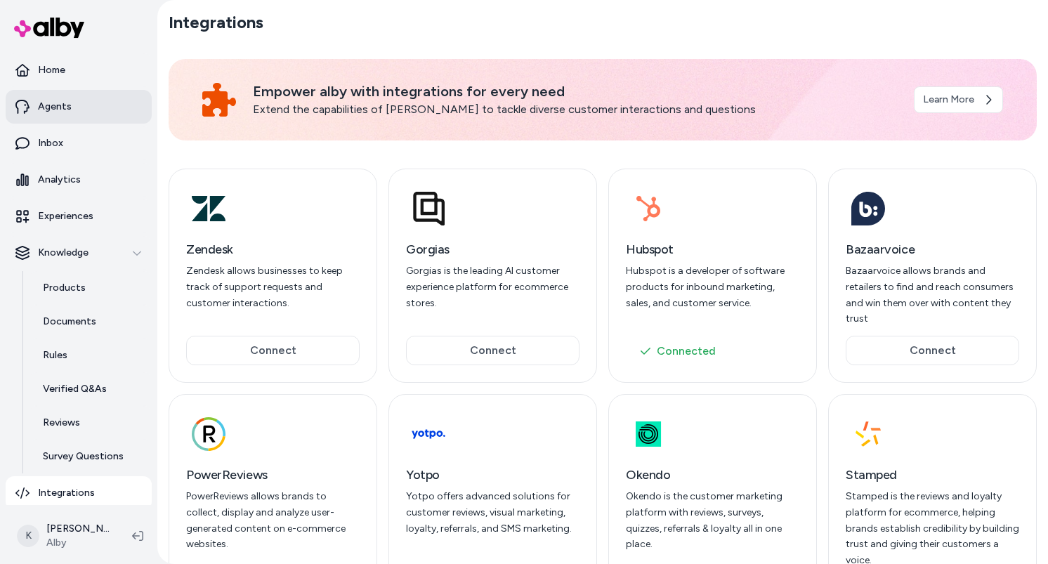
click at [68, 121] on link "Agents" at bounding box center [79, 107] width 146 height 34
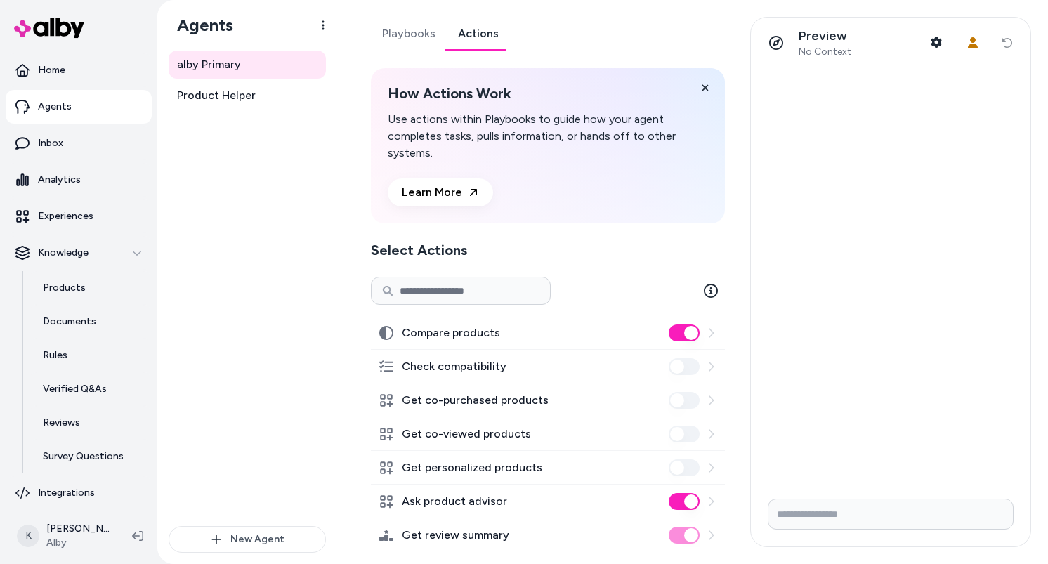
click at [486, 43] on link "Actions" at bounding box center [478, 34] width 63 height 34
click at [394, 36] on link "Playbooks" at bounding box center [409, 34] width 76 height 34
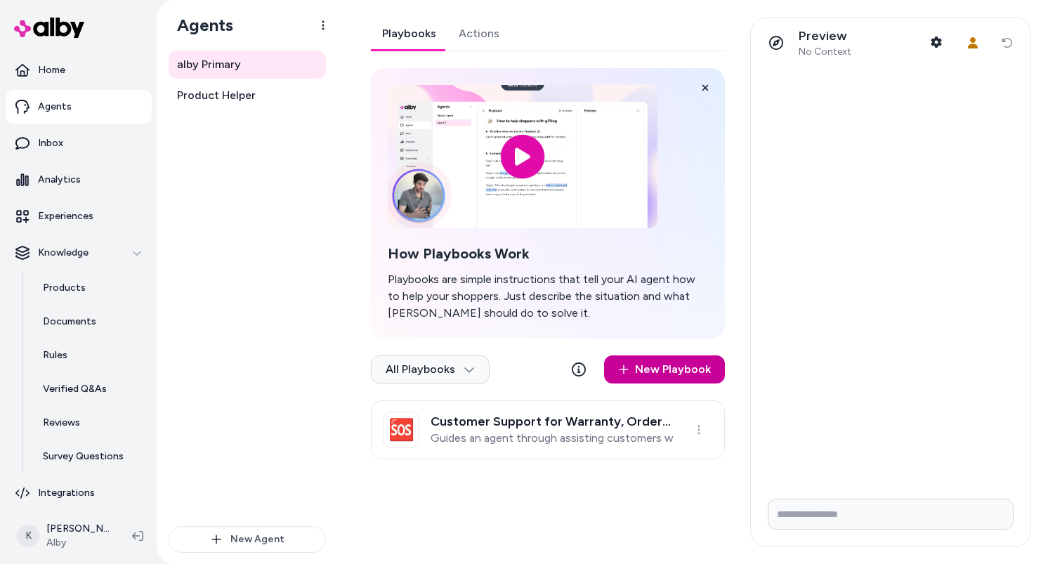
click at [652, 374] on link "New Playbook" at bounding box center [664, 369] width 121 height 28
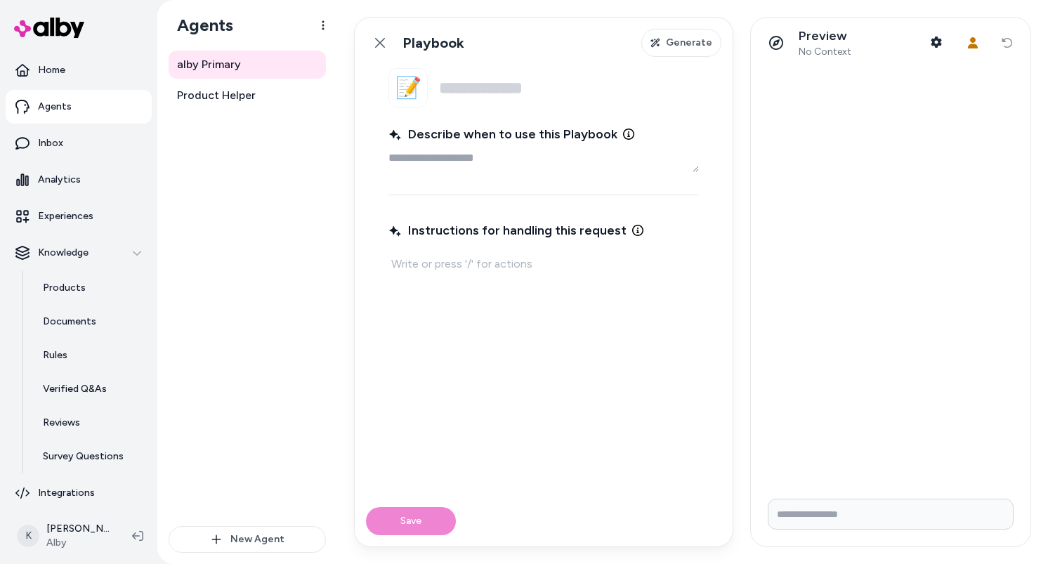
click at [521, 261] on p at bounding box center [543, 264] width 305 height 20
type textarea "*"
click at [386, 53] on link "Back" at bounding box center [380, 43] width 28 height 28
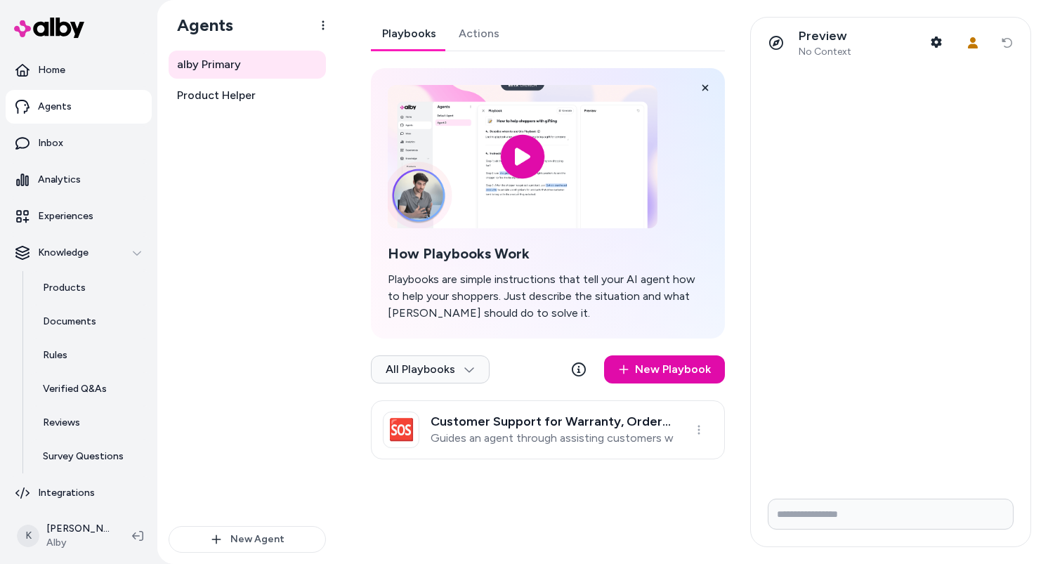
click at [476, 23] on link "Actions" at bounding box center [478, 34] width 63 height 34
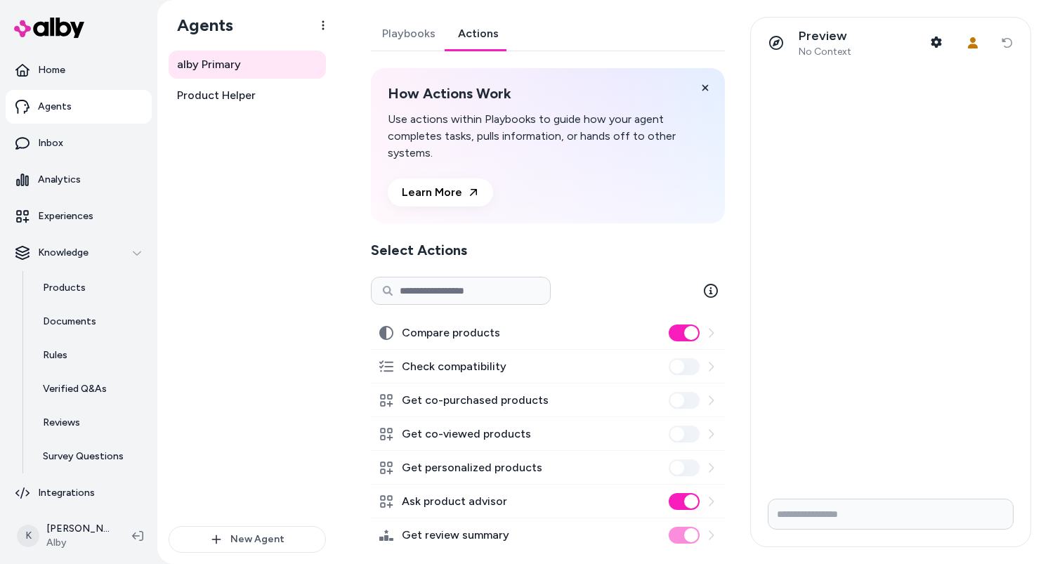
click at [665, 538] on div "Get review summary" at bounding box center [548, 535] width 354 height 34
click at [667, 538] on div "Get review summary" at bounding box center [548, 535] width 354 height 34
click at [394, 52] on div "Playbooks Actions How Actions Work Use actions within Playbooks to guide how yo…" at bounding box center [548, 284] width 354 height 535
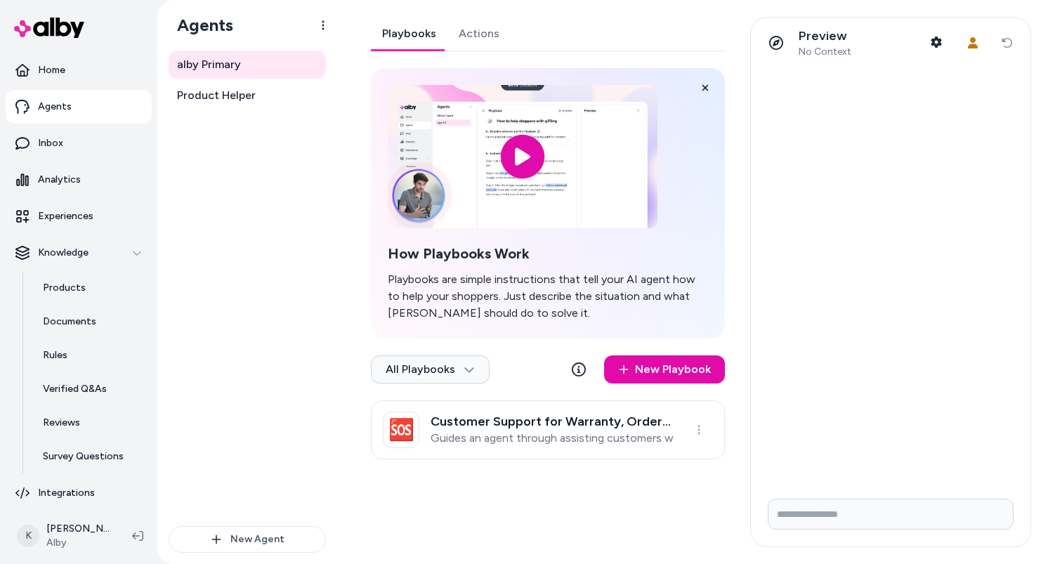
click at [408, 41] on link "Playbooks" at bounding box center [409, 34] width 77 height 34
click at [696, 395] on div "All Playbooks New Playbook" at bounding box center [548, 372] width 354 height 56
click at [703, 376] on link "New Playbook" at bounding box center [664, 369] width 121 height 28
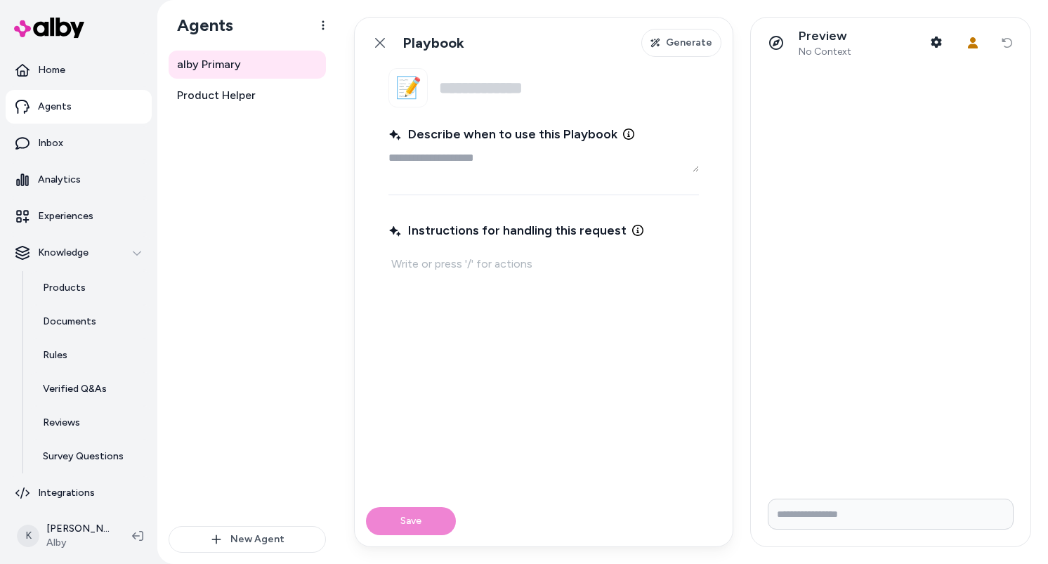
click at [514, 301] on div "Instructions for handling this request" at bounding box center [543, 348] width 310 height 261
type textarea "*"
click at [665, 164] on textarea "Describe when to use this Playbook" at bounding box center [543, 158] width 310 height 28
click at [634, 310] on div "Instructions for handling this request" at bounding box center [543, 348] width 310 height 261
click at [575, 166] on textarea "Describe when to use this Playbook" at bounding box center [543, 158] width 310 height 28
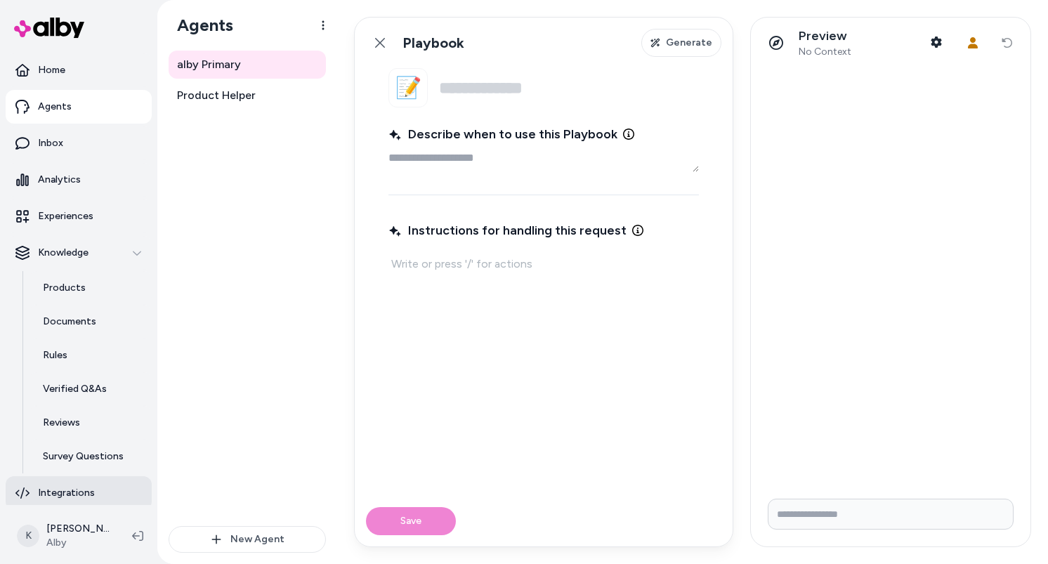
click at [84, 496] on p "Integrations" at bounding box center [66, 493] width 57 height 14
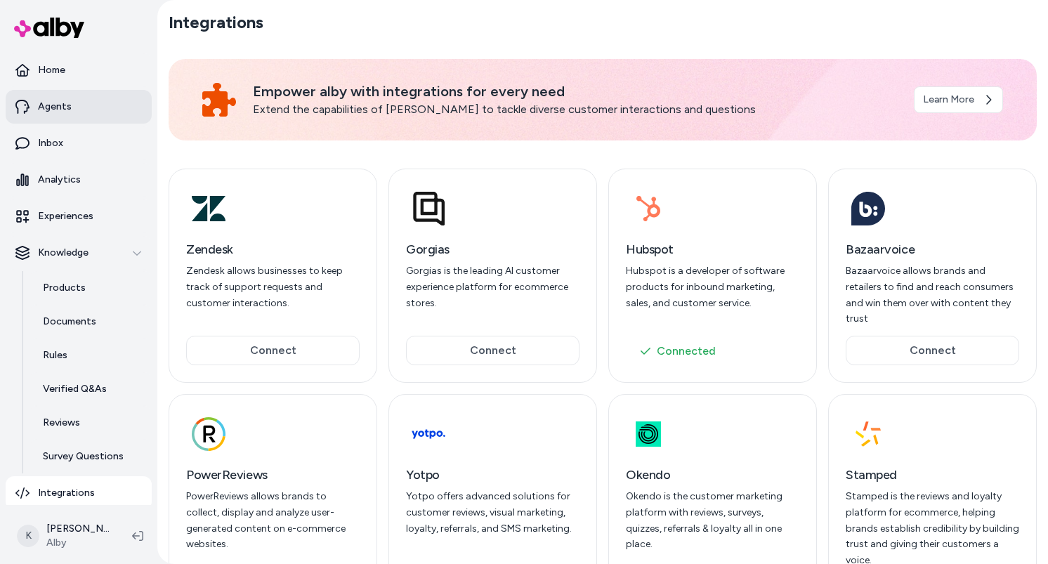
click at [100, 113] on link "Agents" at bounding box center [79, 107] width 146 height 34
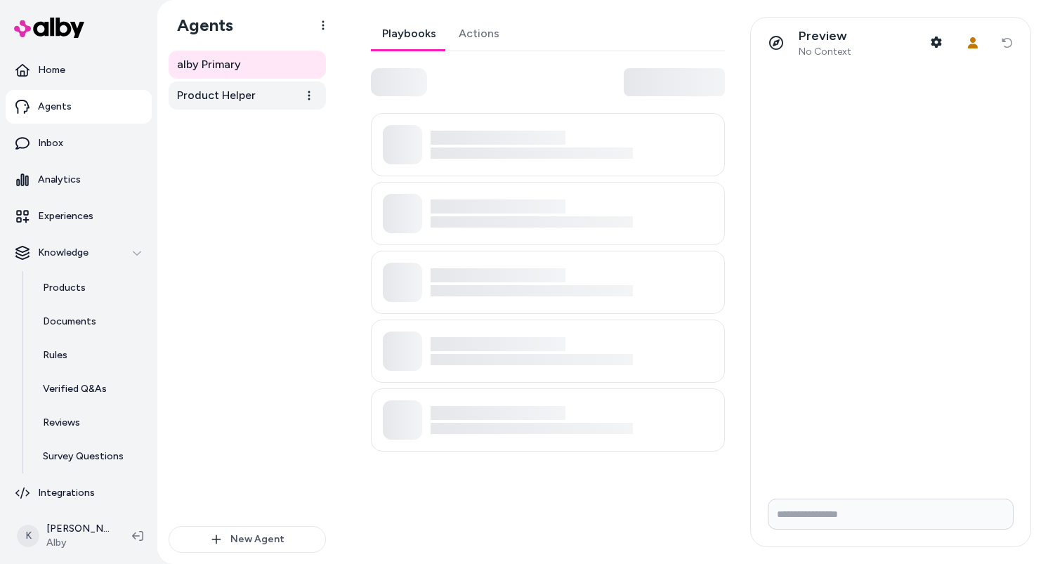
click at [256, 102] on link "Product Helper" at bounding box center [247, 95] width 157 height 28
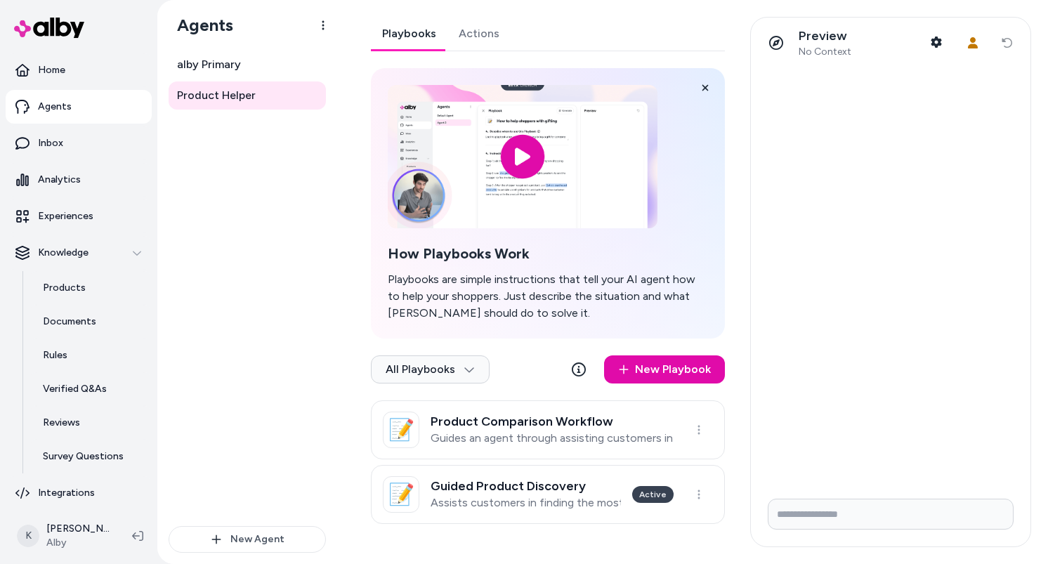
click at [492, 17] on link "Actions" at bounding box center [478, 34] width 63 height 34
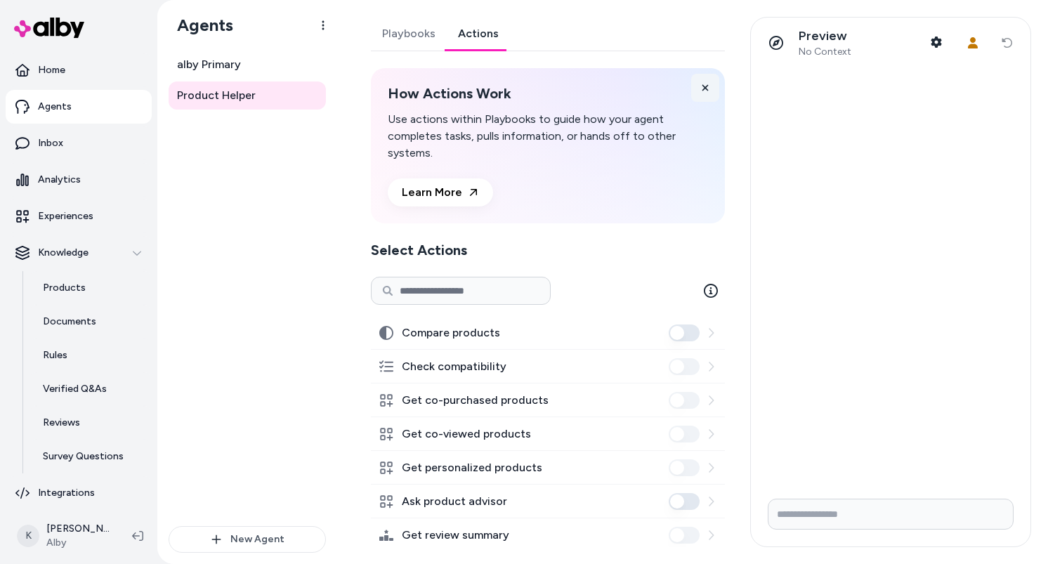
click at [699, 86] on button at bounding box center [705, 88] width 28 height 28
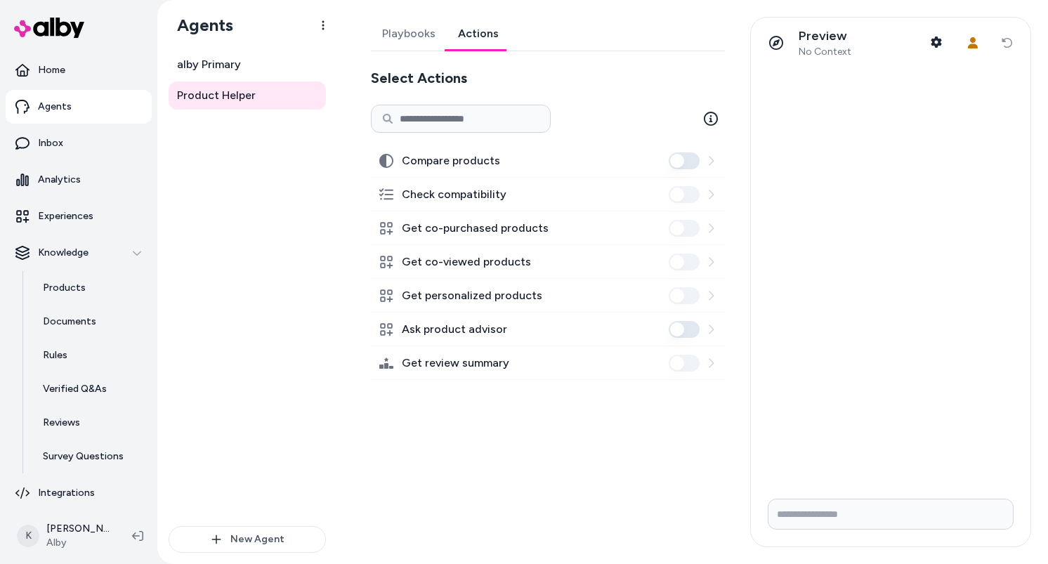
click at [403, 39] on link "Playbooks" at bounding box center [409, 34] width 76 height 34
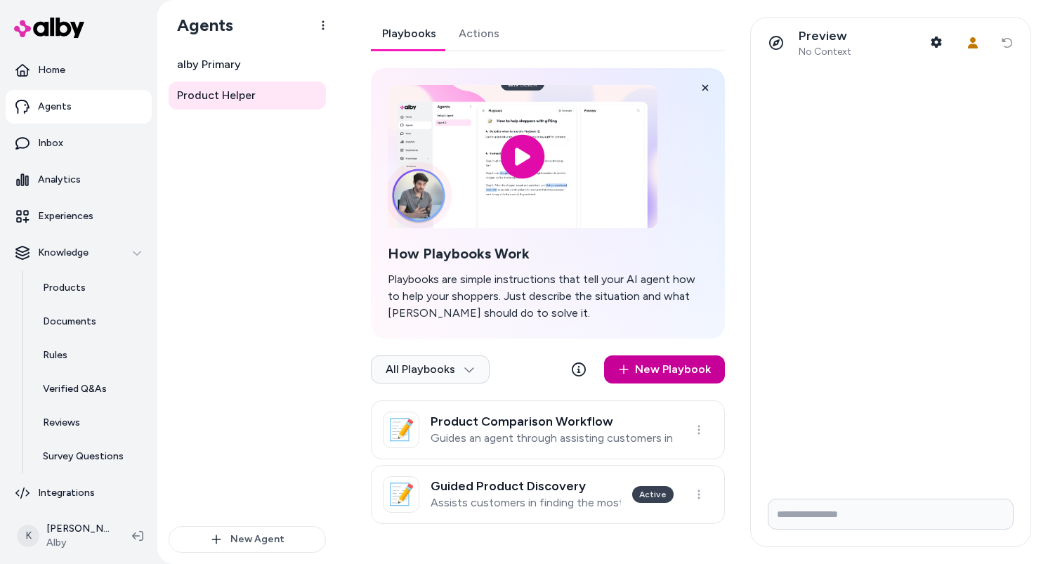
click at [655, 368] on link "New Playbook" at bounding box center [664, 369] width 121 height 28
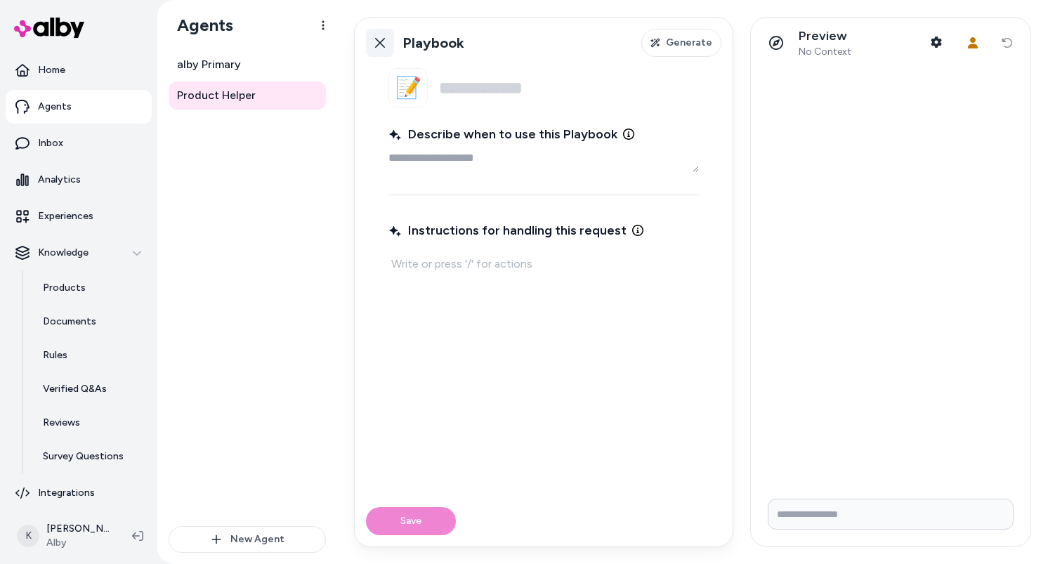
click at [387, 47] on link "Back" at bounding box center [380, 43] width 28 height 28
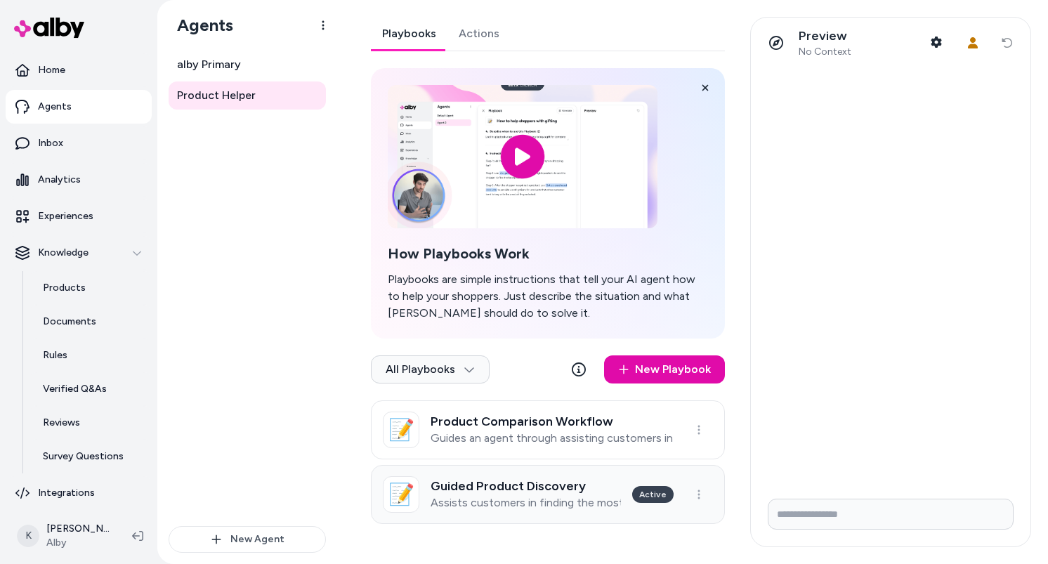
click at [614, 490] on h3 "Guided Product Discovery" at bounding box center [526, 486] width 190 height 14
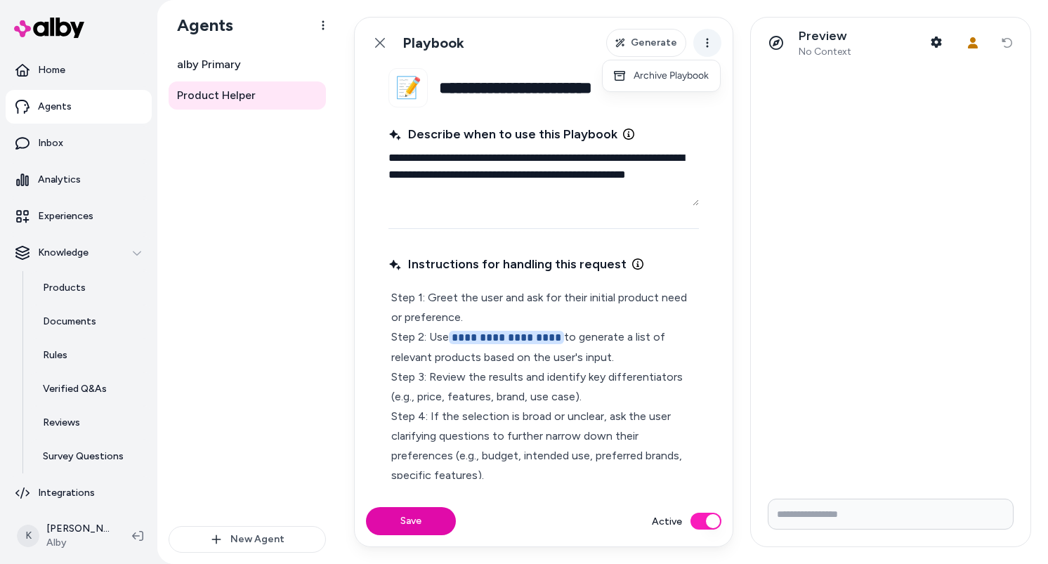
click at [711, 47] on html "**********" at bounding box center [524, 282] width 1048 height 564
click at [678, 41] on button "Generate" at bounding box center [646, 43] width 80 height 28
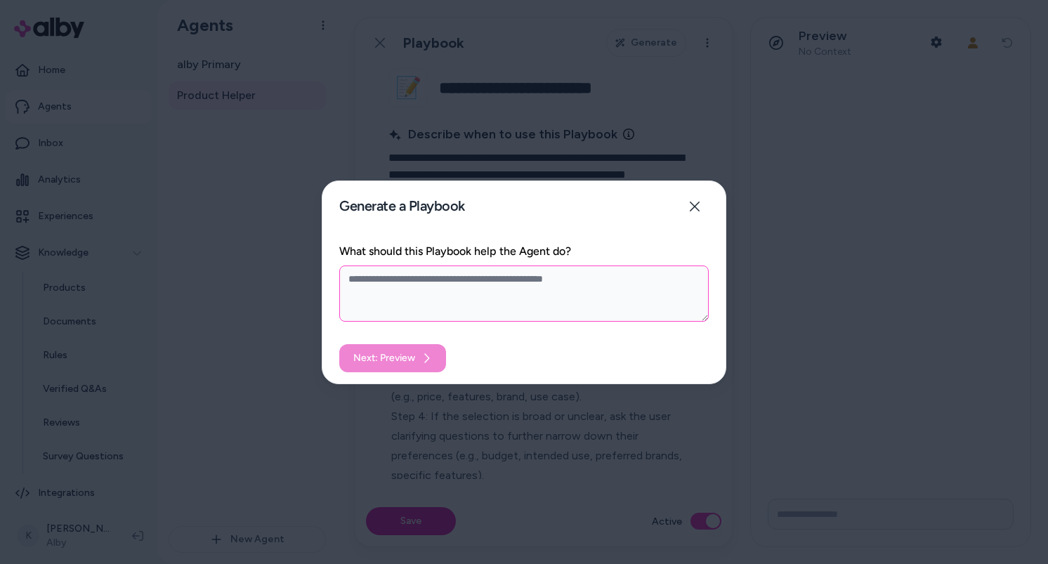
click at [563, 301] on textarea "What should this Playbook help the Agent do?" at bounding box center [523, 294] width 369 height 56
type textarea "*"
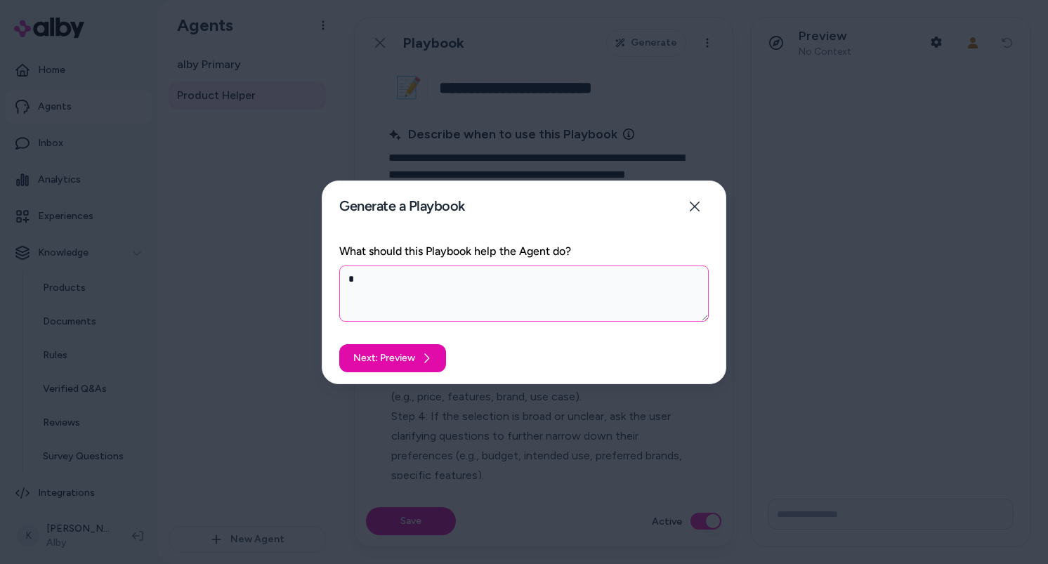
type textarea "*"
type textarea "**"
type textarea "*"
type textarea "***"
type textarea "*"
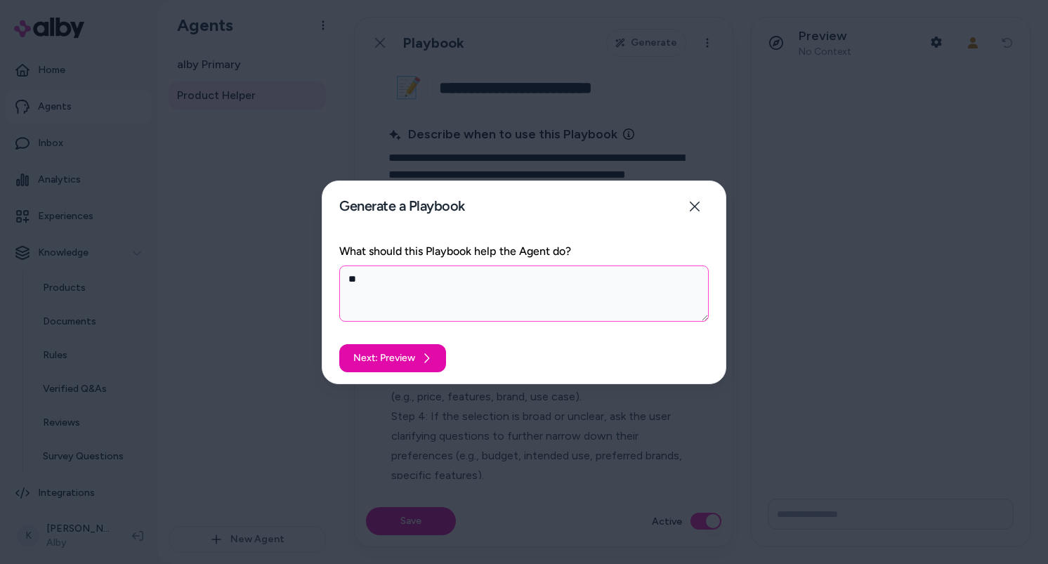
type textarea "***"
type textarea "*"
type textarea "****"
type textarea "*"
type textarea "*****"
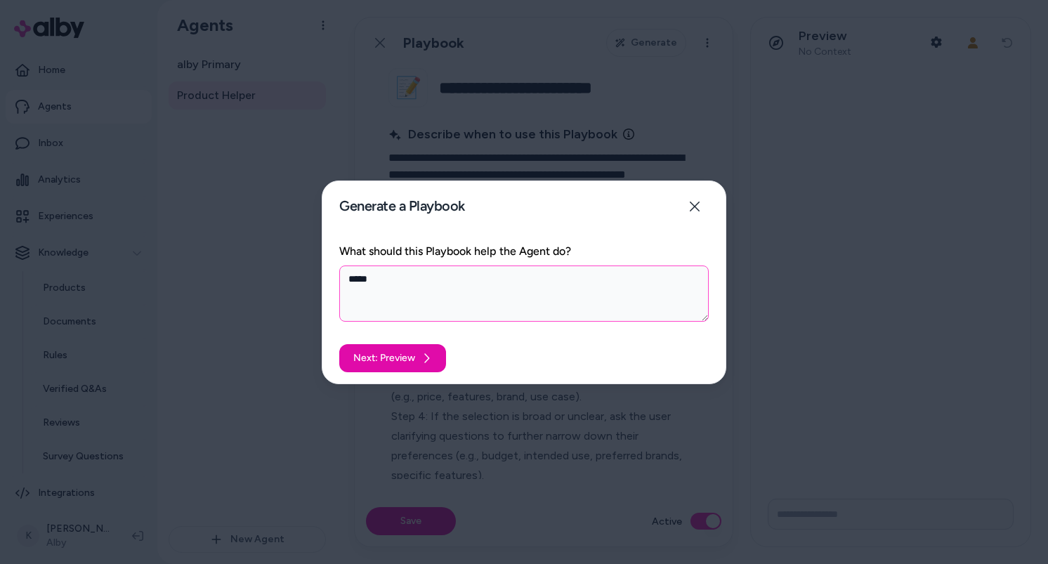
type textarea "*"
type textarea "******"
type textarea "*"
type textarea "******"
type textarea "*"
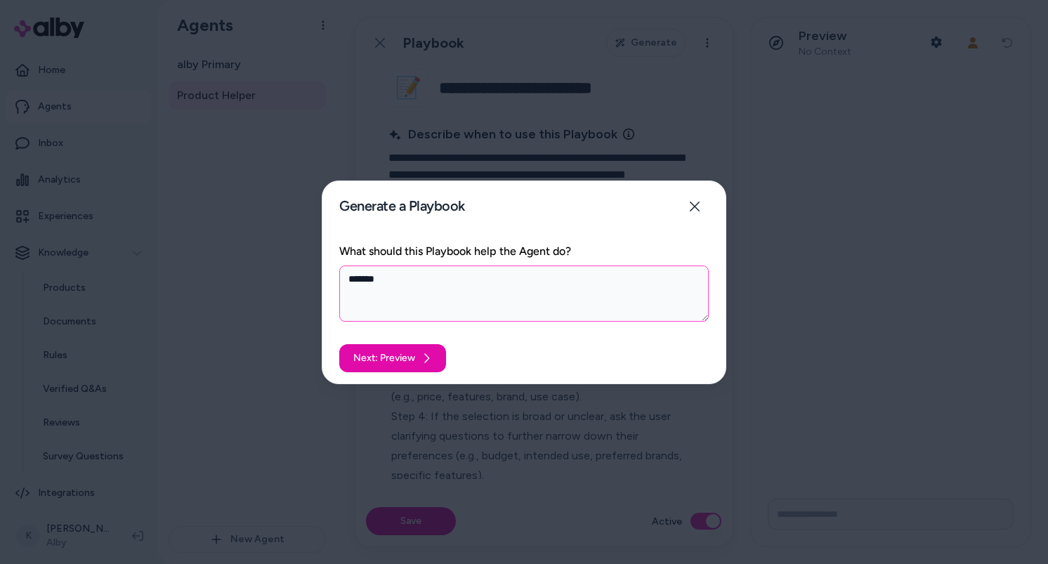
type textarea "********"
type textarea "*"
type textarea "*********"
type textarea "*"
type textarea "**********"
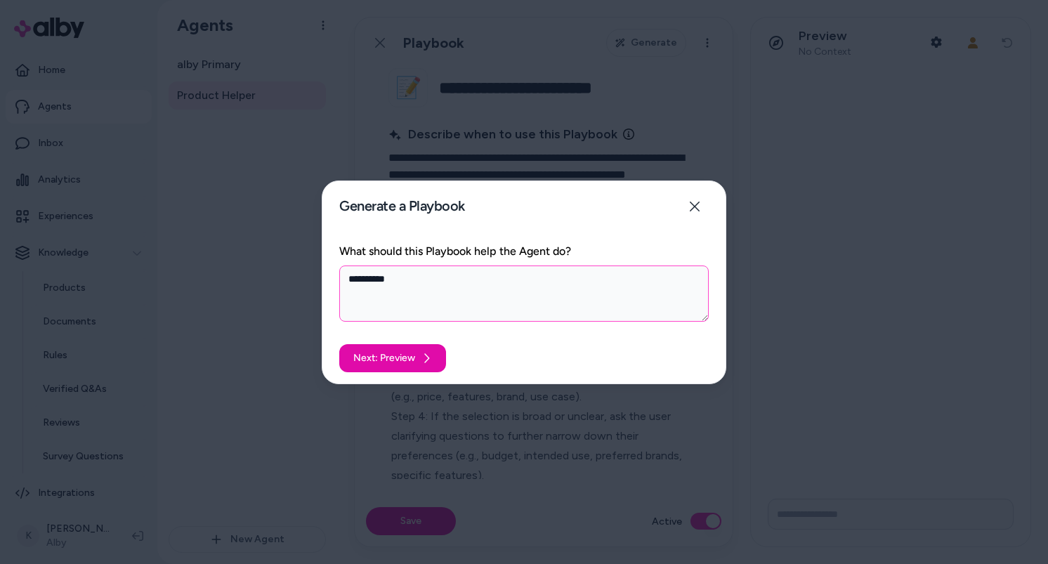
type textarea "*"
type textarea "**********"
type textarea "*"
type textarea "**********"
type textarea "*"
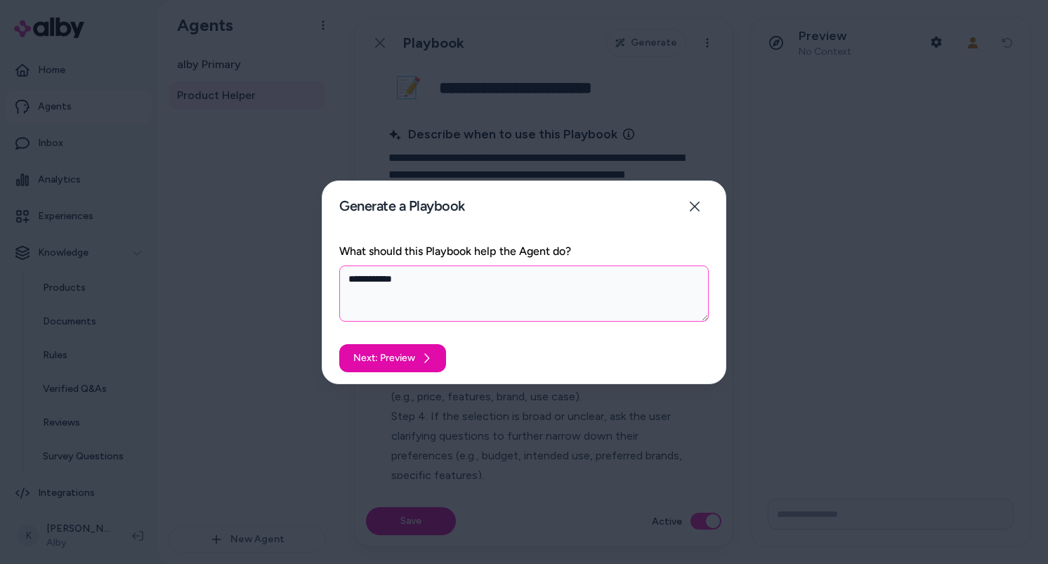
type textarea "**********"
type textarea "*"
type textarea "**********"
type textarea "*"
type textarea "**********"
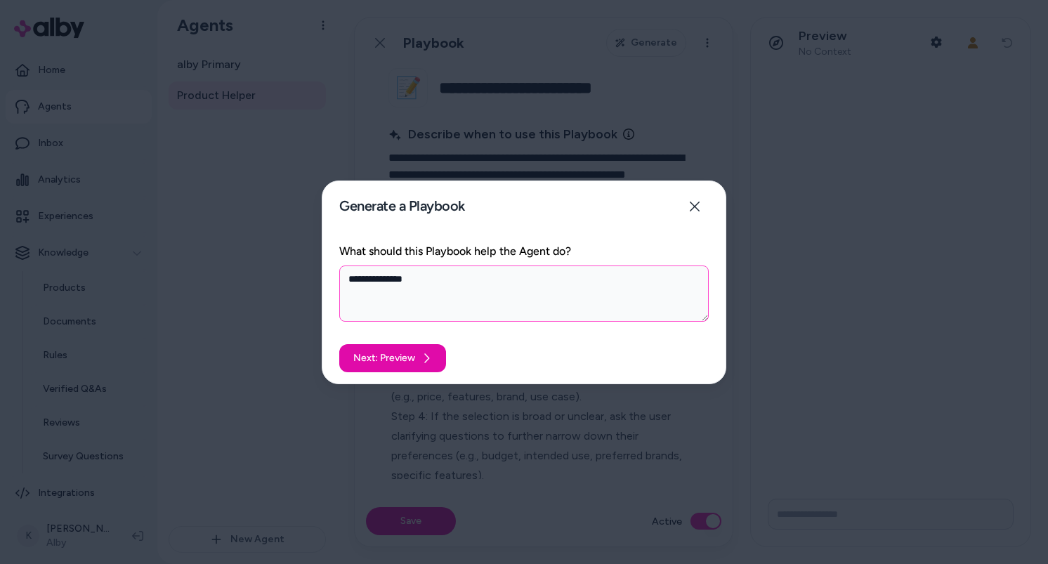
type textarea "*"
type textarea "**********"
type textarea "*"
type textarea "**********"
type textarea "*"
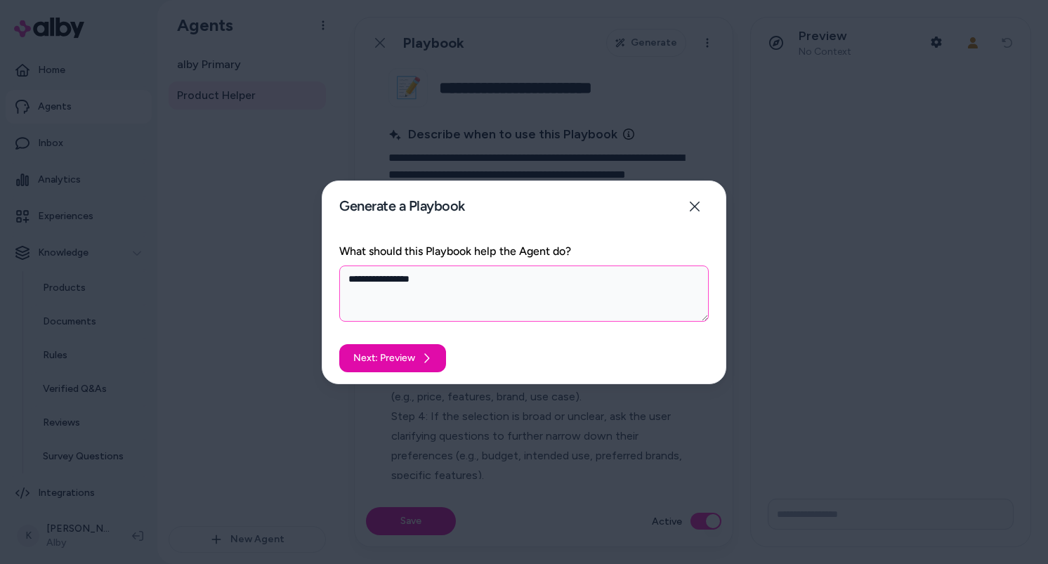
type textarea "**********"
type textarea "*"
type textarea "**********"
type textarea "*"
type textarea "**********"
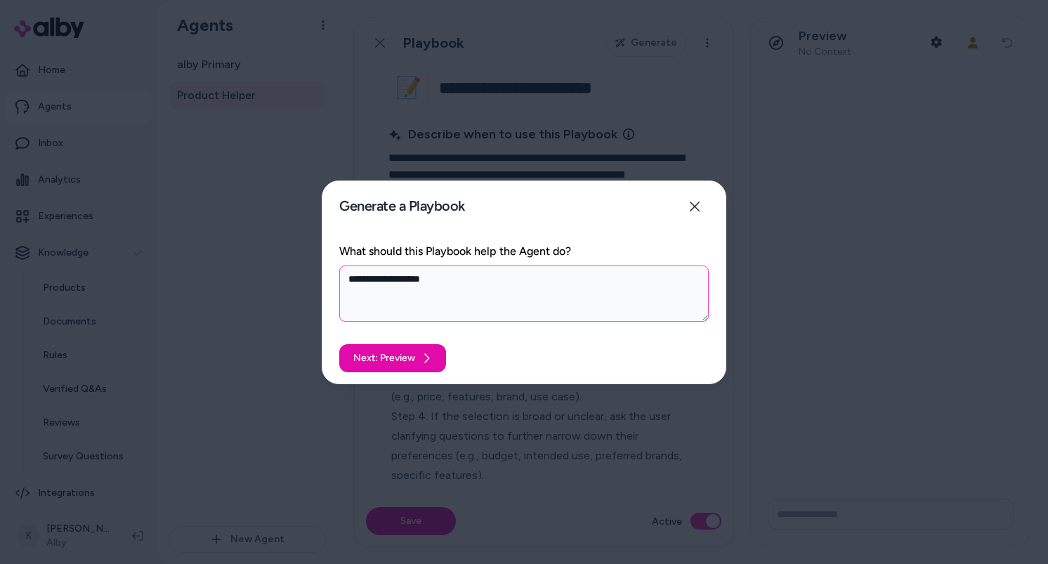
type textarea "*"
type textarea "**********"
type textarea "*"
type textarea "**********"
type textarea "*"
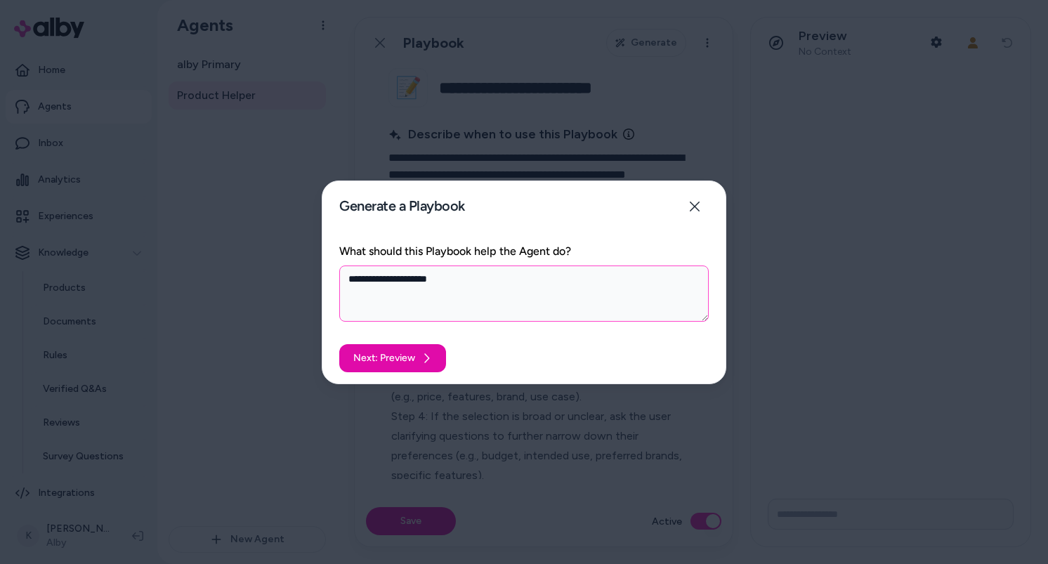
type textarea "**********"
type textarea "*"
type textarea "**********"
type textarea "*"
type textarea "**********"
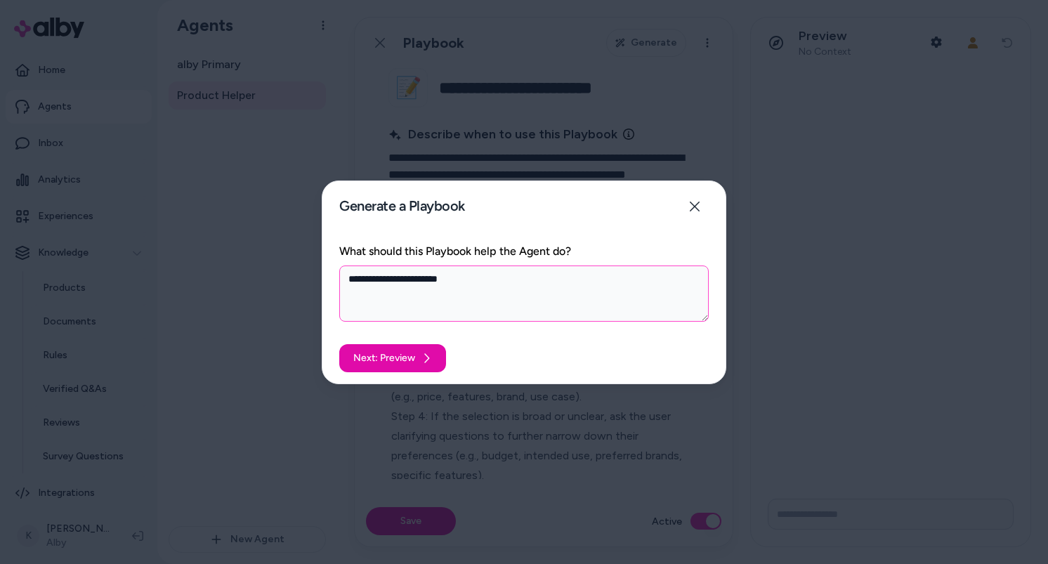
type textarea "*"
type textarea "**********"
type textarea "*"
type textarea "**********"
type textarea "*"
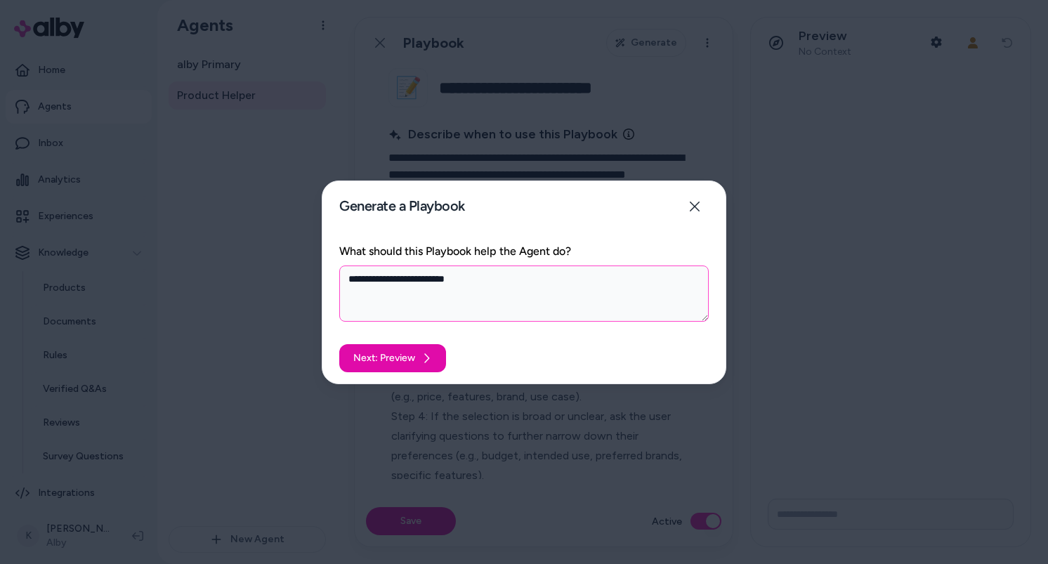
type textarea "**********"
type textarea "*"
type textarea "**********"
type textarea "*"
type textarea "**********"
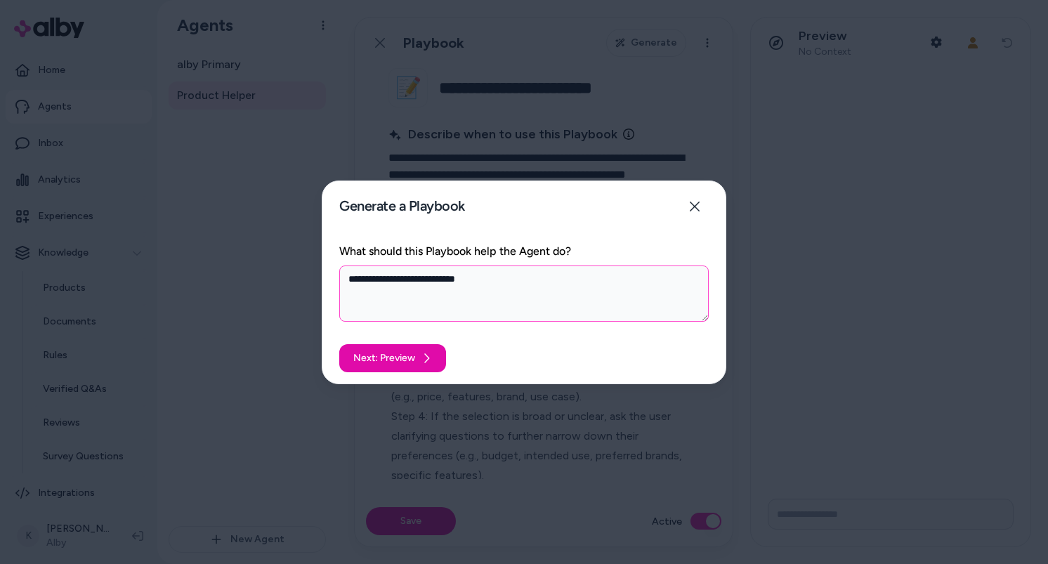
type textarea "*"
type textarea "**********"
type textarea "*"
type textarea "**********"
type textarea "*"
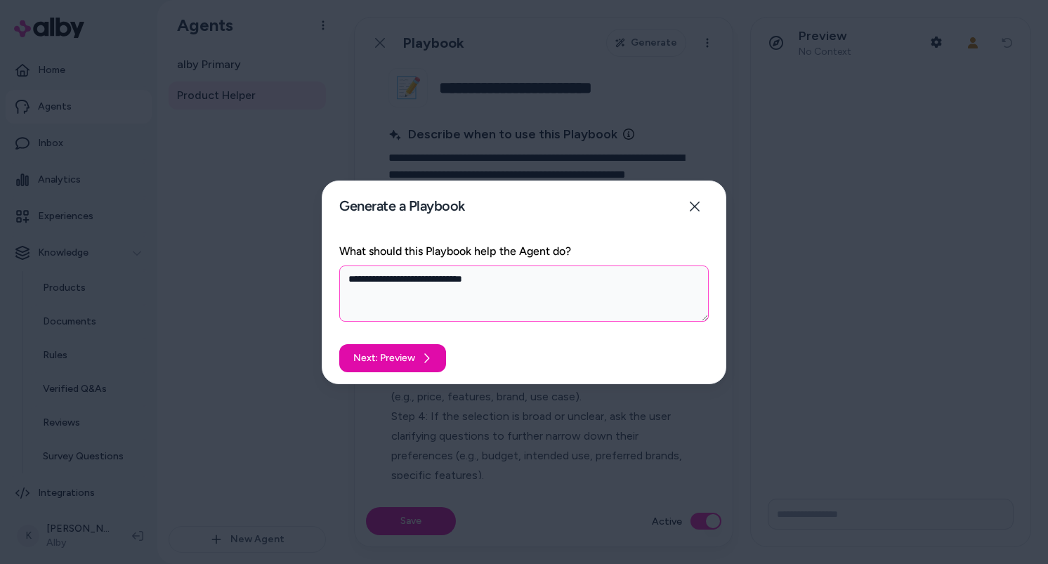
type textarea "**********"
type textarea "*"
type textarea "**********"
type textarea "*"
type textarea "**********"
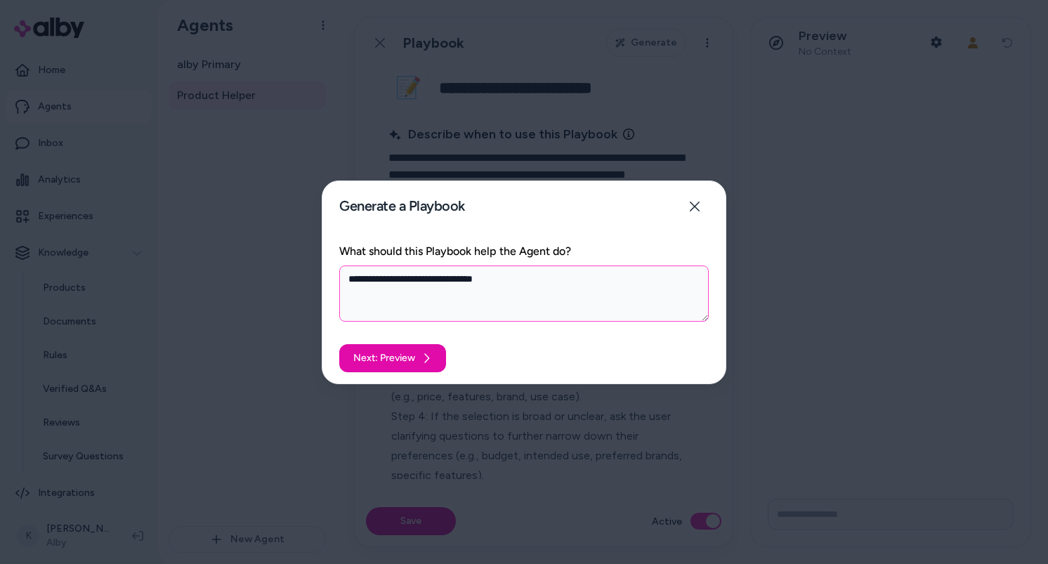
type textarea "*"
type textarea "**********"
type textarea "*"
type textarea "**********"
type textarea "*"
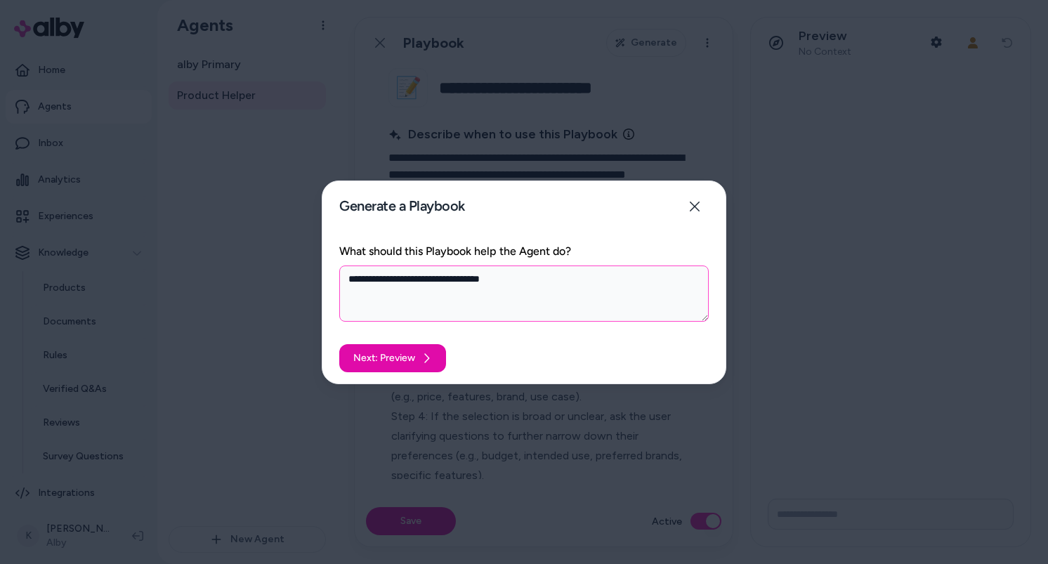
type textarea "**********"
type textarea "*"
type textarea "**********"
type textarea "*"
type textarea "**********"
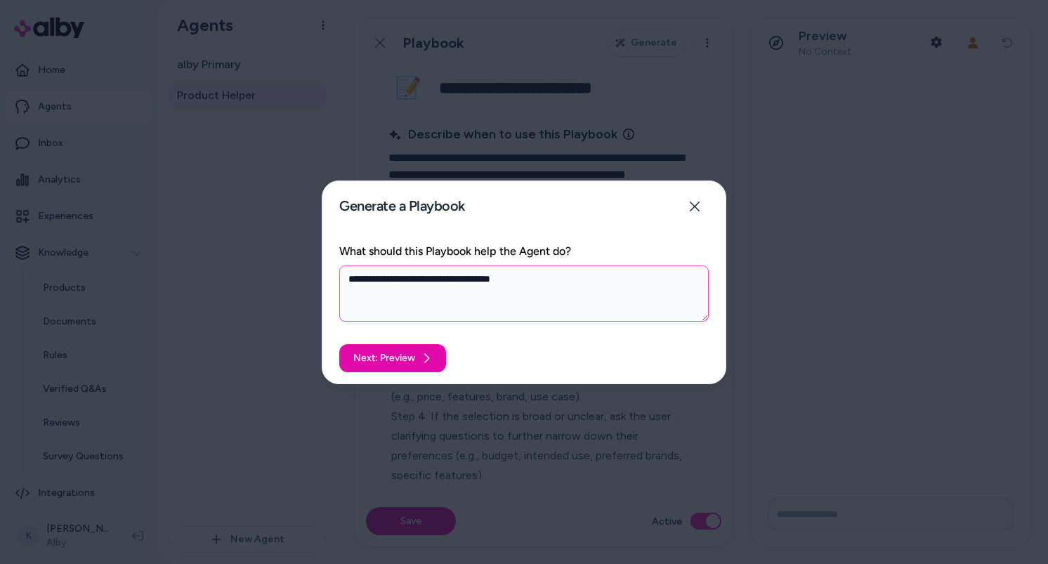
type textarea "*"
type textarea "**********"
type textarea "*"
type textarea "**********"
type textarea "*"
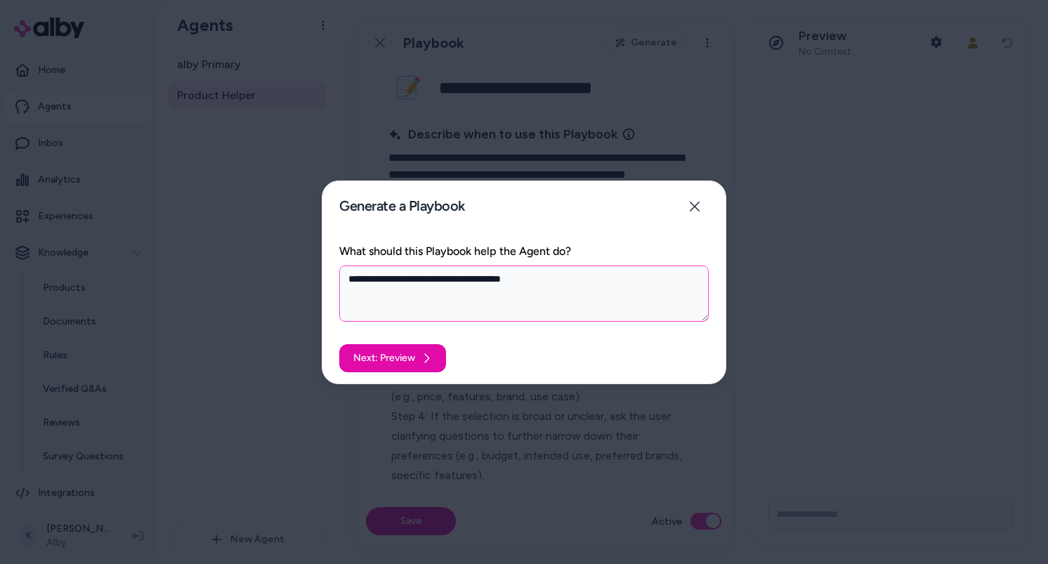
type textarea "**********"
type textarea "*"
type textarea "**********"
click at [395, 352] on button "Next: Preview" at bounding box center [392, 358] width 107 height 28
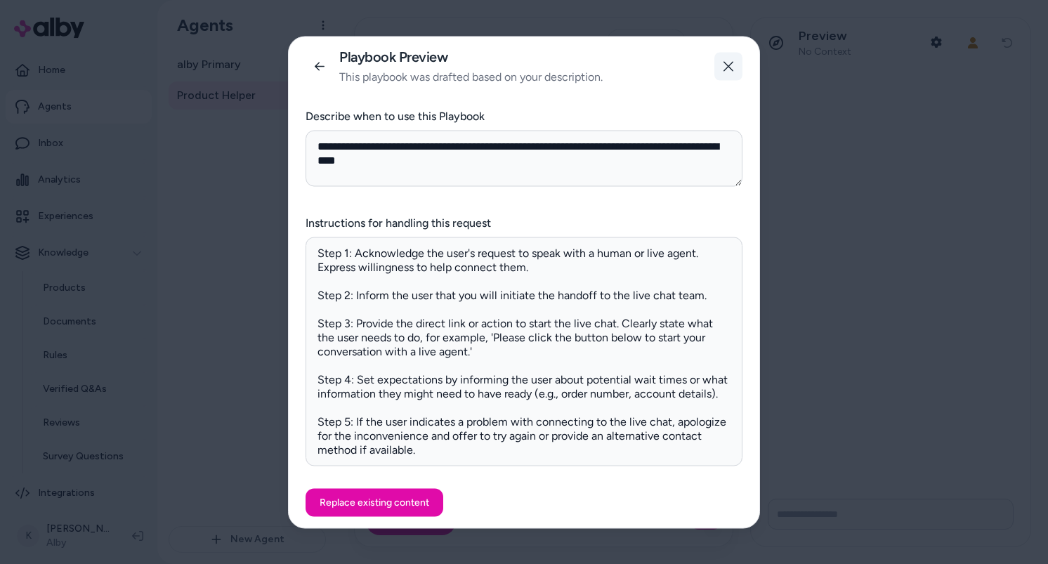
click at [729, 67] on icon "button" at bounding box center [728, 66] width 11 height 11
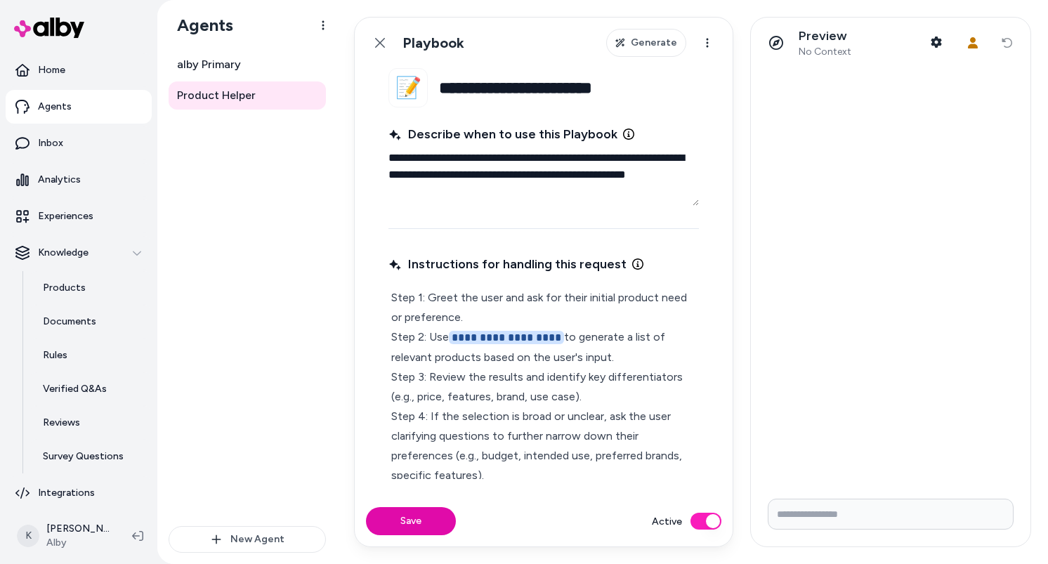
click at [544, 195] on textarea "**********" at bounding box center [543, 175] width 310 height 62
type textarea "*"
type textarea "**********"
click at [712, 44] on html "**********" at bounding box center [524, 282] width 1048 height 564
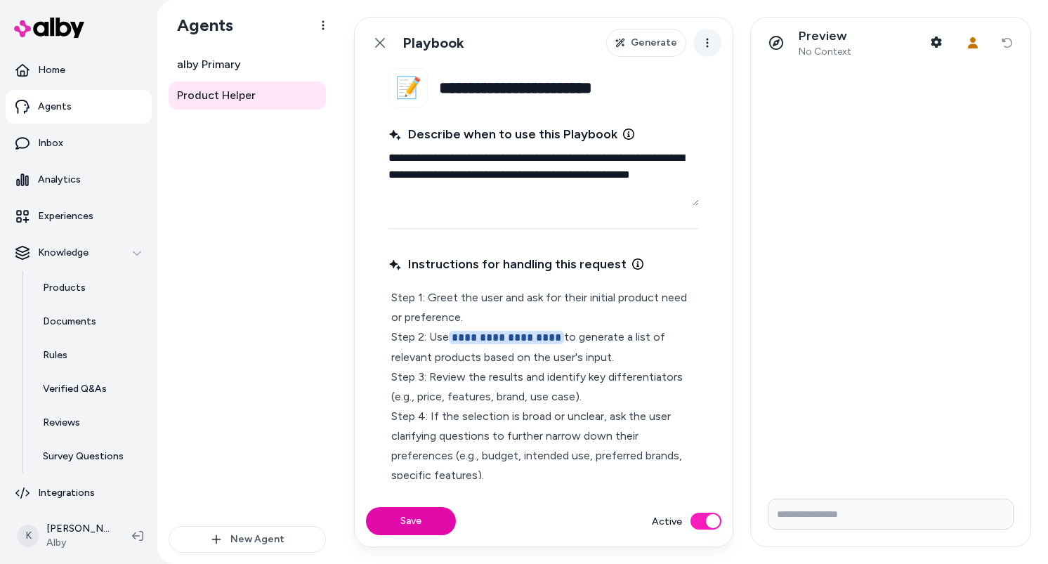
click at [709, 51] on html "**********" at bounding box center [524, 282] width 1048 height 564
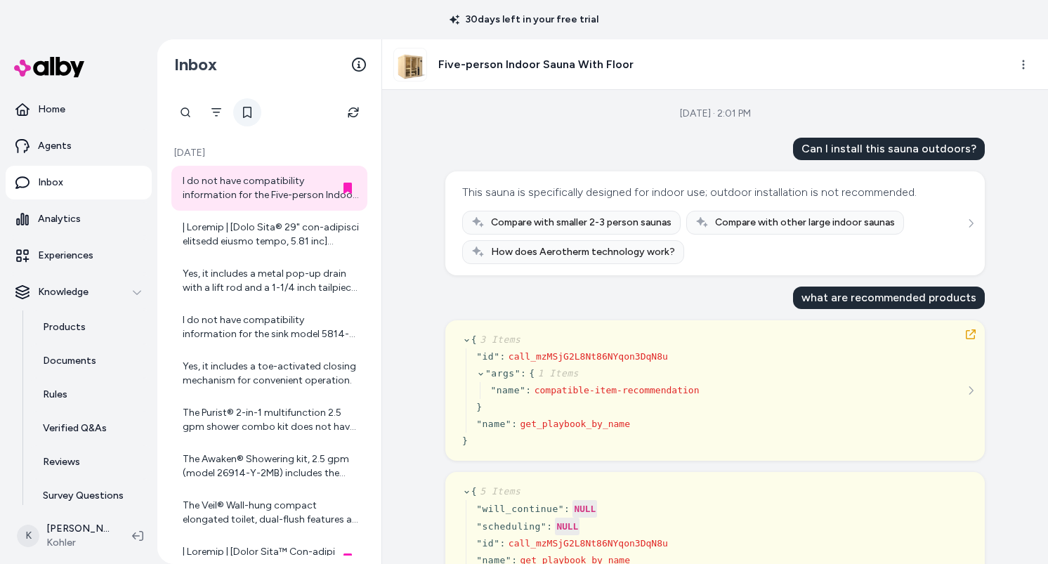
scroll to position [1066, 0]
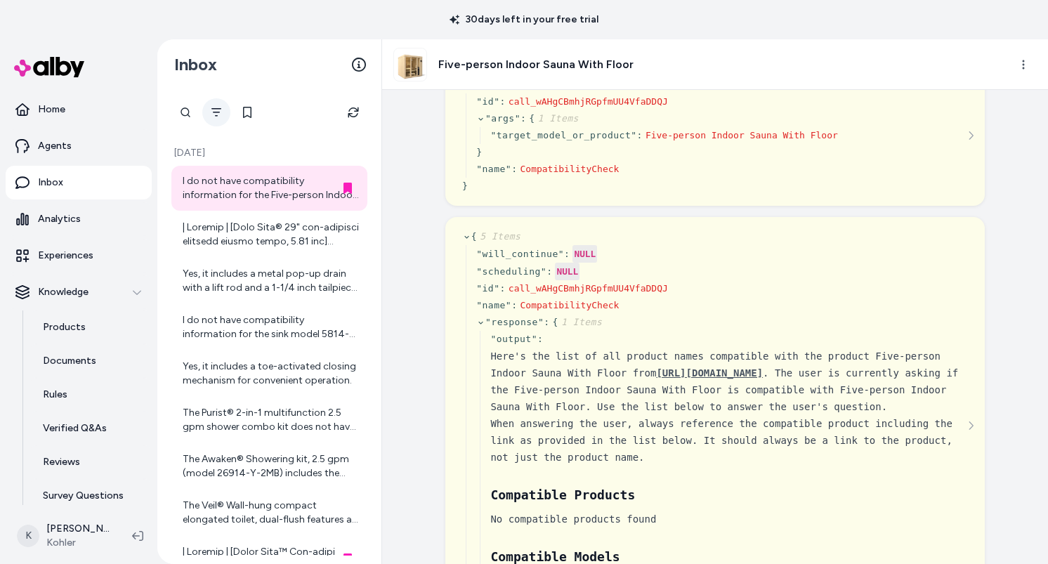
click at [225, 114] on button "Filter" at bounding box center [216, 112] width 28 height 28
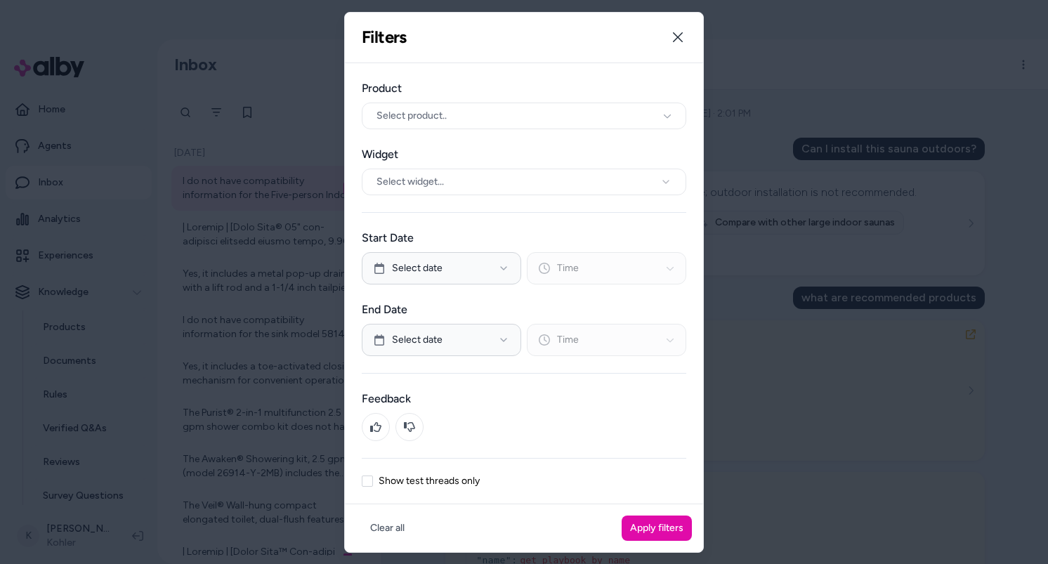
scroll to position [1066, 0]
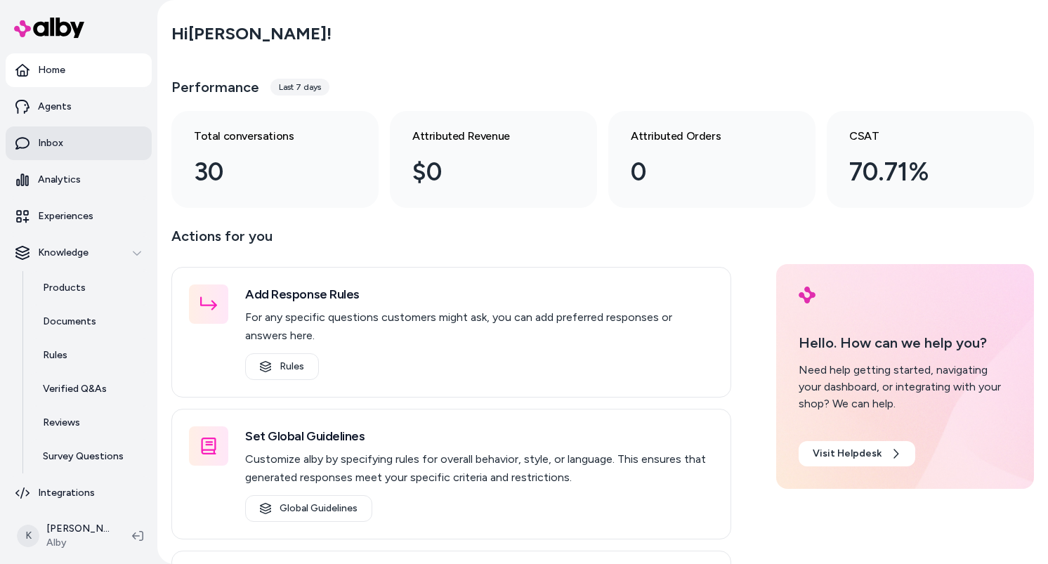
click at [99, 150] on link "Inbox" at bounding box center [79, 143] width 146 height 34
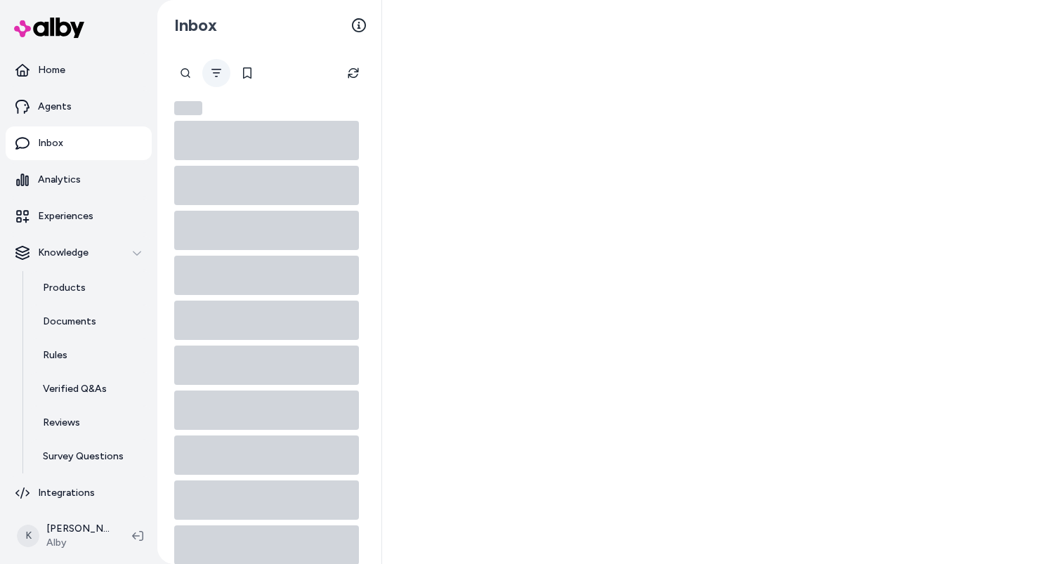
click at [221, 72] on icon "Filter" at bounding box center [216, 72] width 11 height 11
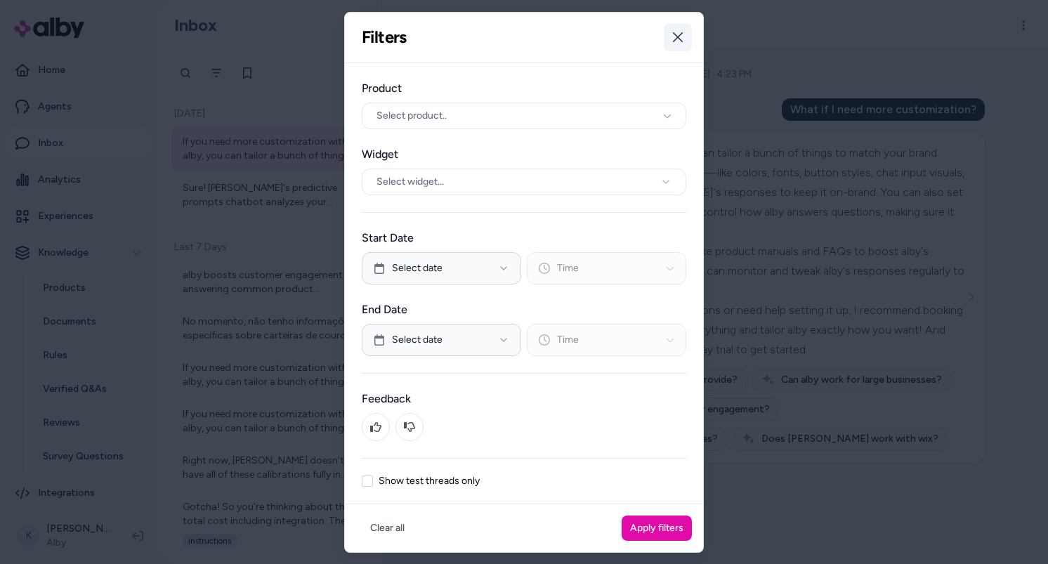
click at [686, 41] on button "Close" at bounding box center [678, 37] width 28 height 28
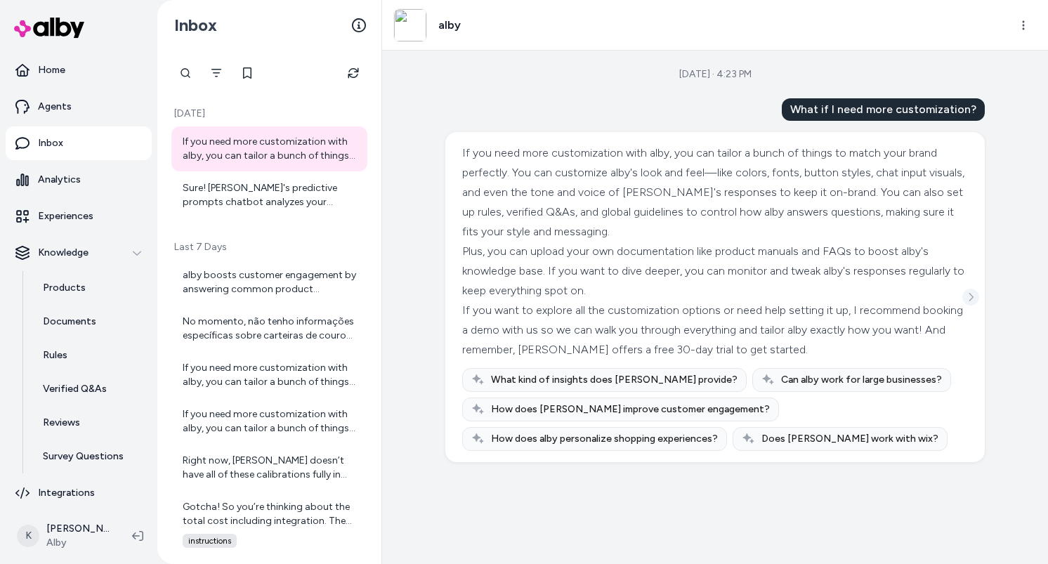
click at [971, 295] on icon "See more" at bounding box center [971, 297] width 4 height 8
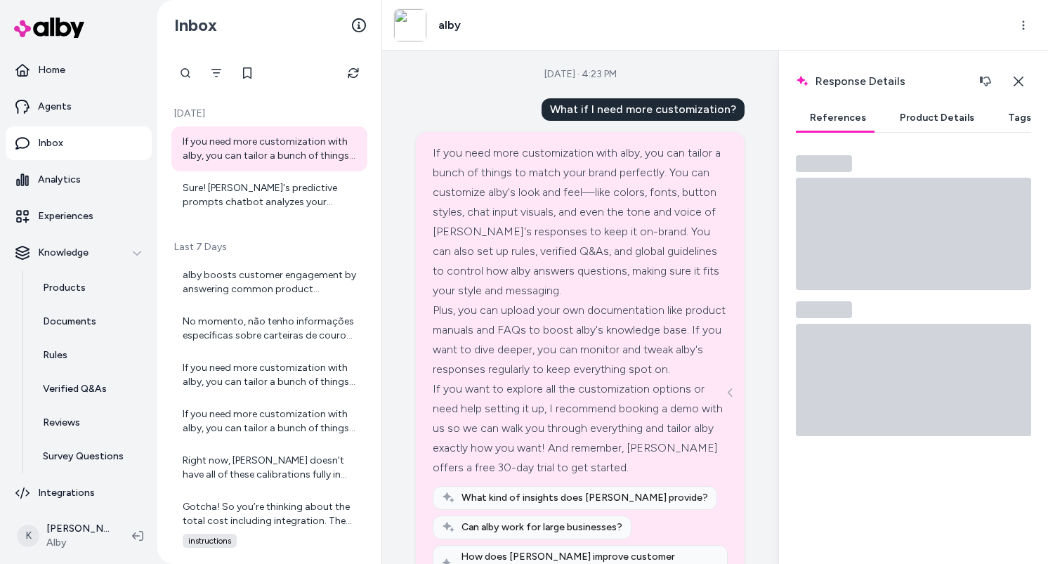
click at [995, 107] on button "Tags" at bounding box center [1019, 118] width 51 height 28
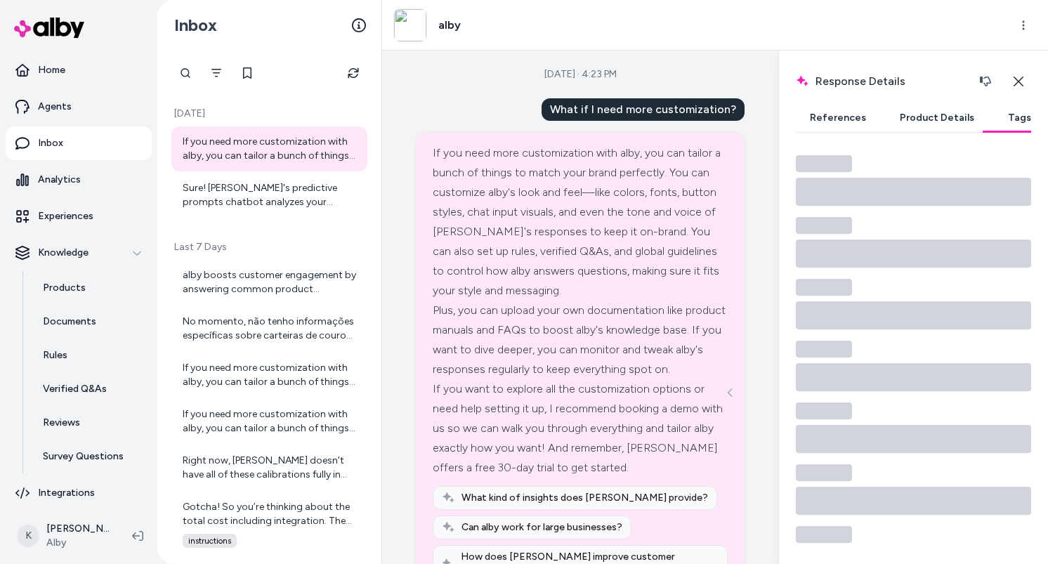
click at [948, 122] on button "Product Details" at bounding box center [937, 118] width 103 height 28
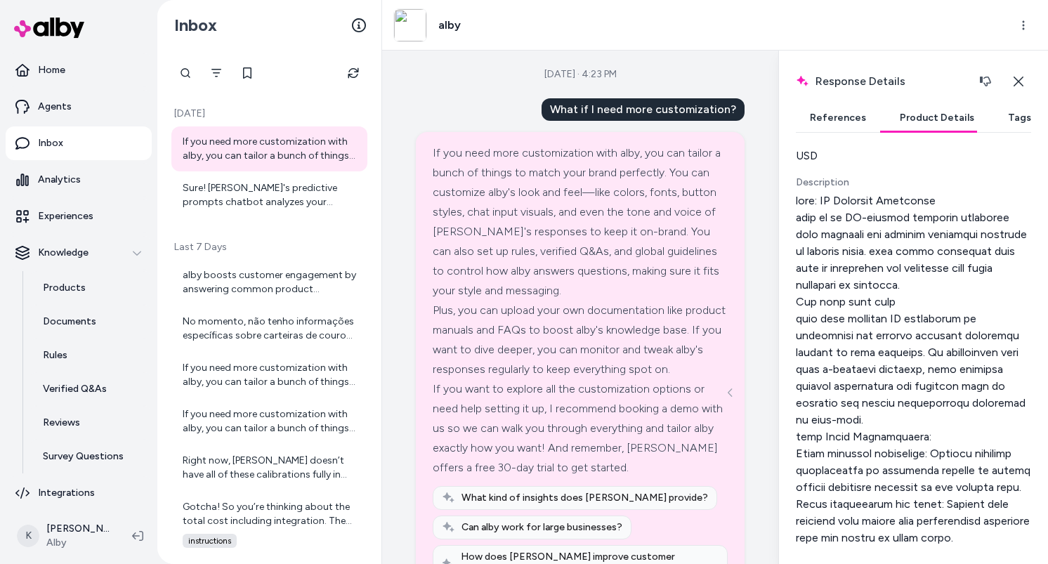
scroll to position [13, 0]
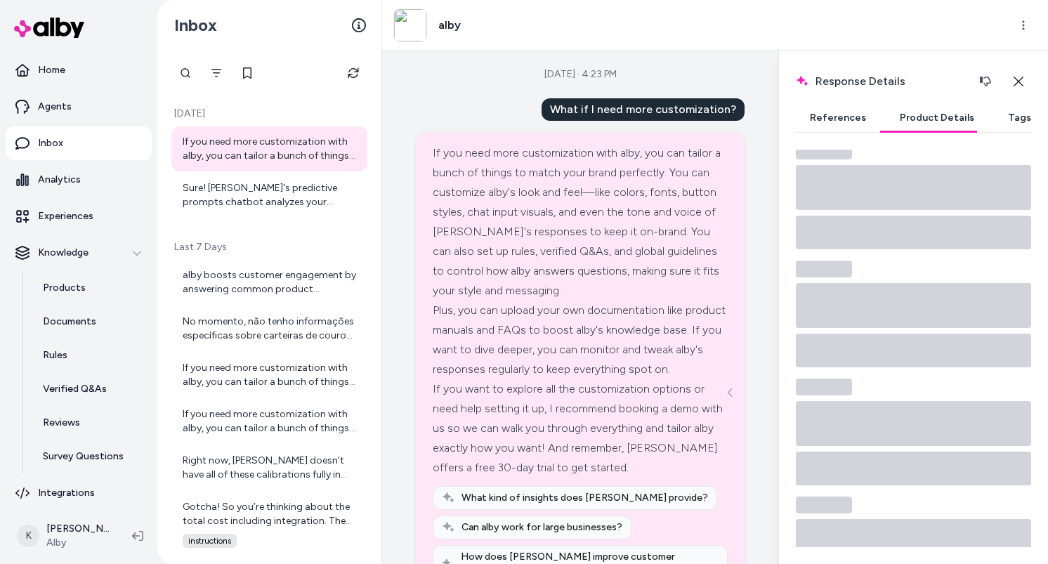
click at [842, 122] on button "References" at bounding box center [838, 118] width 84 height 28
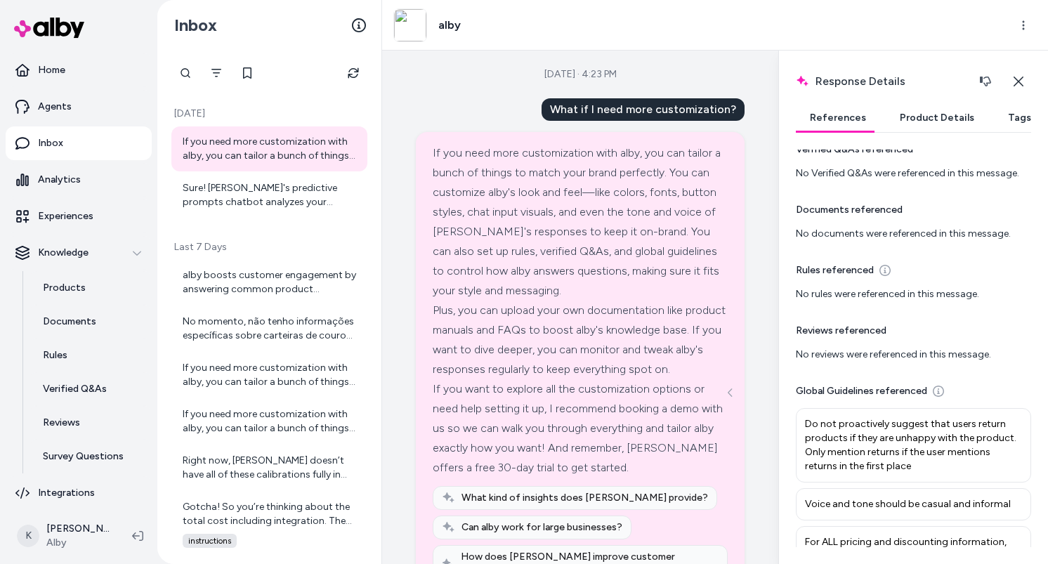
scroll to position [0, 0]
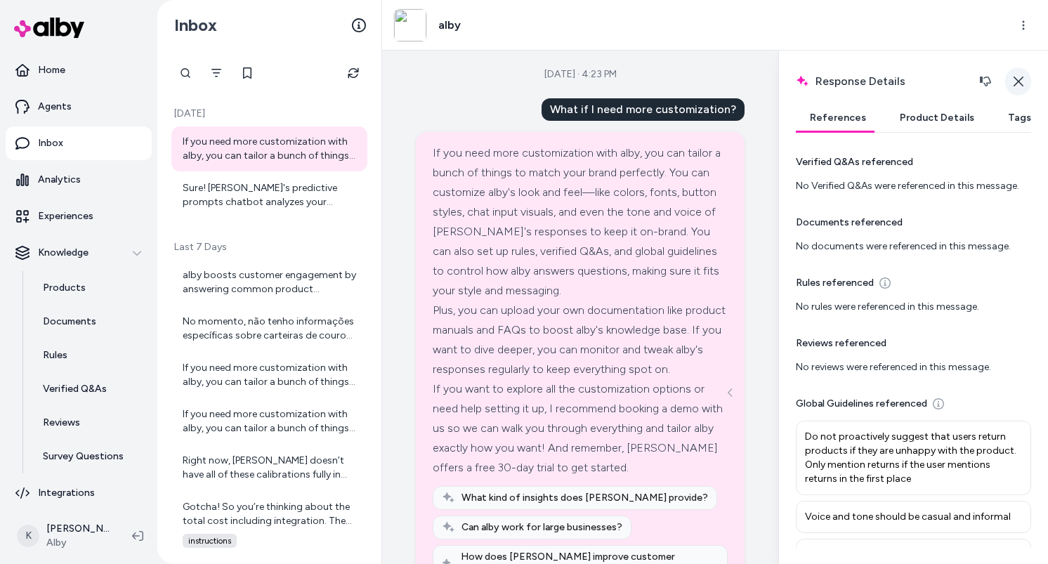
click at [1026, 83] on button "Close" at bounding box center [1018, 81] width 26 height 28
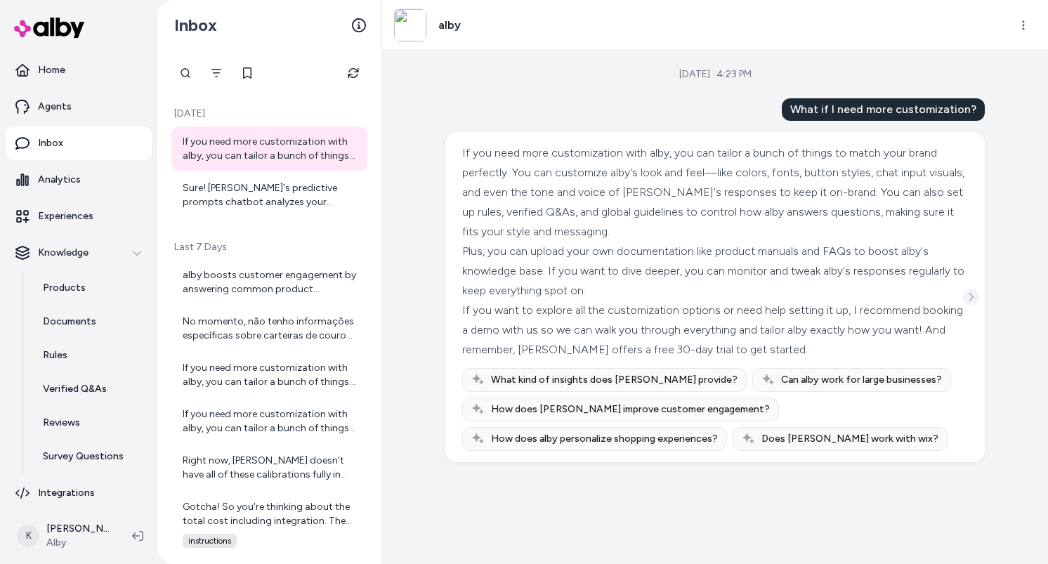
click at [972, 295] on icon "See more" at bounding box center [971, 297] width 10 height 10
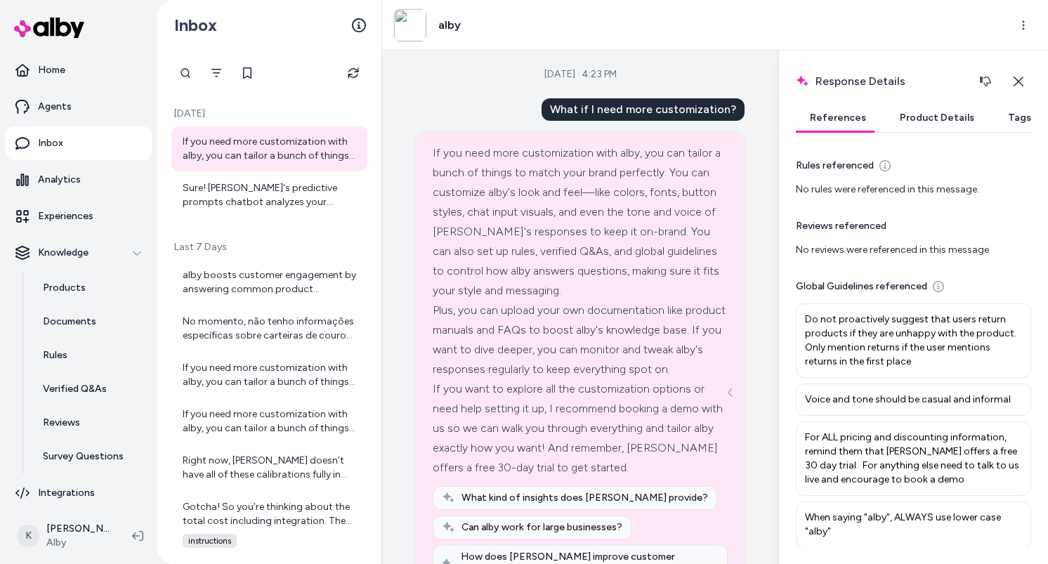
scroll to position [118, 0]
click at [276, 207] on div "Sure! [PERSON_NAME]'s predictive prompts chatbot analyzes your product and live…" at bounding box center [271, 195] width 176 height 28
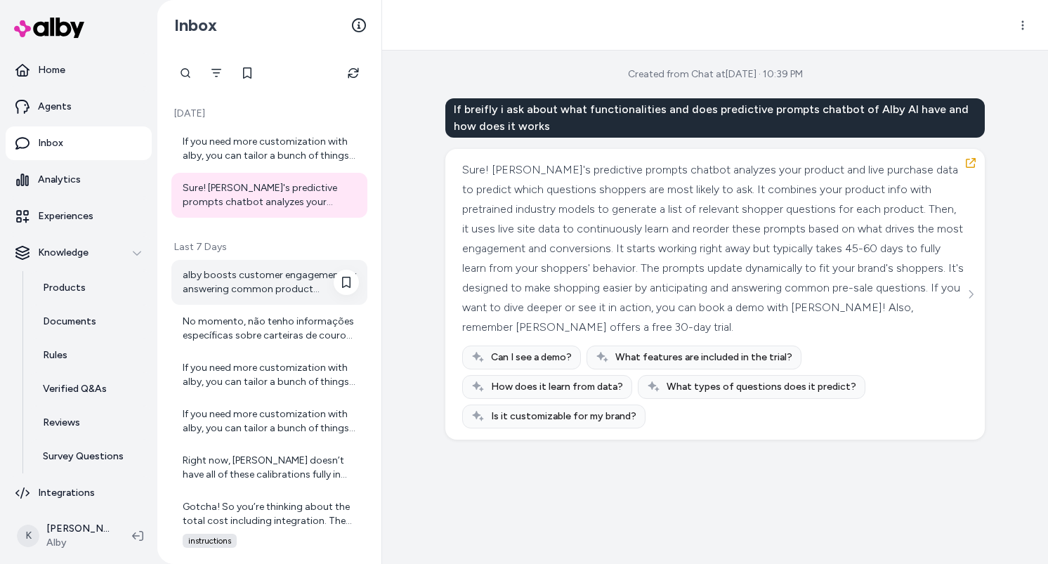
click at [246, 277] on div "alby boosts customer engagement by answering common product questions right on …" at bounding box center [271, 282] width 176 height 28
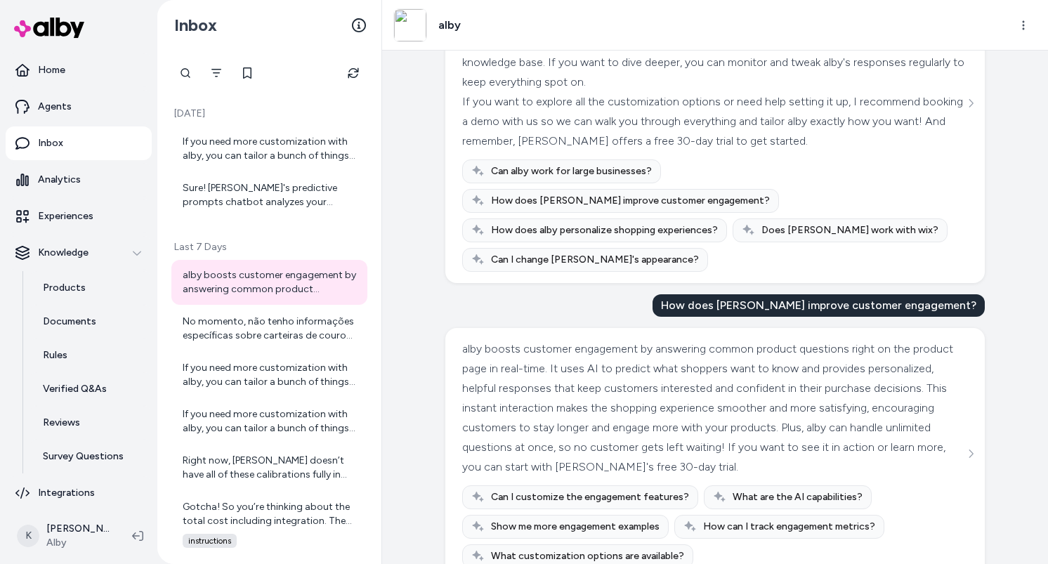
scroll to position [508, 0]
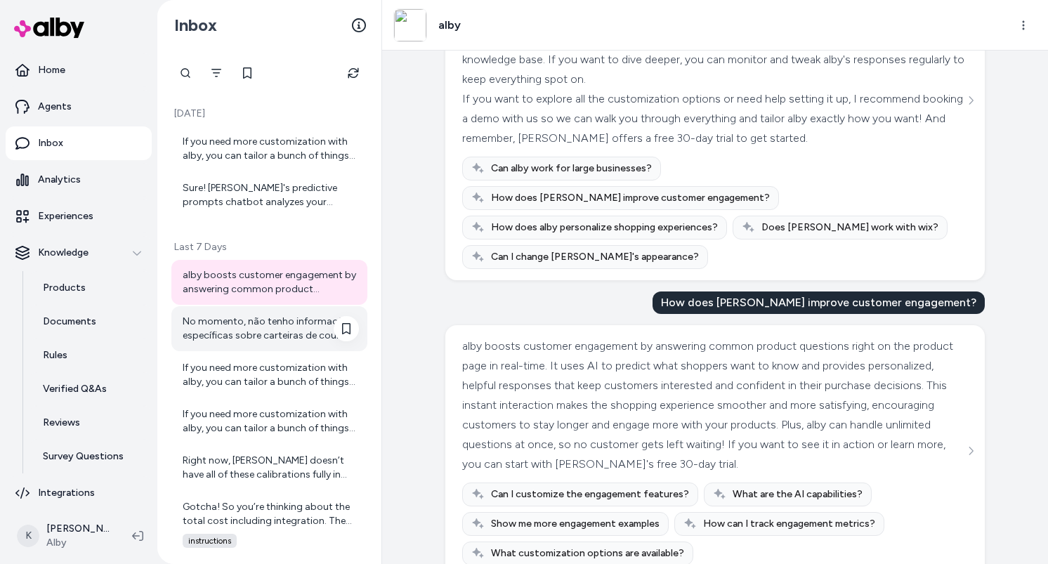
click at [261, 332] on div "No momento, não tenho informações específicas sobre carteiras de couro no catál…" at bounding box center [271, 329] width 176 height 28
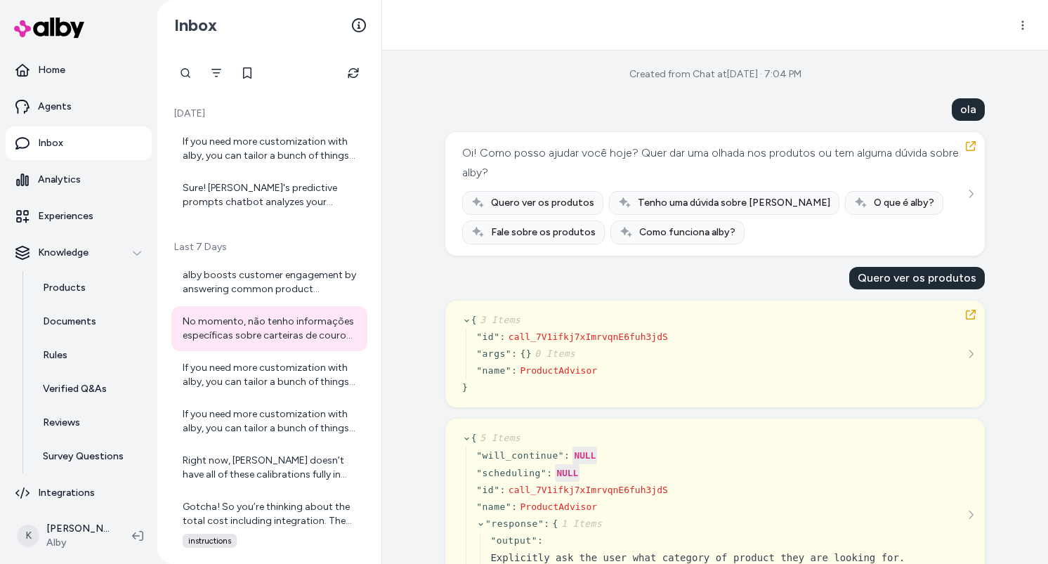
click at [591, 152] on div "Oi! Como posso ajudar você hoje? Quer dar uma olhada nos produtos ou tem alguma…" at bounding box center [713, 162] width 502 height 39
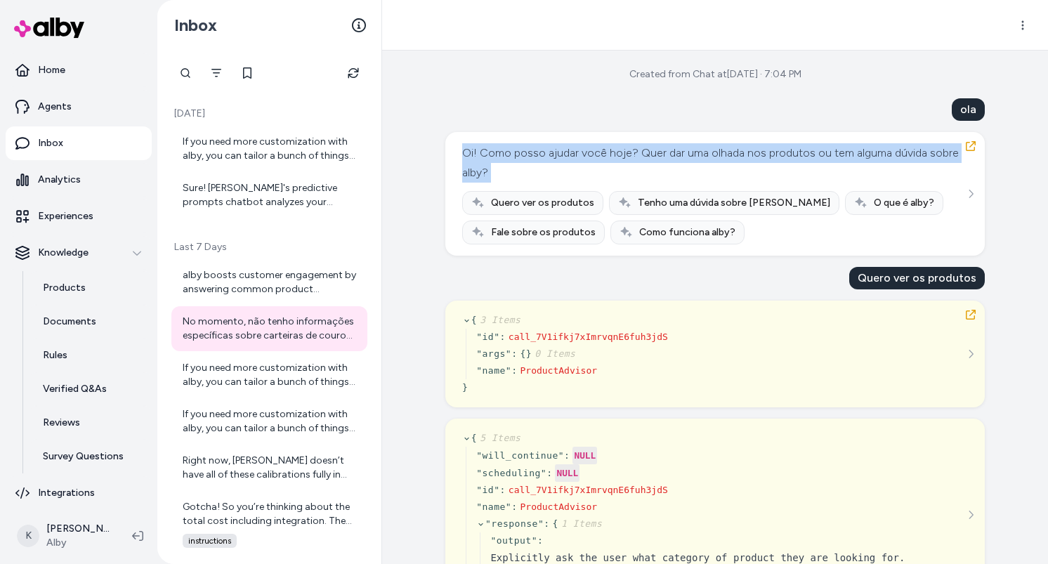
click at [591, 152] on div "Oi! Como posso ajudar você hoje? Quer dar uma olhada nos produtos ou tem alguma…" at bounding box center [713, 162] width 502 height 39
click at [489, 150] on div "Oi! Como posso ajudar você hoje? Quer dar uma olhada nos produtos ou tem alguma…" at bounding box center [713, 162] width 502 height 39
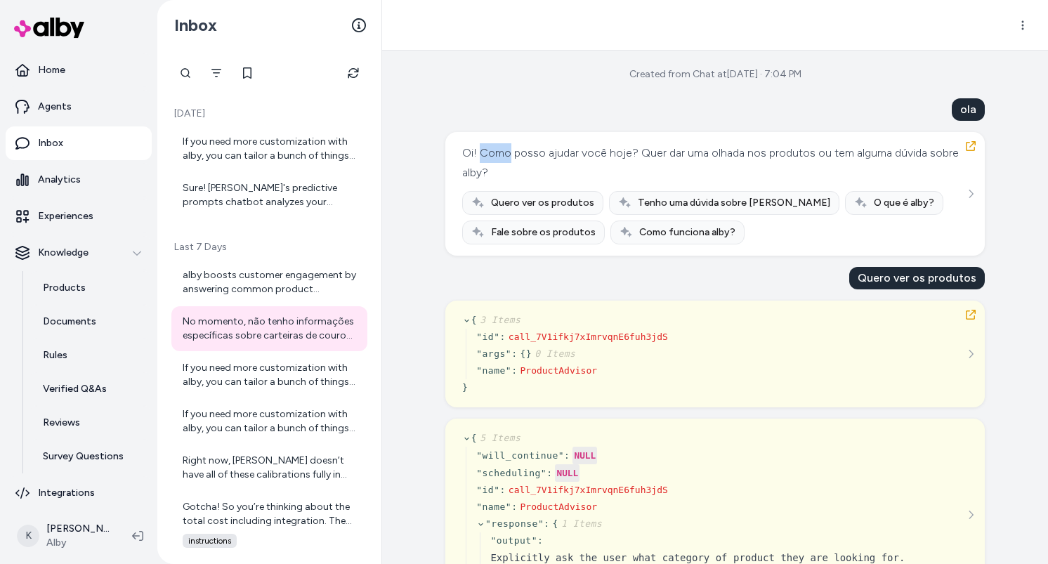
click at [489, 150] on div "Oi! Como posso ajudar você hoje? Quer dar uma olhada nos produtos ou tem alguma…" at bounding box center [713, 162] width 502 height 39
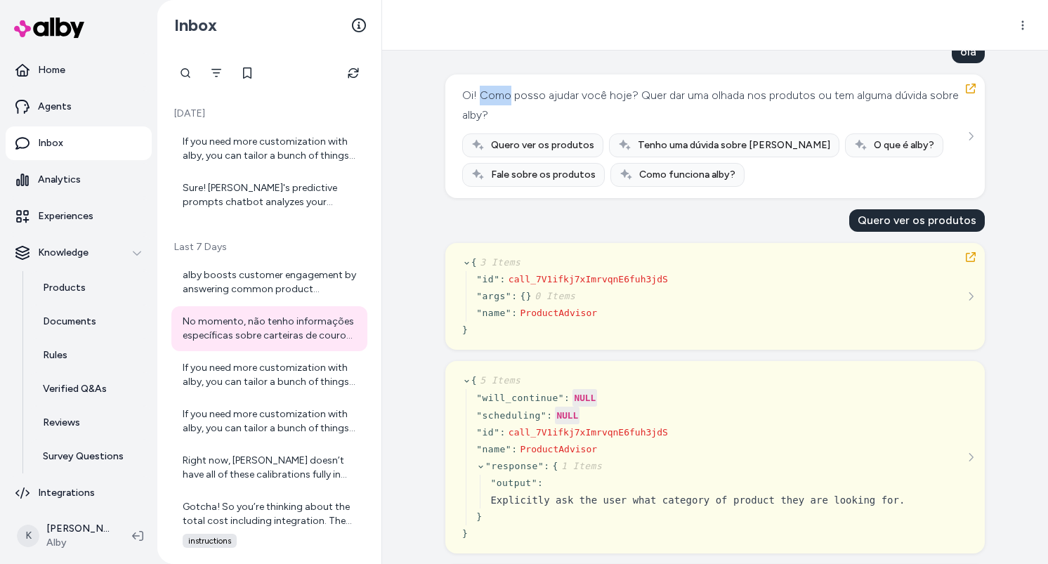
scroll to position [18, 0]
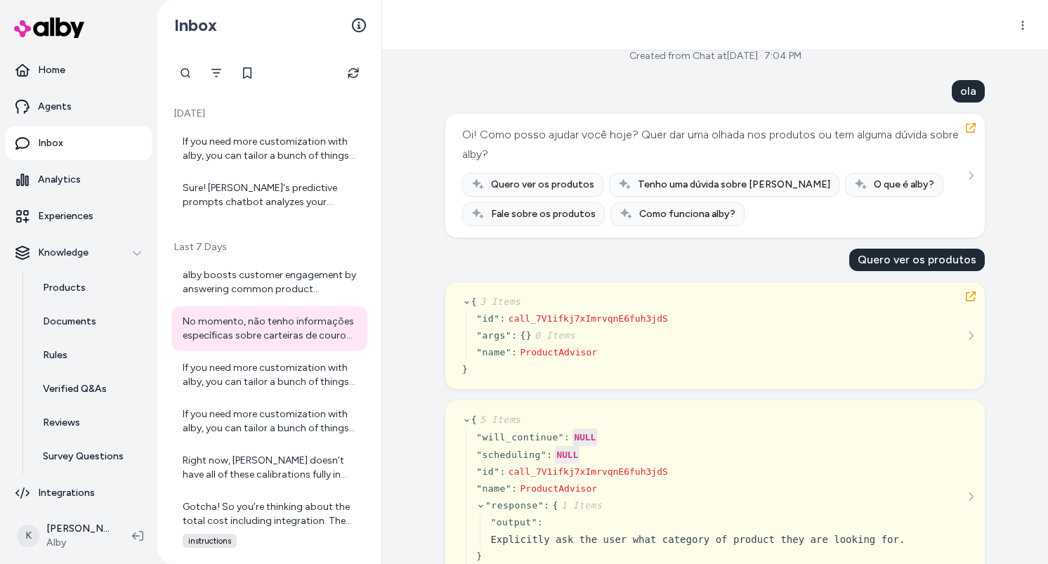
click at [962, 188] on div "Quero ver os produtos Tenho uma dúvida sobre alby O que é alby? Fale sobre os p…" at bounding box center [715, 199] width 506 height 53
click at [969, 183] on button "See more" at bounding box center [970, 175] width 17 height 17
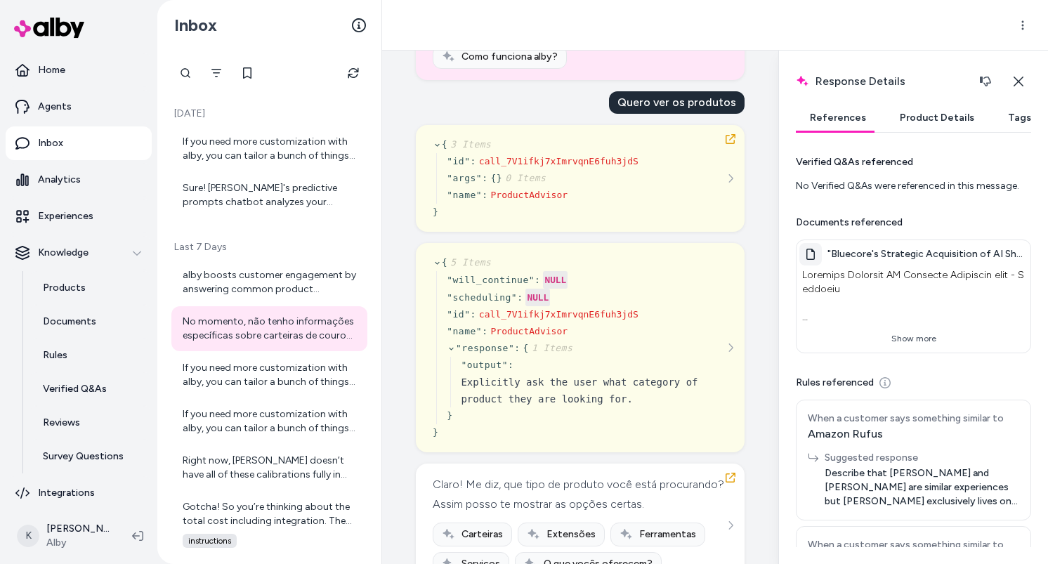
scroll to position [263, 0]
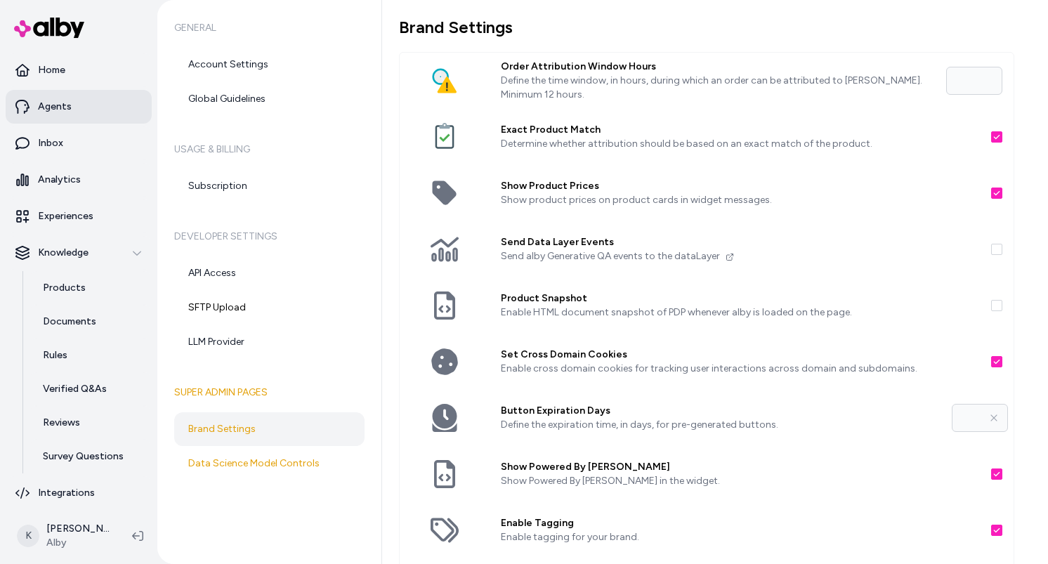
click at [89, 112] on link "Agents" at bounding box center [79, 107] width 146 height 34
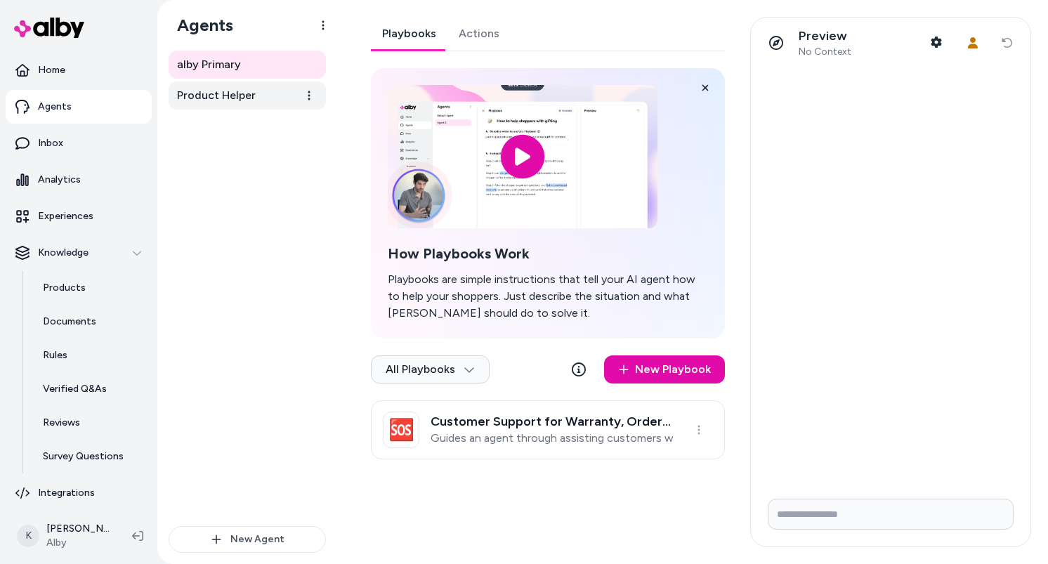
click at [283, 97] on link "Product Helper" at bounding box center [247, 95] width 157 height 28
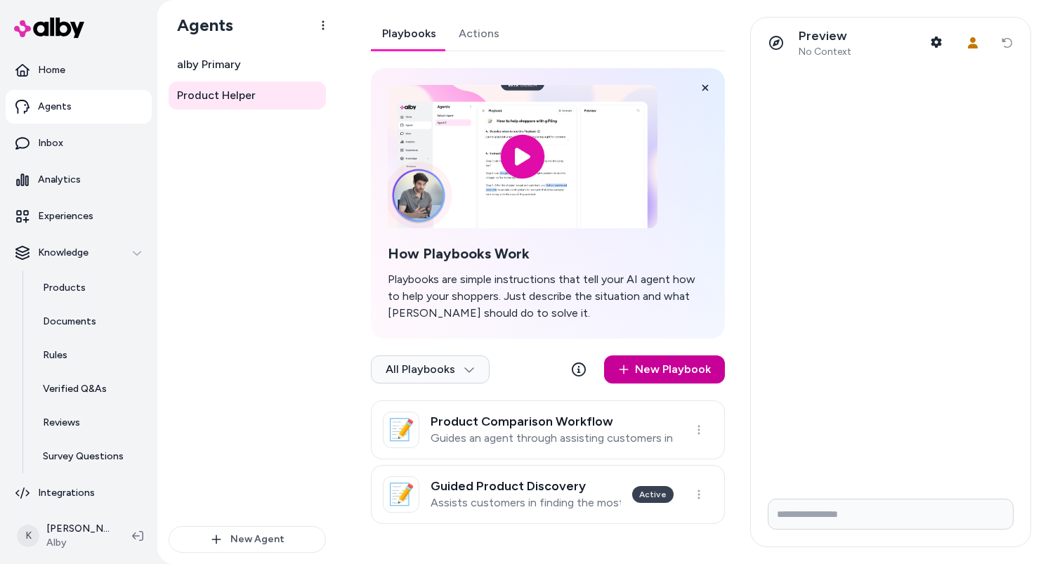
click at [672, 369] on link "New Playbook" at bounding box center [664, 369] width 121 height 28
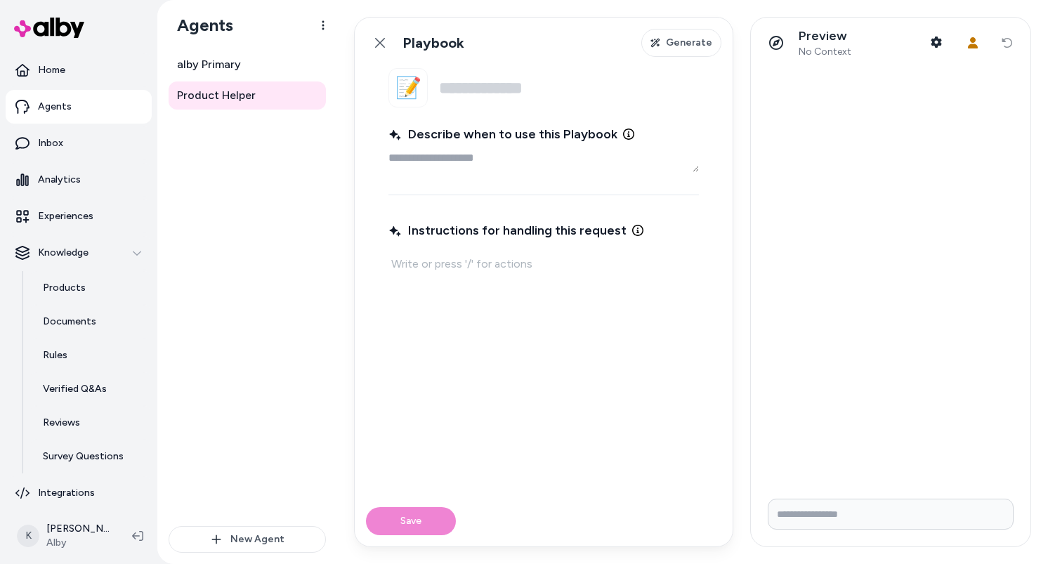
click at [607, 301] on div "Instructions for handling this request" at bounding box center [543, 348] width 310 height 261
click at [378, 46] on icon at bounding box center [379, 42] width 11 height 11
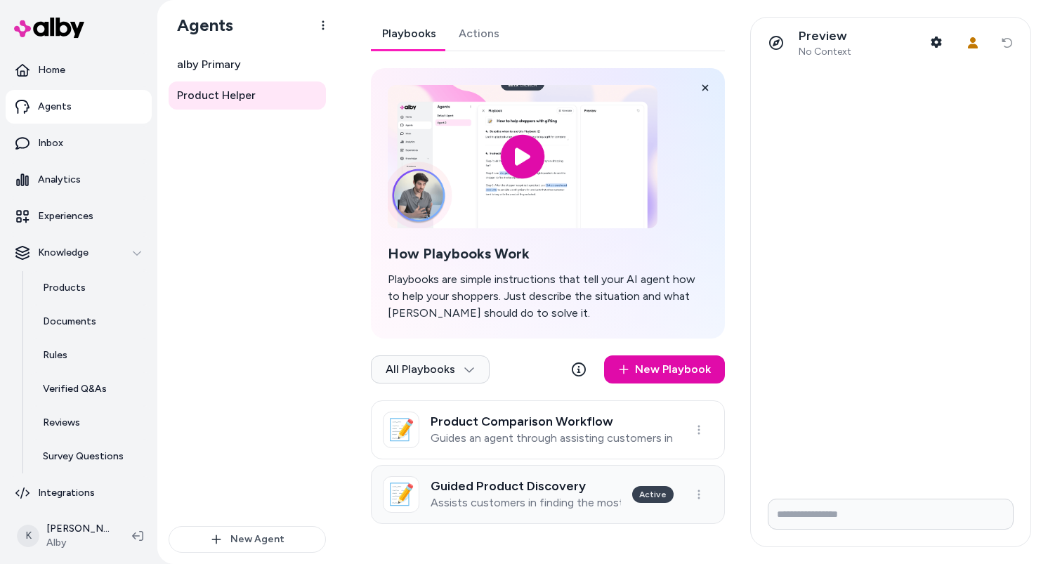
click at [577, 484] on h3 "Guided Product Discovery" at bounding box center [526, 486] width 190 height 14
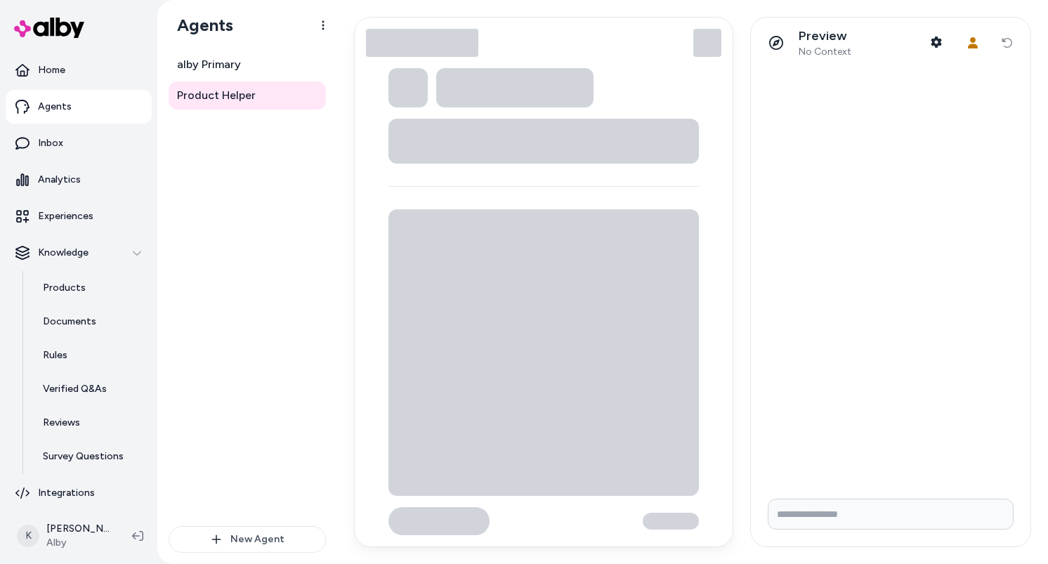
type textarea "*"
